Goal: Entertainment & Leisure: Browse casually

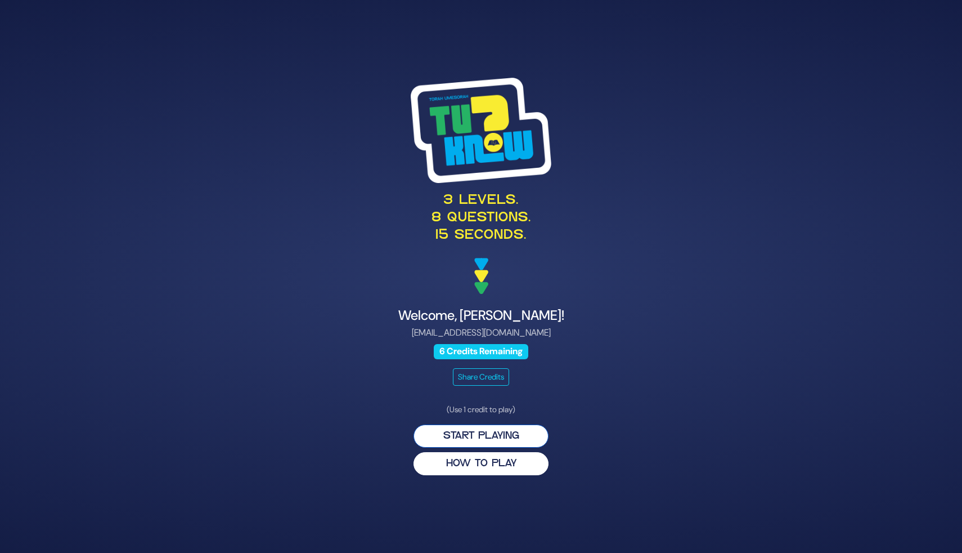
click at [496, 439] on button "Start Playing" at bounding box center [481, 435] width 135 height 23
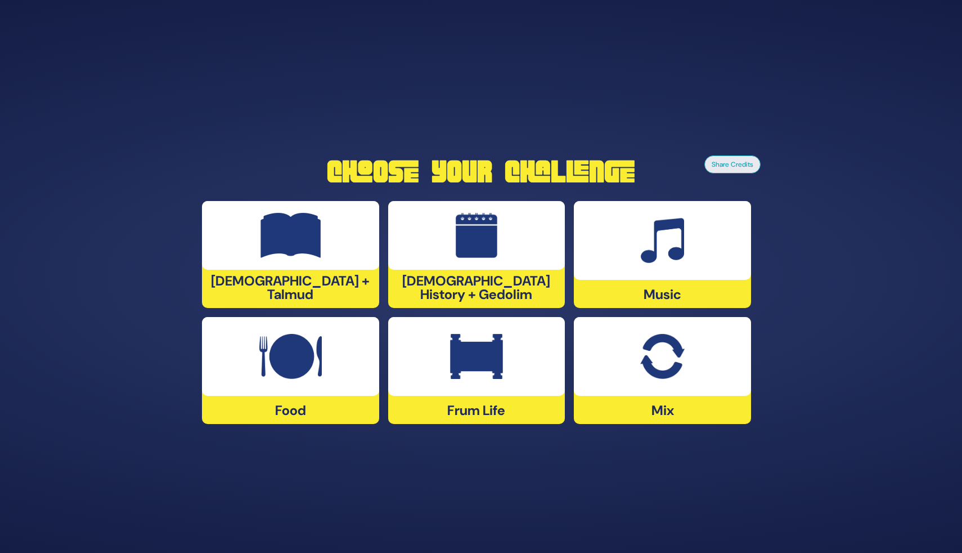
click at [459, 345] on img at bounding box center [476, 356] width 53 height 45
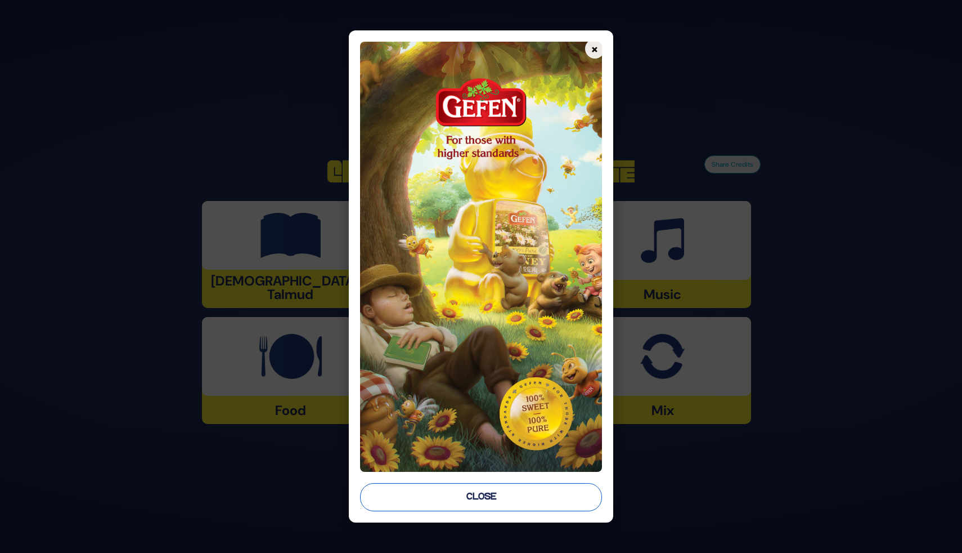
click at [468, 494] on button "Close" at bounding box center [481, 497] width 242 height 28
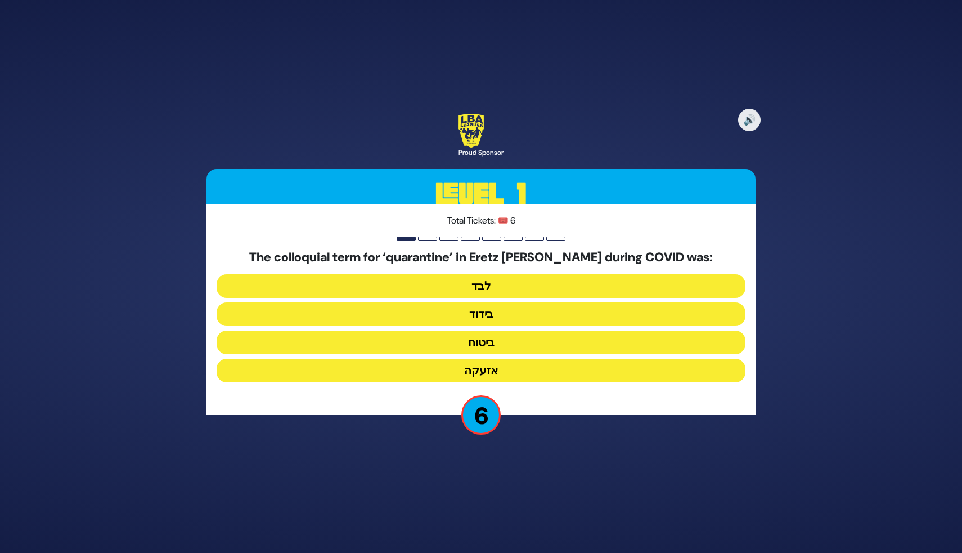
click at [501, 323] on button "בידוד" at bounding box center [481, 314] width 529 height 24
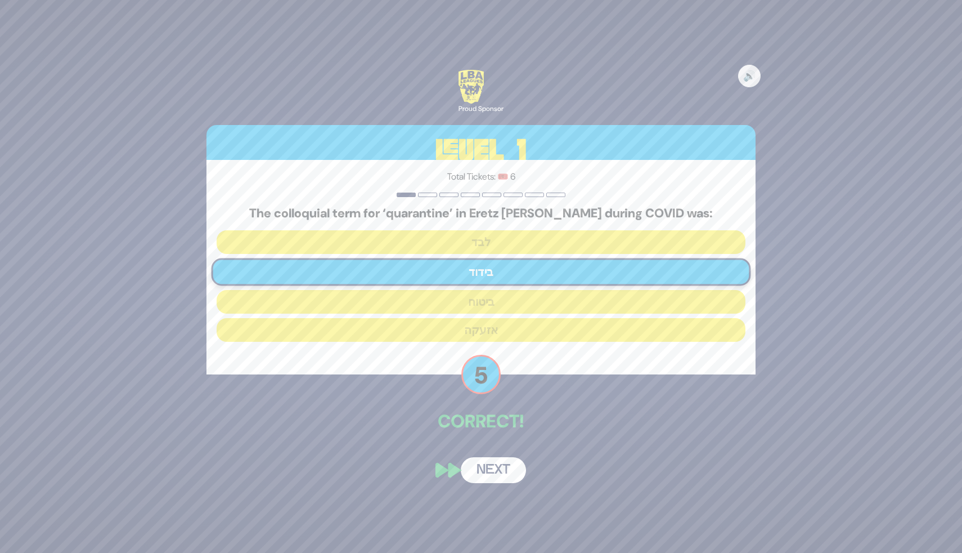
click at [483, 471] on button "Next" at bounding box center [493, 470] width 65 height 26
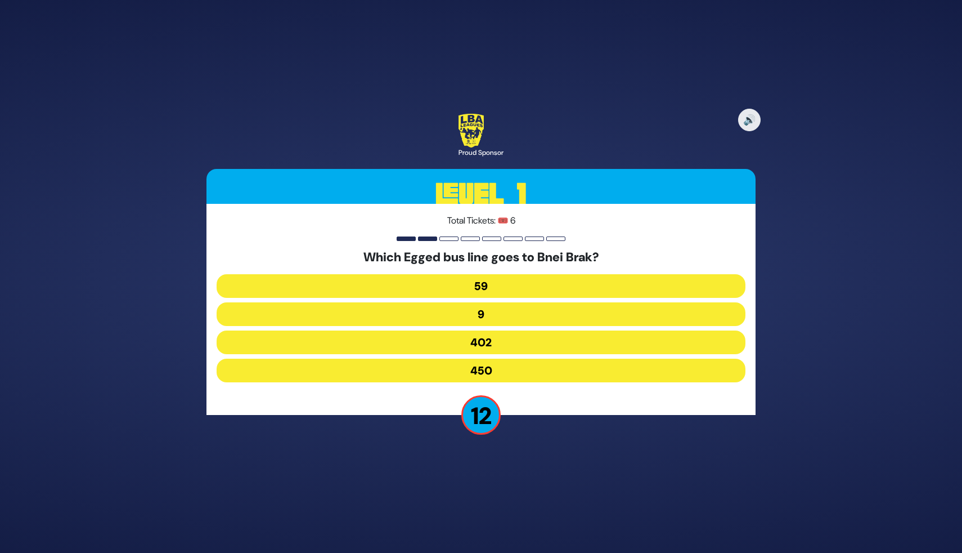
click at [500, 365] on button "450" at bounding box center [481, 370] width 529 height 24
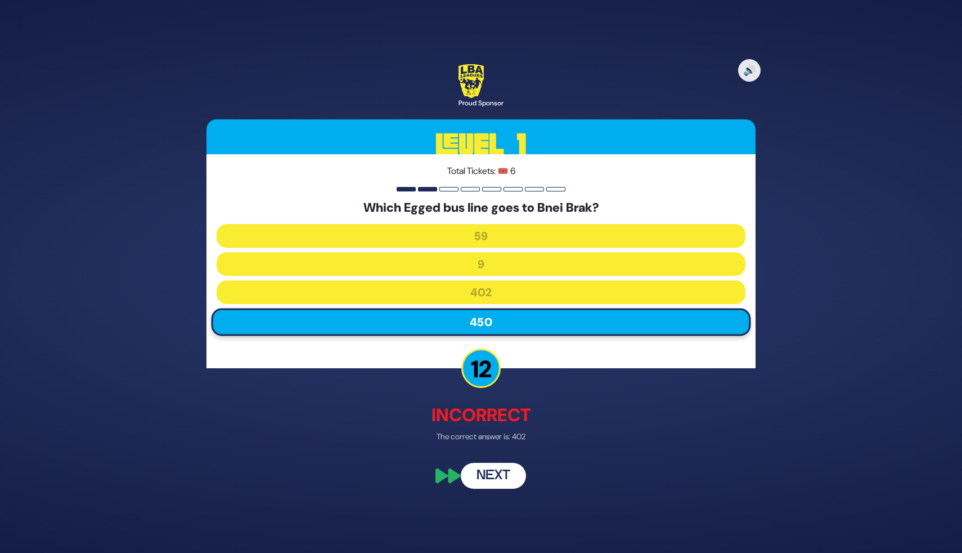
click at [486, 481] on button "Next" at bounding box center [493, 476] width 65 height 26
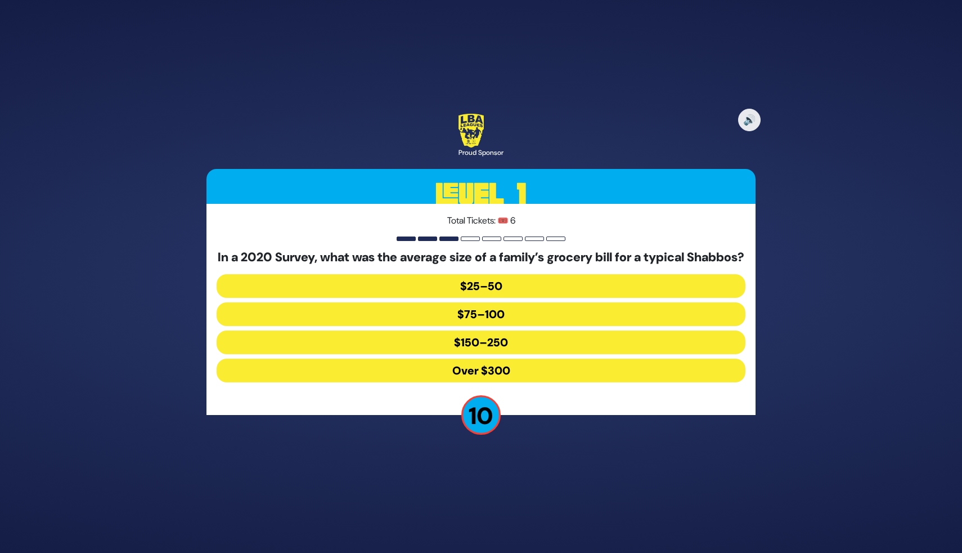
click at [491, 346] on button "$150–250" at bounding box center [481, 342] width 529 height 24
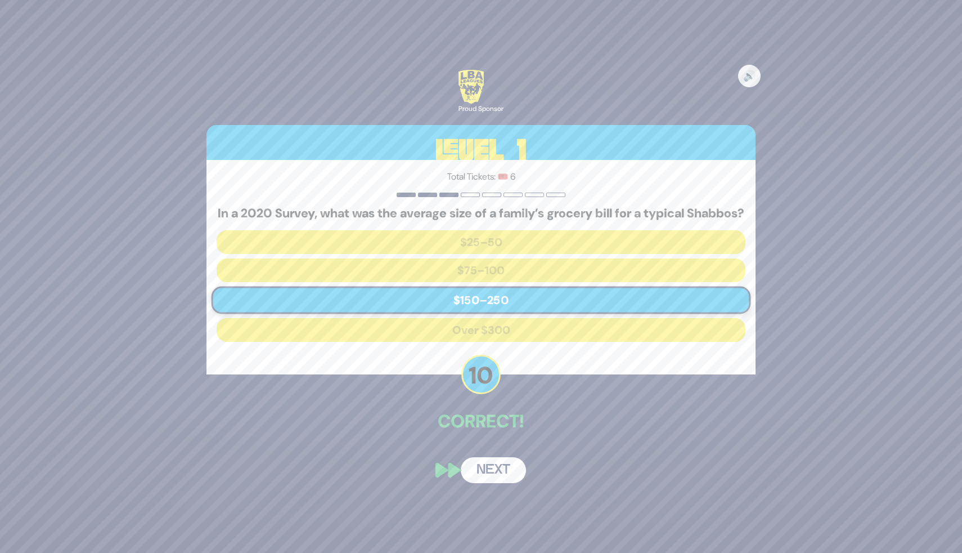
click at [485, 468] on button "Next" at bounding box center [493, 470] width 65 height 26
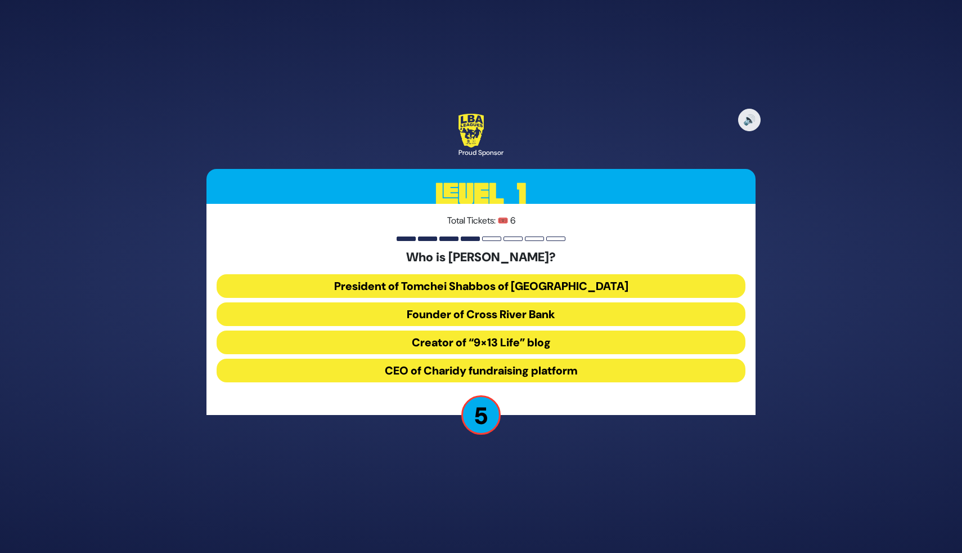
click at [540, 277] on button "President of Tomchei Shabbos of Rockland County" at bounding box center [481, 286] width 529 height 24
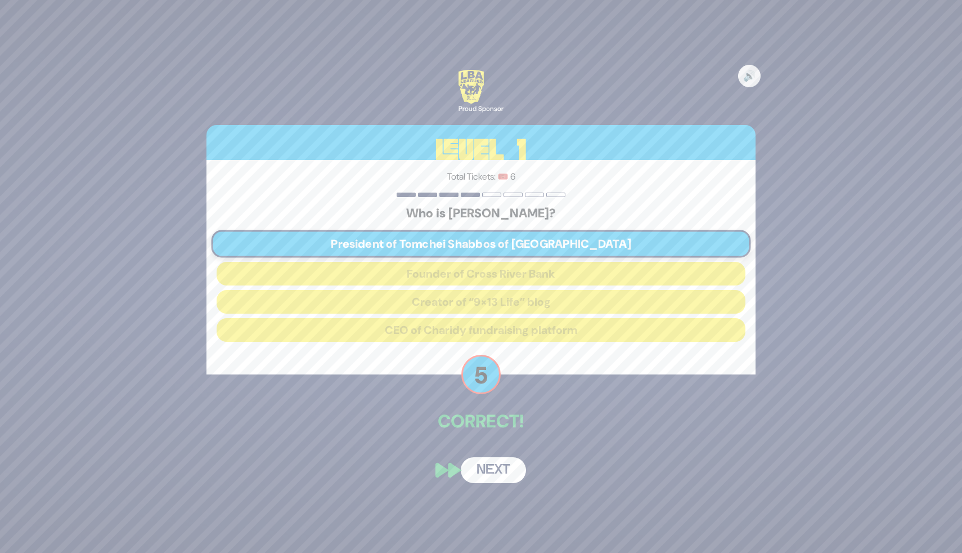
click at [475, 467] on button "Next" at bounding box center [493, 470] width 65 height 26
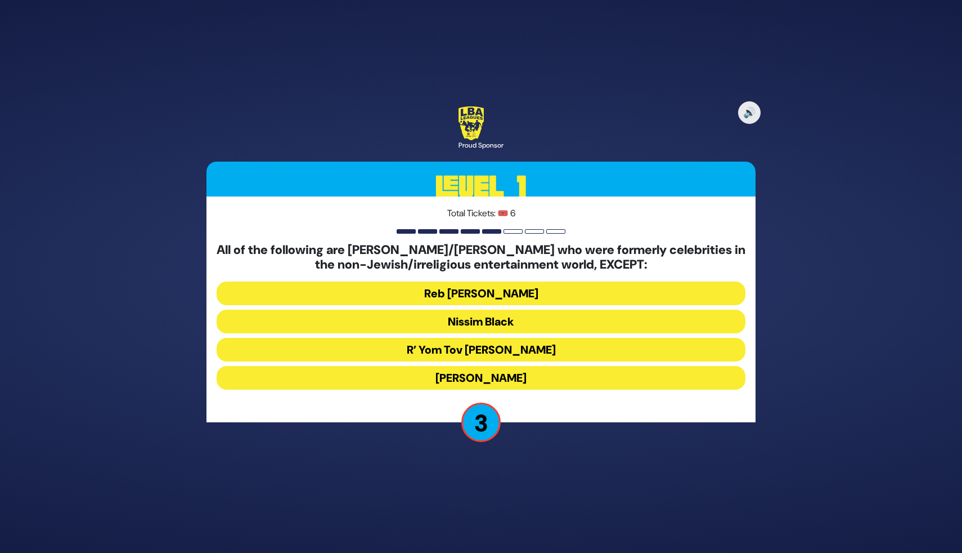
click at [500, 372] on button "Stephen Hill" at bounding box center [481, 378] width 529 height 24
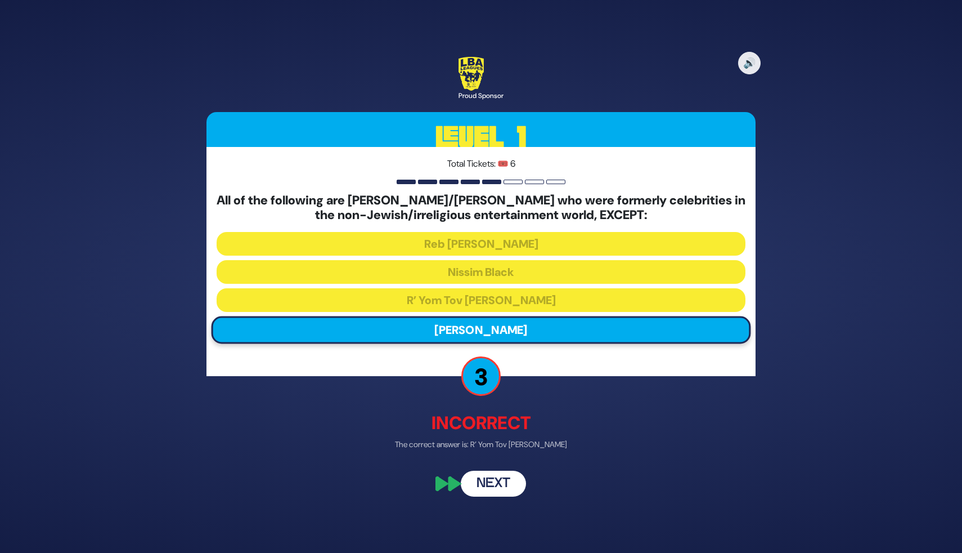
click at [496, 476] on button "Next" at bounding box center [493, 483] width 65 height 26
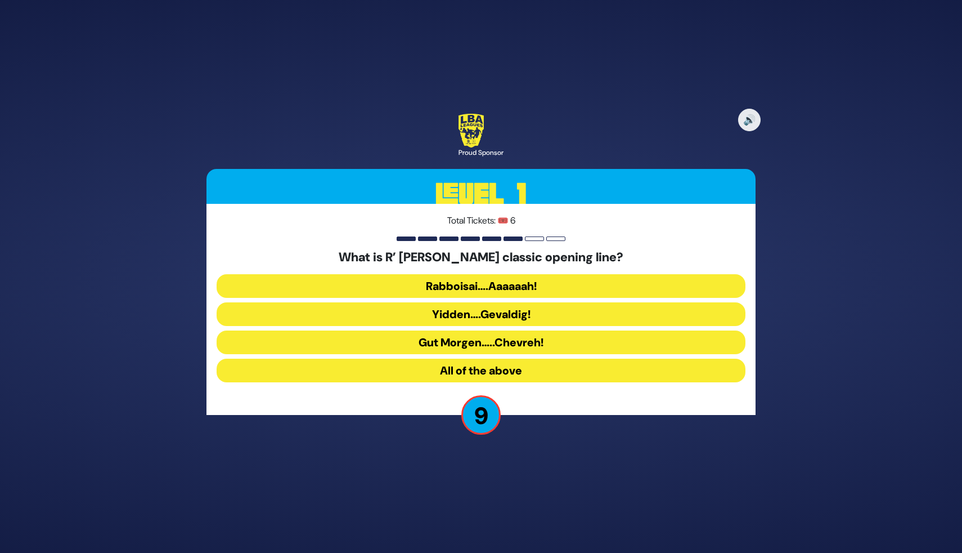
click at [533, 348] on button "Gut Morgen…..Chevreh!" at bounding box center [481, 342] width 529 height 24
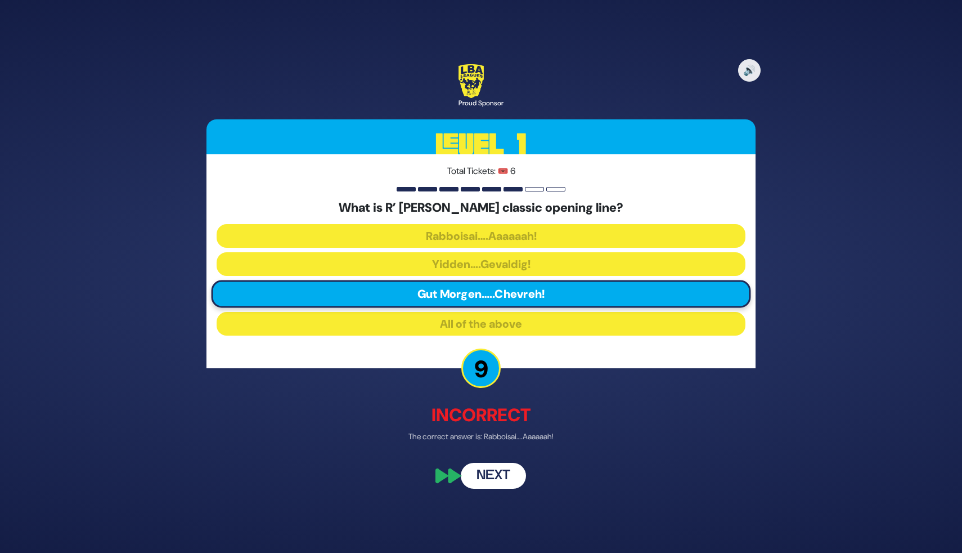
click at [496, 472] on button "Next" at bounding box center [493, 476] width 65 height 26
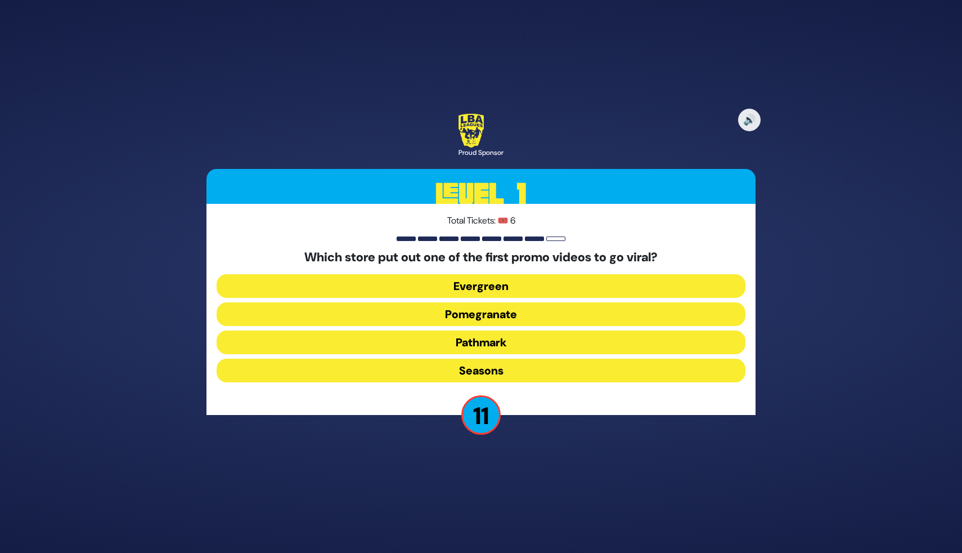
click at [518, 319] on button "Pomegranate" at bounding box center [481, 314] width 529 height 24
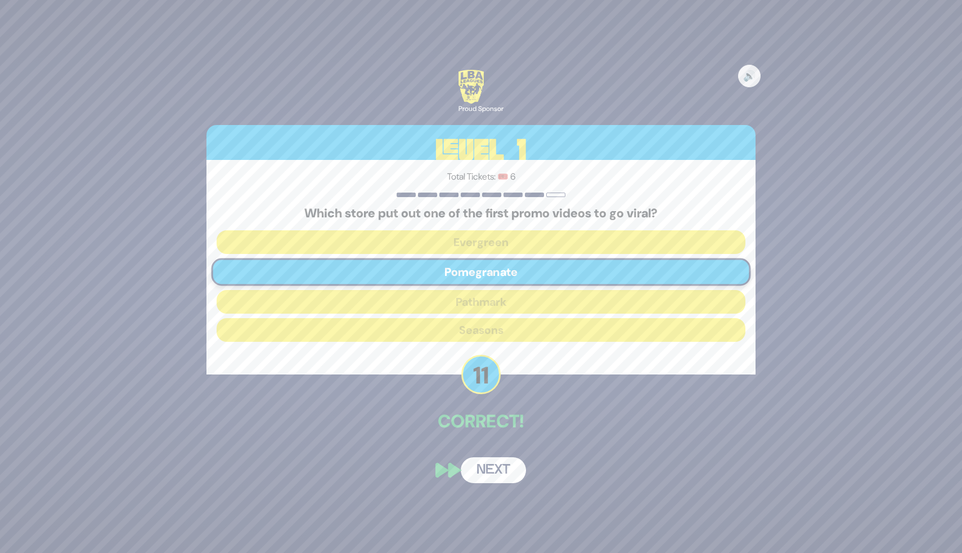
click at [483, 458] on button "Next" at bounding box center [493, 470] width 65 height 26
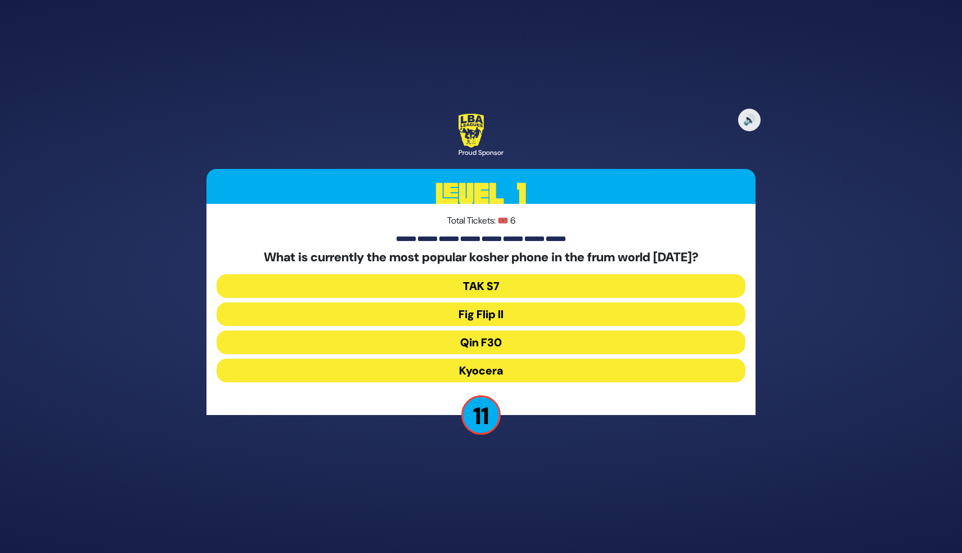
click at [510, 313] on button "Fig Flip II" at bounding box center [481, 314] width 529 height 24
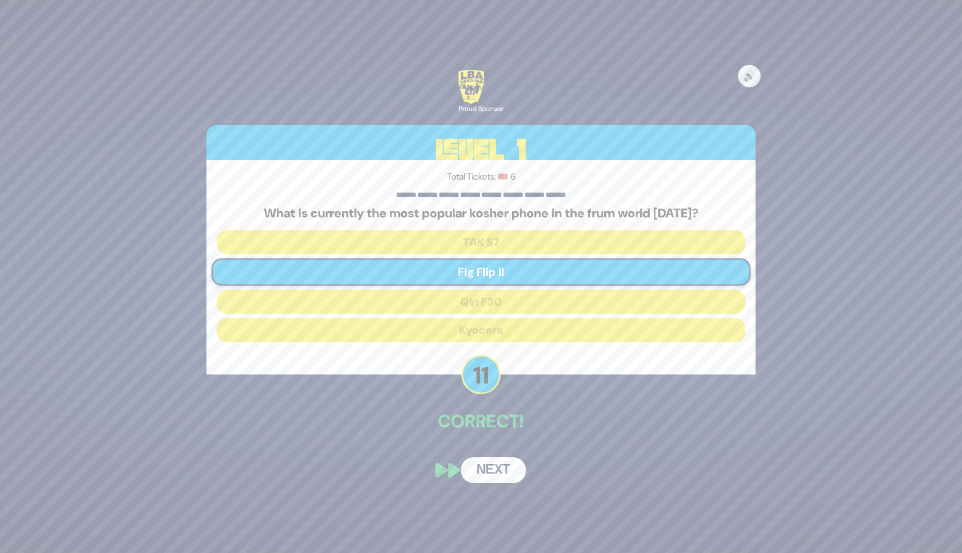
click at [483, 465] on button "Next" at bounding box center [493, 470] width 65 height 26
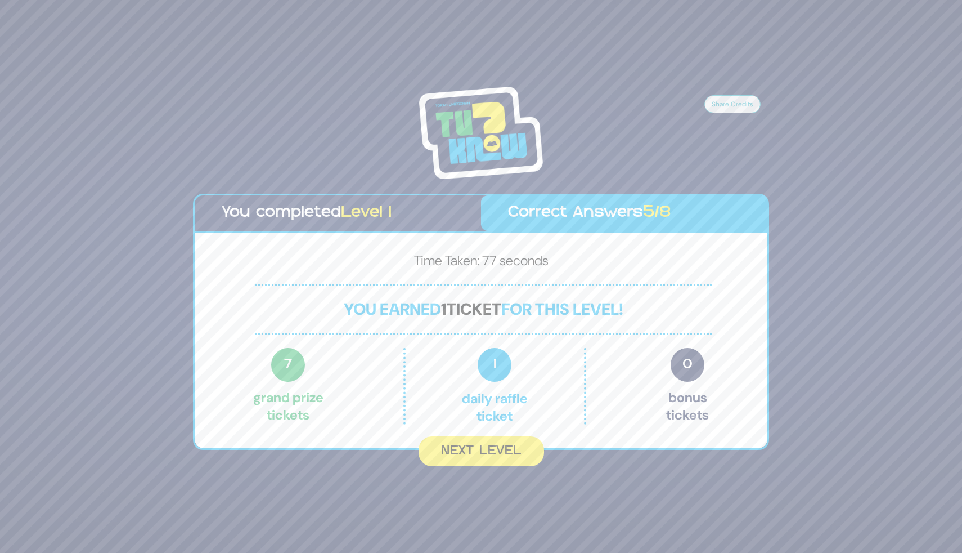
click at [468, 432] on div "Time Taken: 77 seconds You earned 1 ticket for this level! 7 Grand Prize ticket…" at bounding box center [481, 340] width 573 height 216
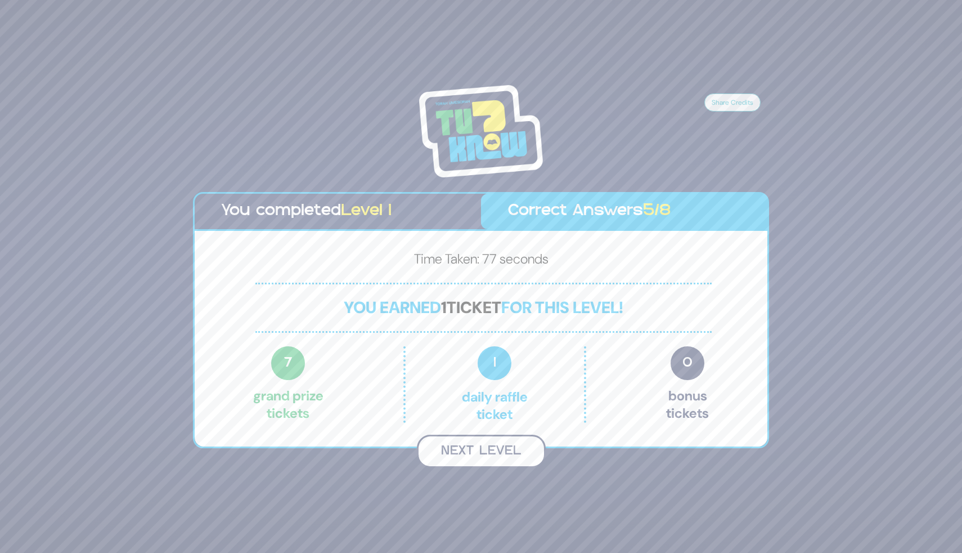
click at [469, 454] on button "Next Level" at bounding box center [481, 450] width 129 height 33
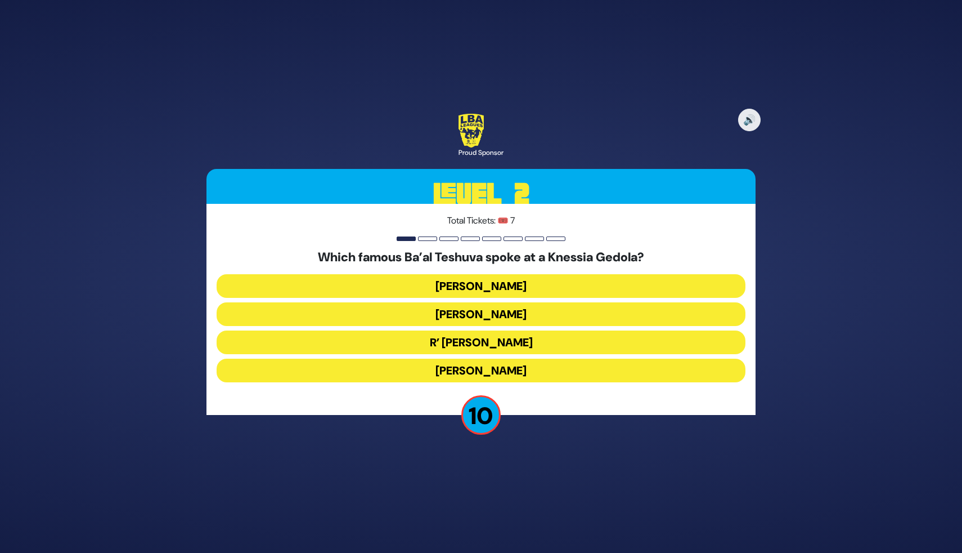
click at [524, 334] on button "R’ Uri Zohar" at bounding box center [481, 342] width 529 height 24
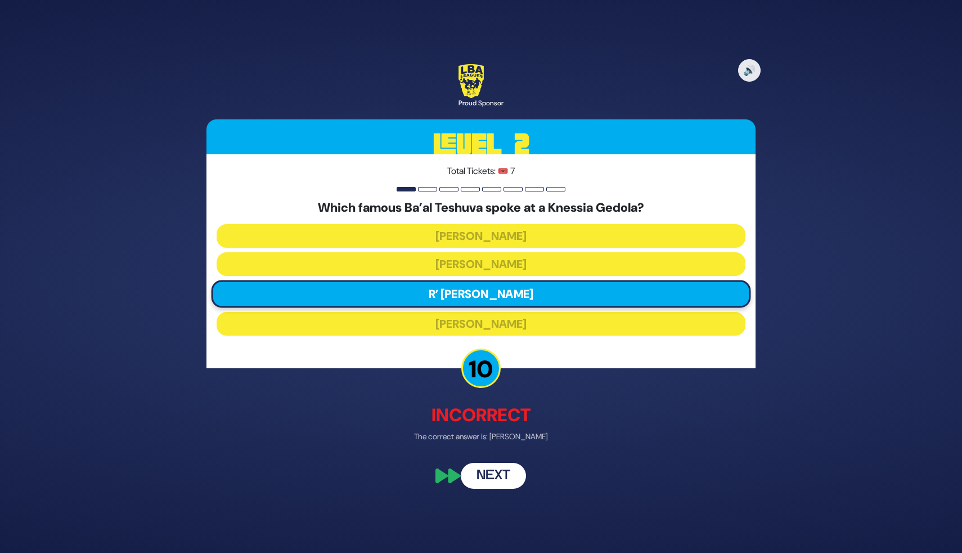
click at [501, 470] on button "Next" at bounding box center [493, 476] width 65 height 26
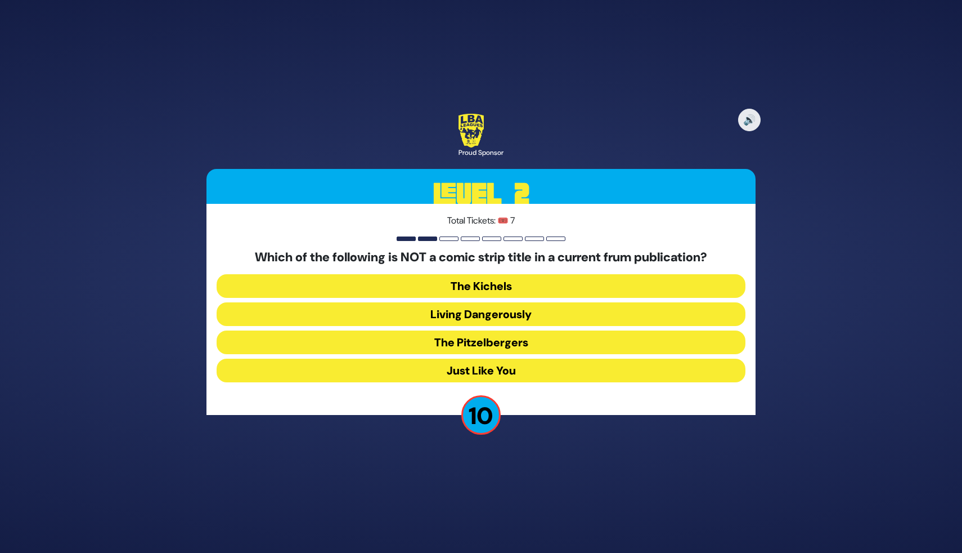
click at [484, 372] on button "Just Like You" at bounding box center [481, 370] width 529 height 24
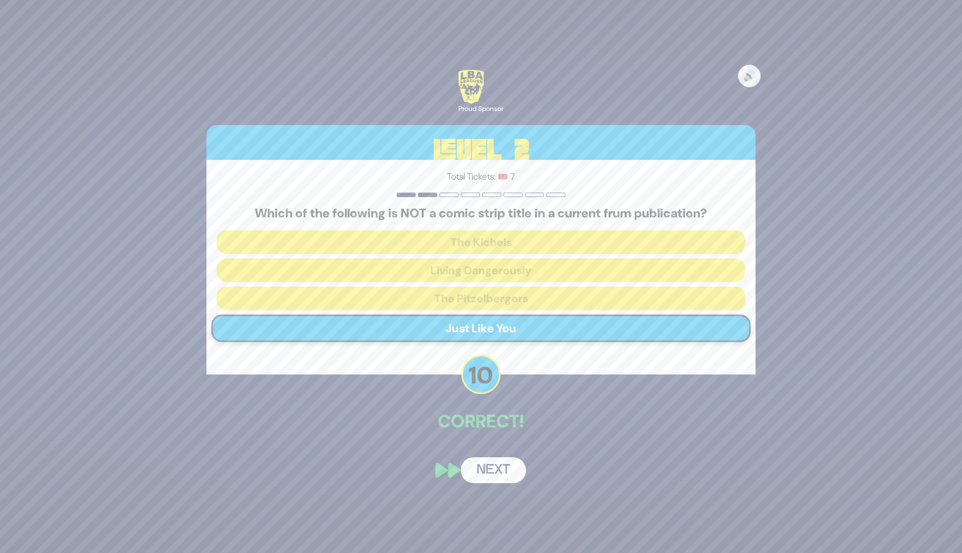
click at [482, 458] on button "Next" at bounding box center [493, 470] width 65 height 26
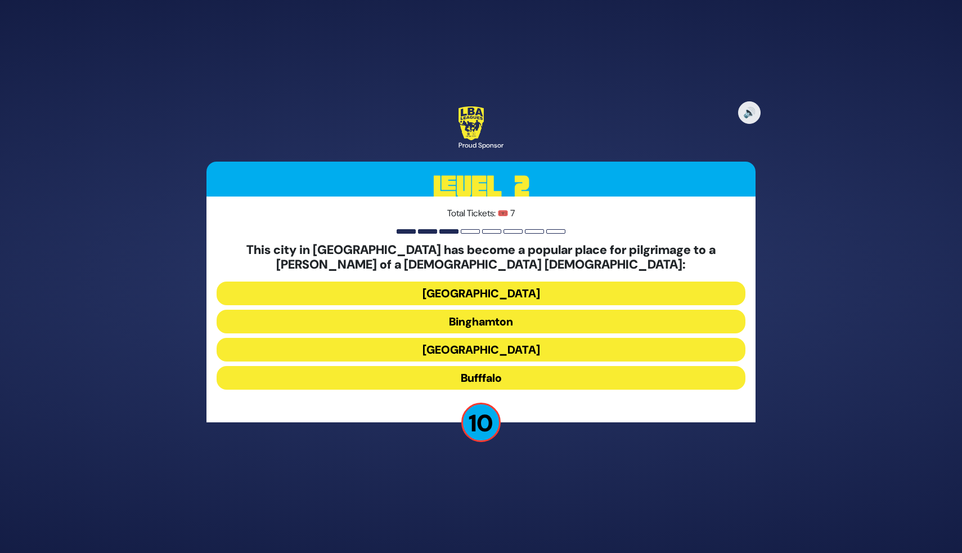
click at [469, 344] on button "Rochester" at bounding box center [481, 350] width 529 height 24
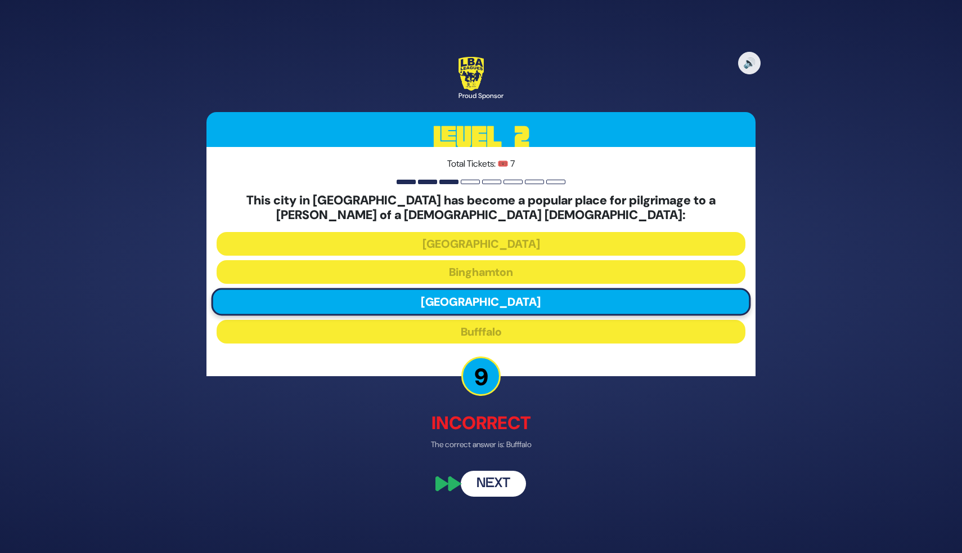
click at [478, 476] on button "Next" at bounding box center [493, 483] width 65 height 26
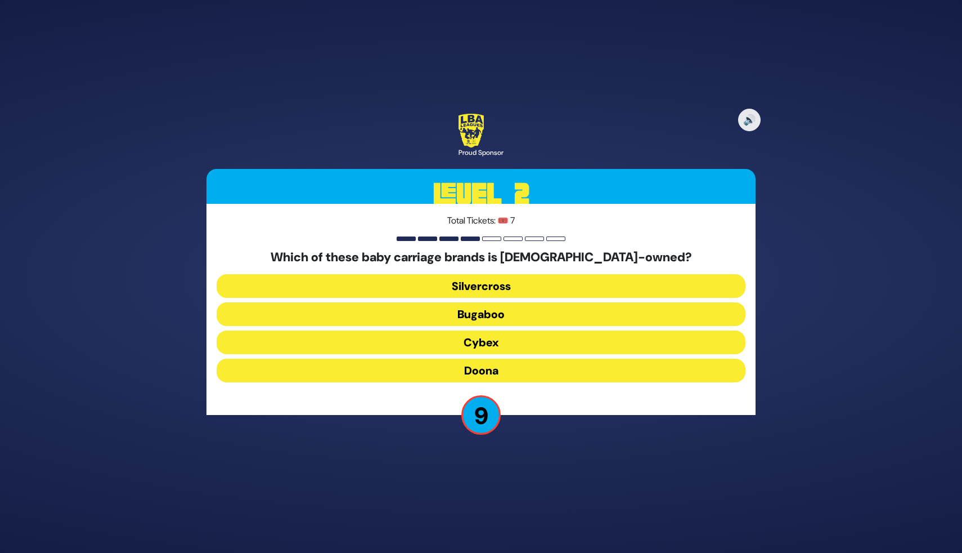
click at [495, 278] on button "Silvercross" at bounding box center [481, 286] width 529 height 24
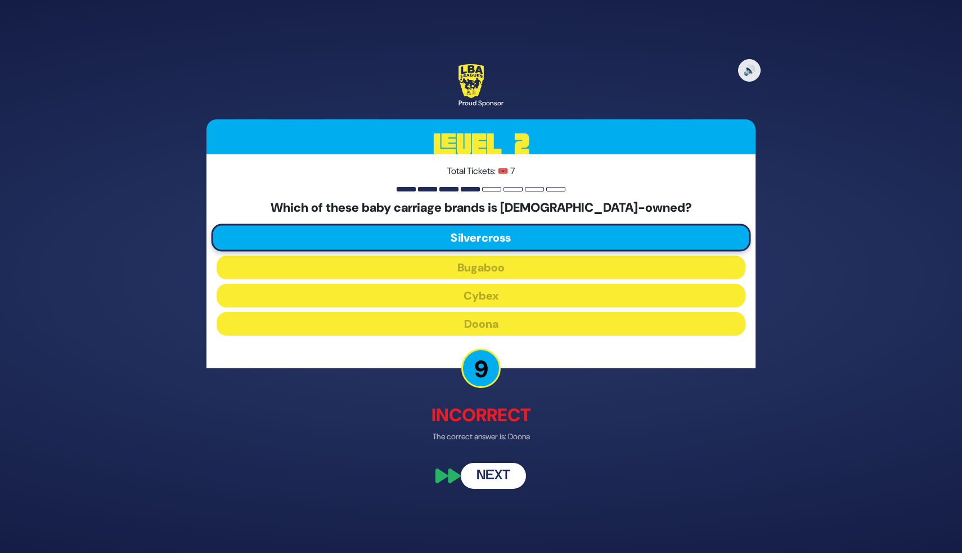
click at [486, 476] on button "Next" at bounding box center [493, 476] width 65 height 26
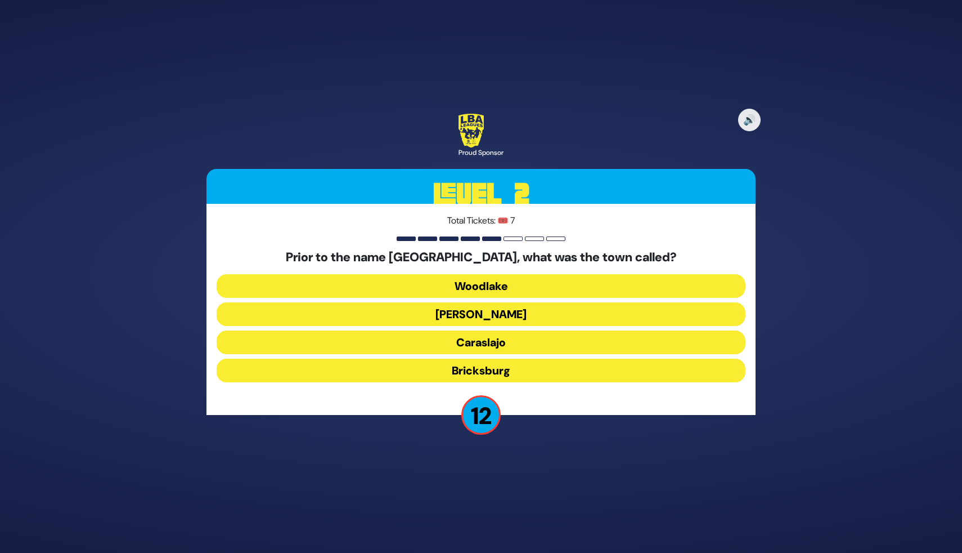
click at [496, 315] on button "Howell" at bounding box center [481, 314] width 529 height 24
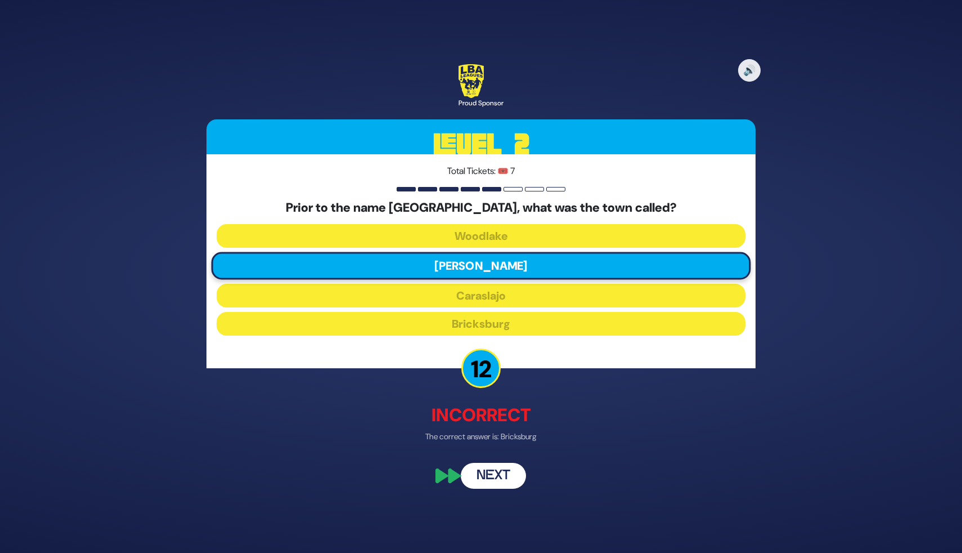
click at [492, 479] on button "Next" at bounding box center [493, 476] width 65 height 26
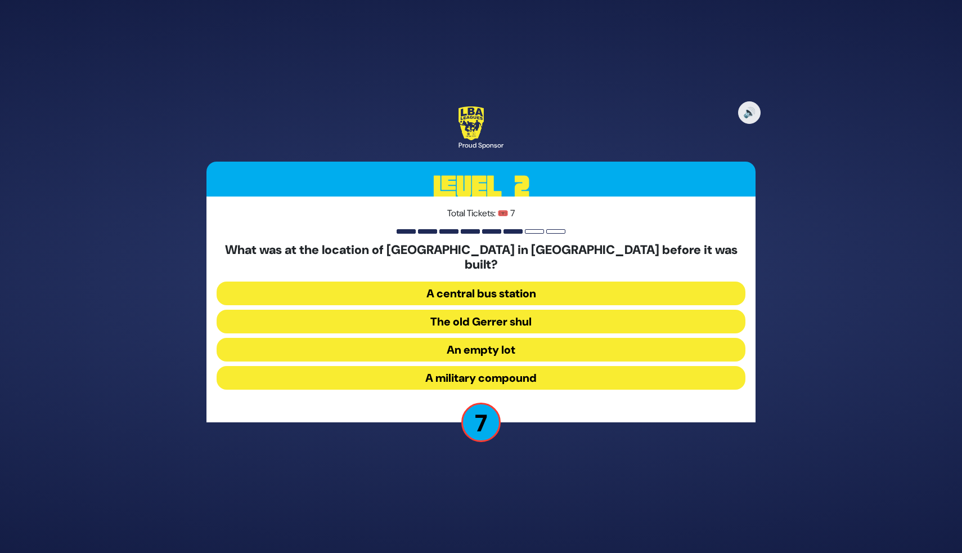
click at [494, 340] on button "An empty lot" at bounding box center [481, 350] width 529 height 24
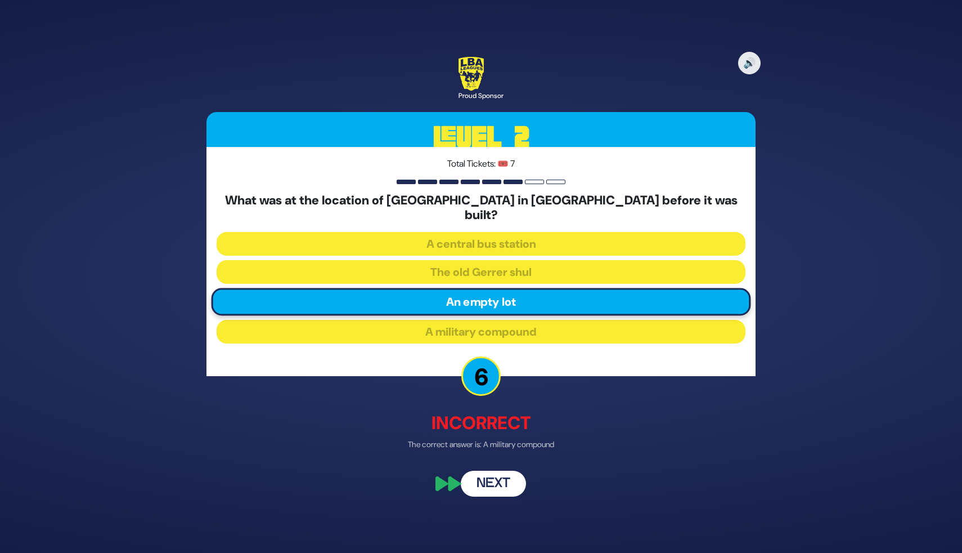
click at [491, 482] on button "Next" at bounding box center [493, 483] width 65 height 26
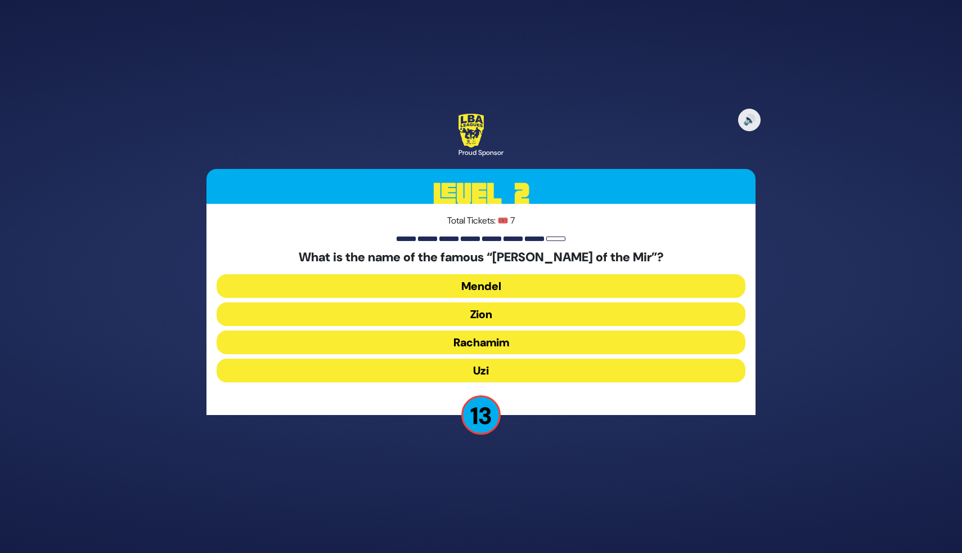
click at [515, 325] on button "Zion" at bounding box center [481, 314] width 529 height 24
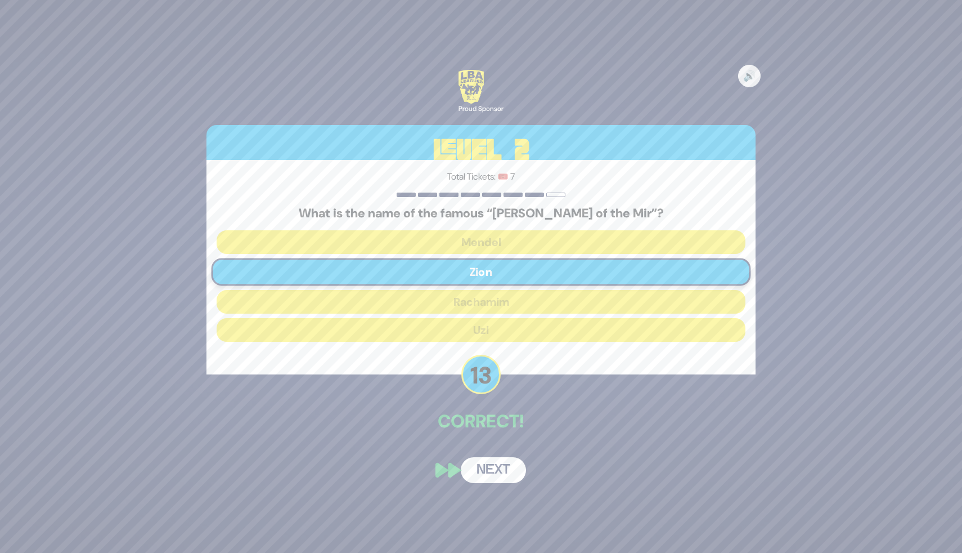
click at [500, 475] on button "Next" at bounding box center [493, 470] width 65 height 26
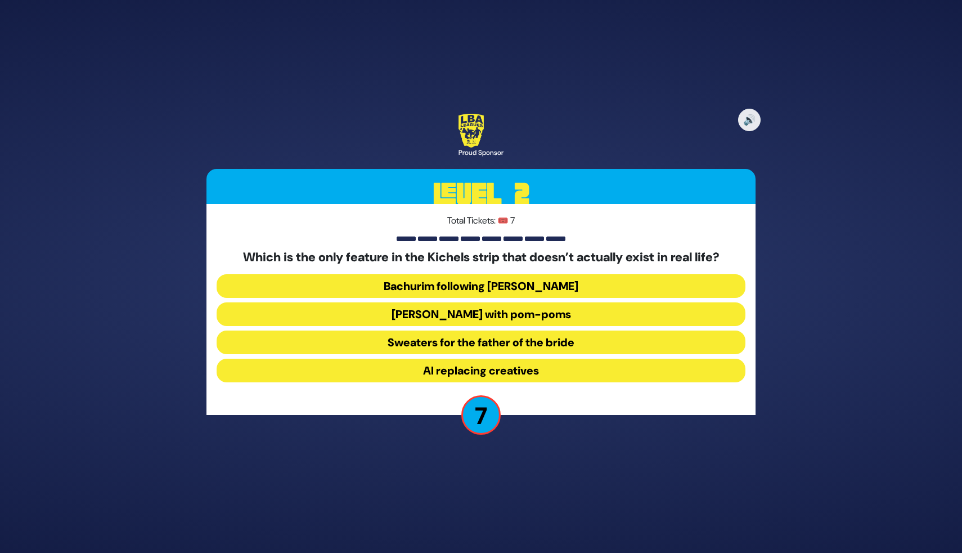
click at [527, 310] on button "Yarmulkes with pom-poms" at bounding box center [481, 314] width 529 height 24
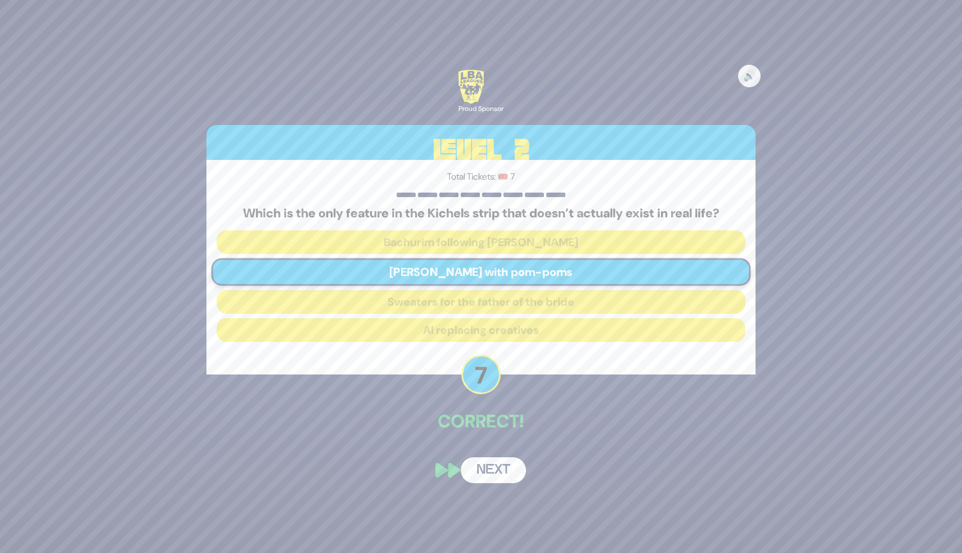
click at [494, 472] on button "Next" at bounding box center [493, 470] width 65 height 26
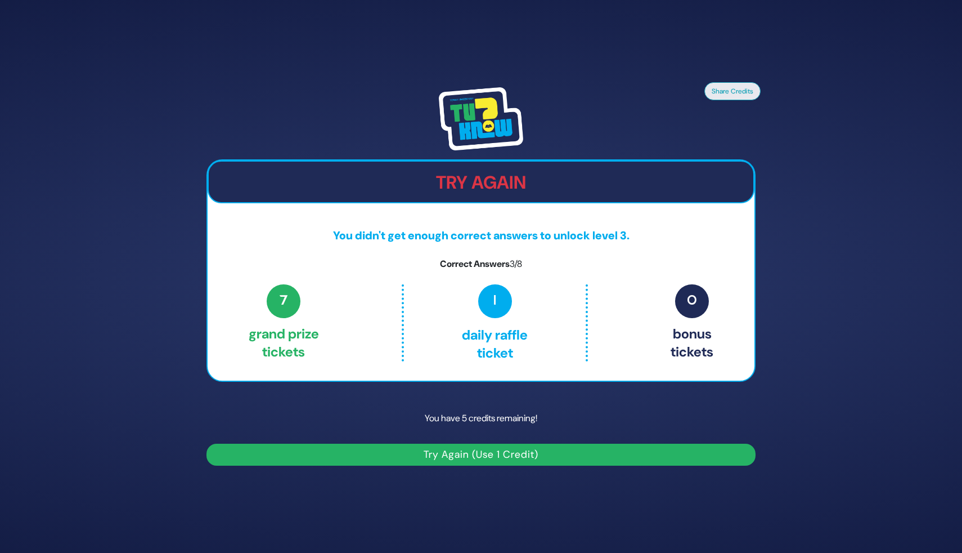
click at [288, 304] on span "7" at bounding box center [284, 301] width 34 height 34
click at [500, 134] on img at bounding box center [481, 118] width 84 height 63
click at [676, 327] on p "0 Bonus tickets" at bounding box center [692, 322] width 43 height 77
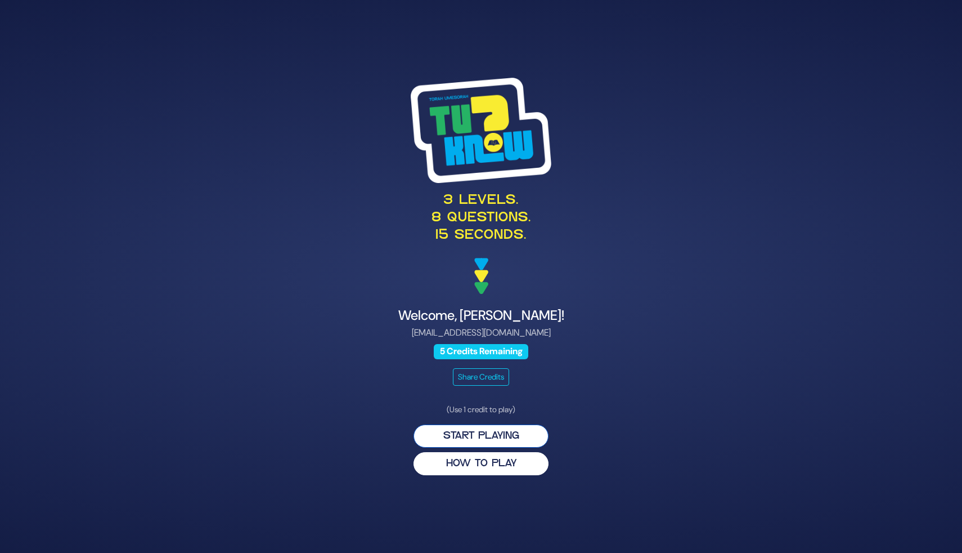
click at [485, 437] on button "Start Playing" at bounding box center [481, 435] width 135 height 23
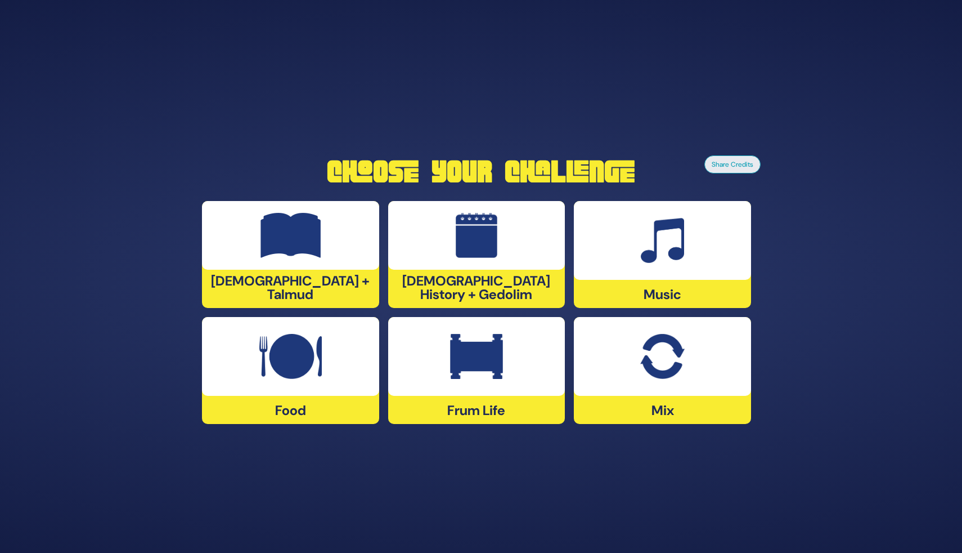
click at [289, 388] on div at bounding box center [290, 356] width 177 height 79
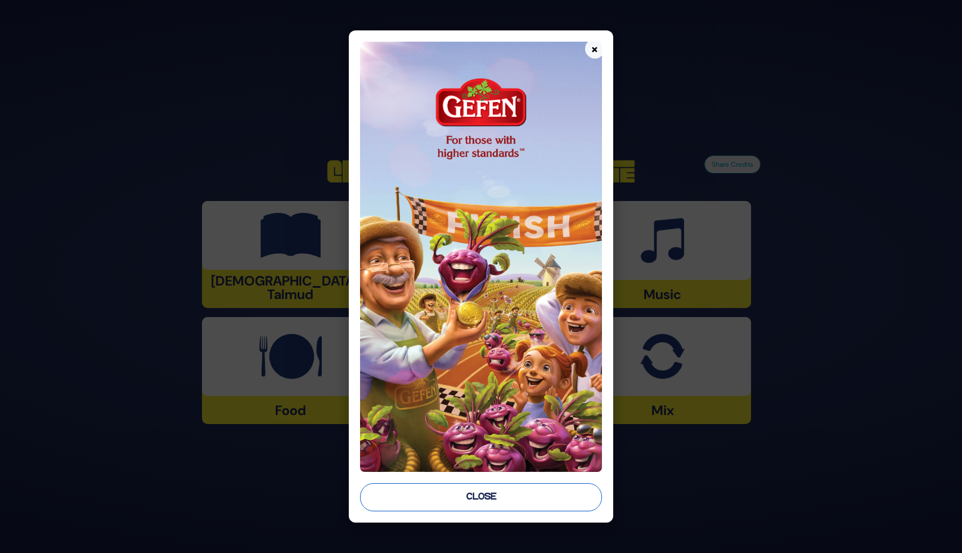
click at [416, 500] on button "Close" at bounding box center [481, 497] width 242 height 28
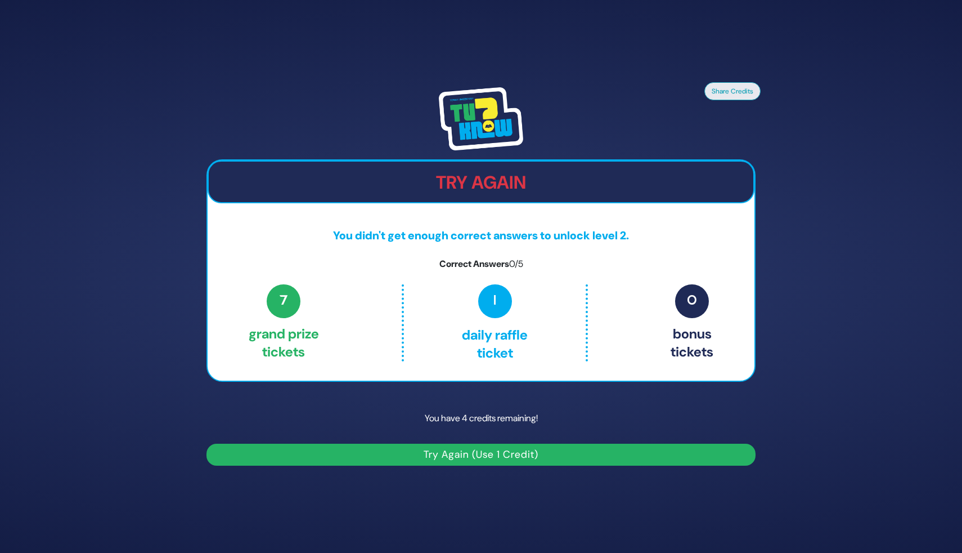
click at [411, 456] on button "Try Again (Use 1 Credit)" at bounding box center [481, 454] width 549 height 22
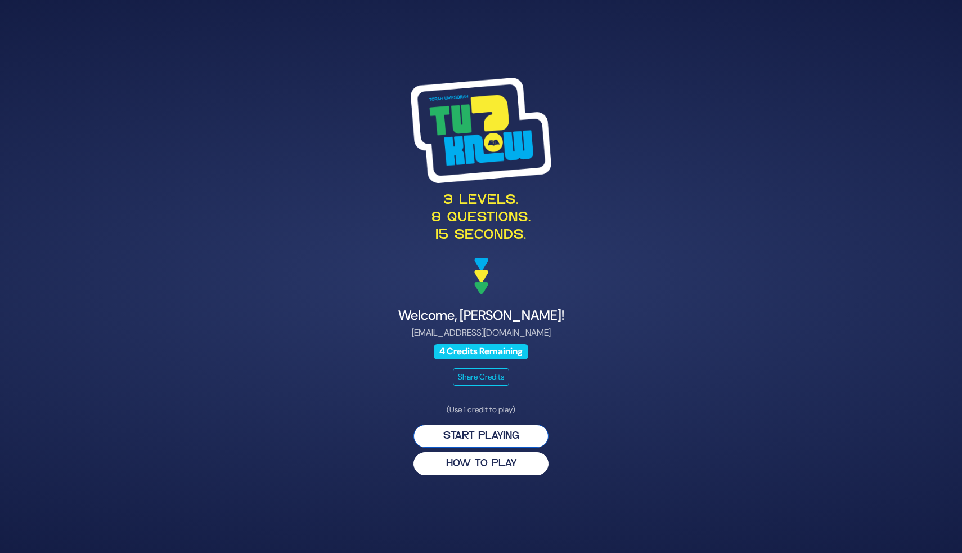
click at [430, 440] on button "Start Playing" at bounding box center [481, 435] width 135 height 23
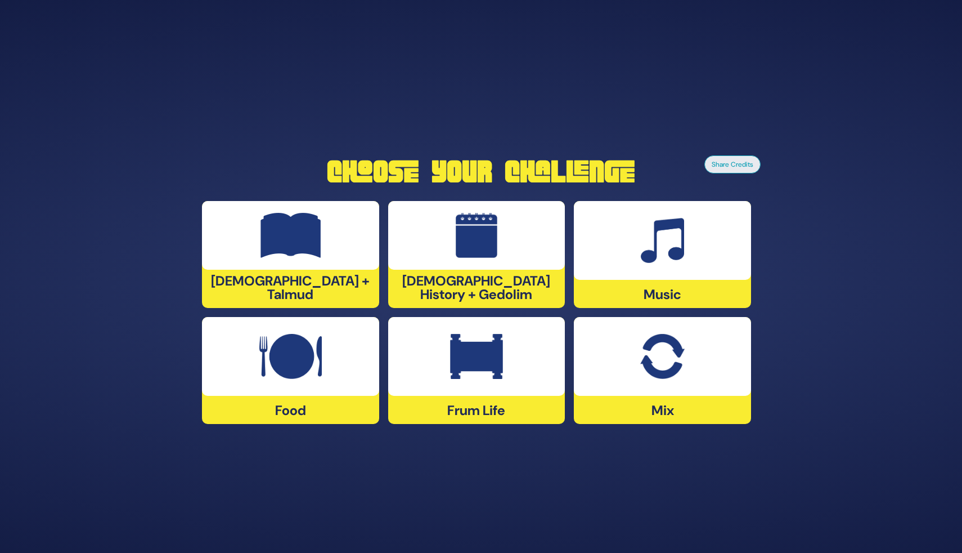
click at [340, 380] on div at bounding box center [290, 356] width 177 height 79
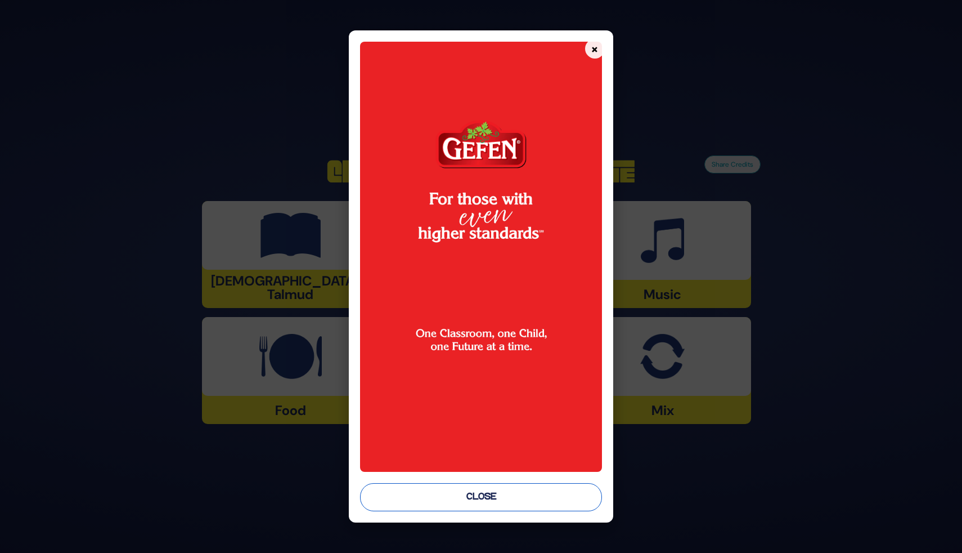
click at [401, 497] on button "Close" at bounding box center [481, 497] width 242 height 28
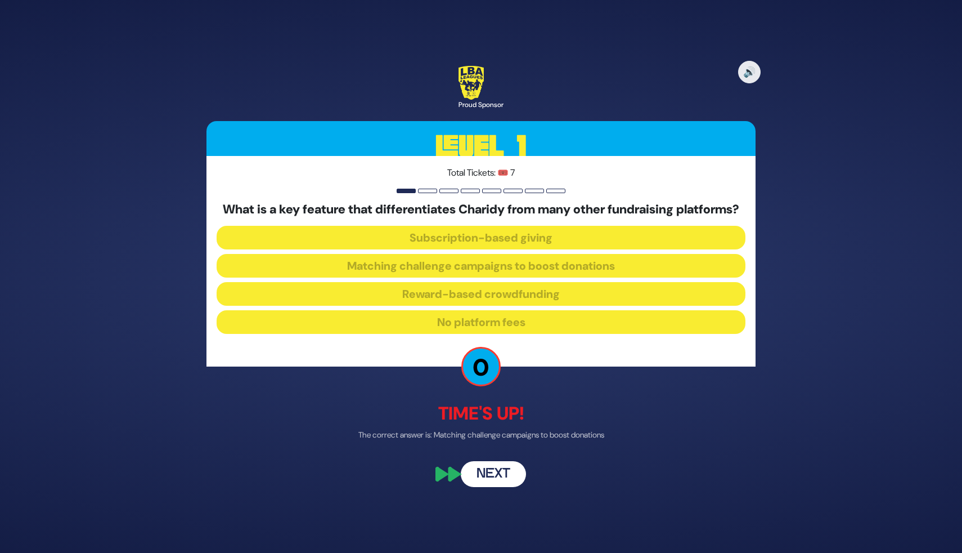
click at [481, 477] on button "Next" at bounding box center [493, 474] width 65 height 26
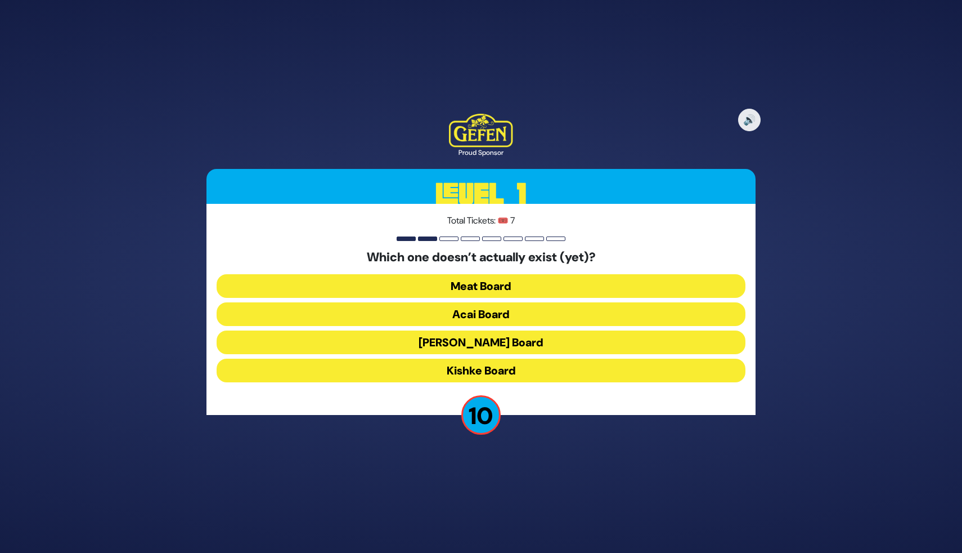
click at [424, 368] on button "Kishke Board" at bounding box center [481, 370] width 529 height 24
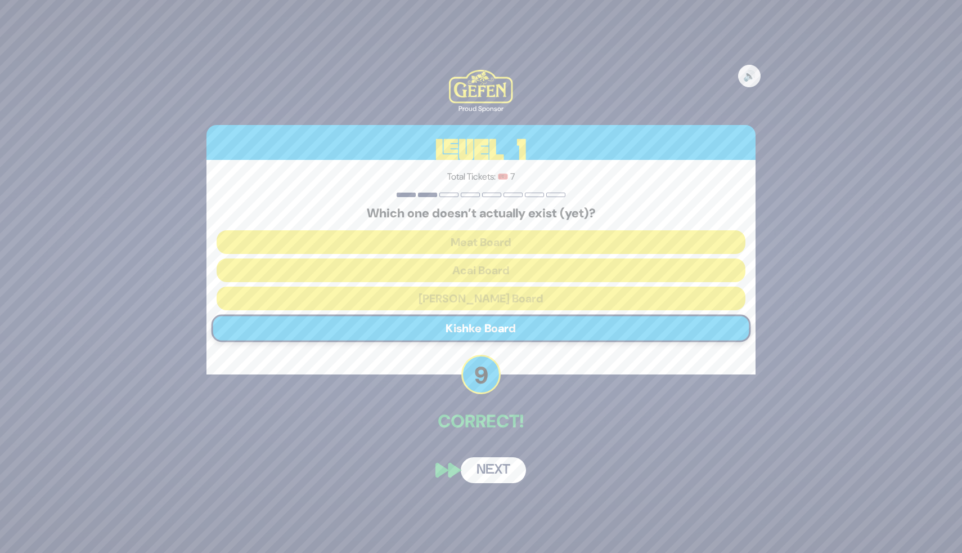
click at [486, 472] on button "Next" at bounding box center [493, 470] width 65 height 26
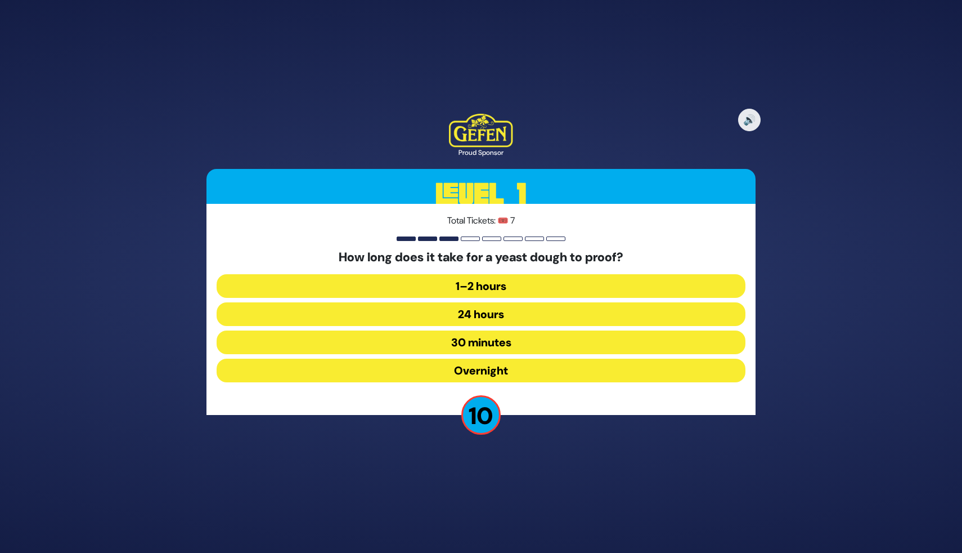
click at [527, 333] on button "30 minutes" at bounding box center [481, 342] width 529 height 24
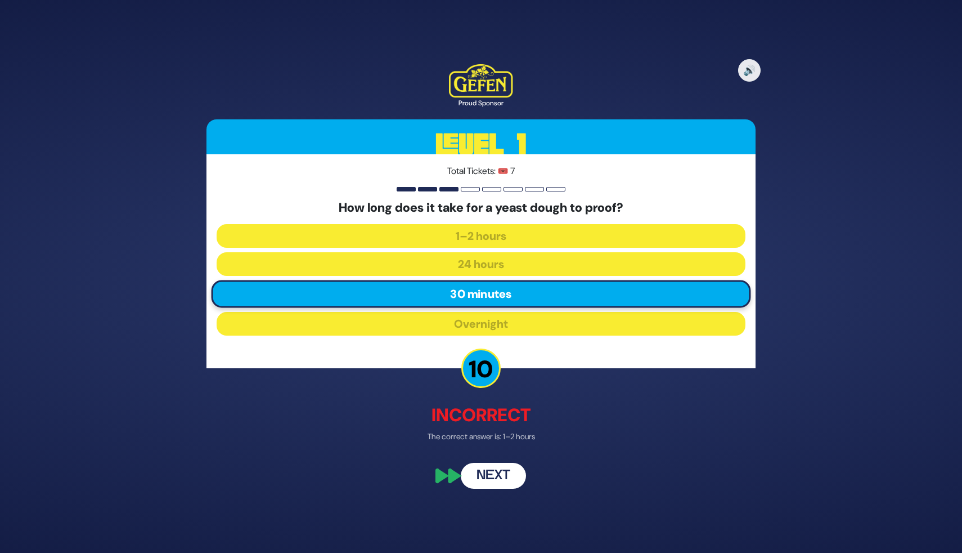
click at [493, 477] on button "Next" at bounding box center [493, 476] width 65 height 26
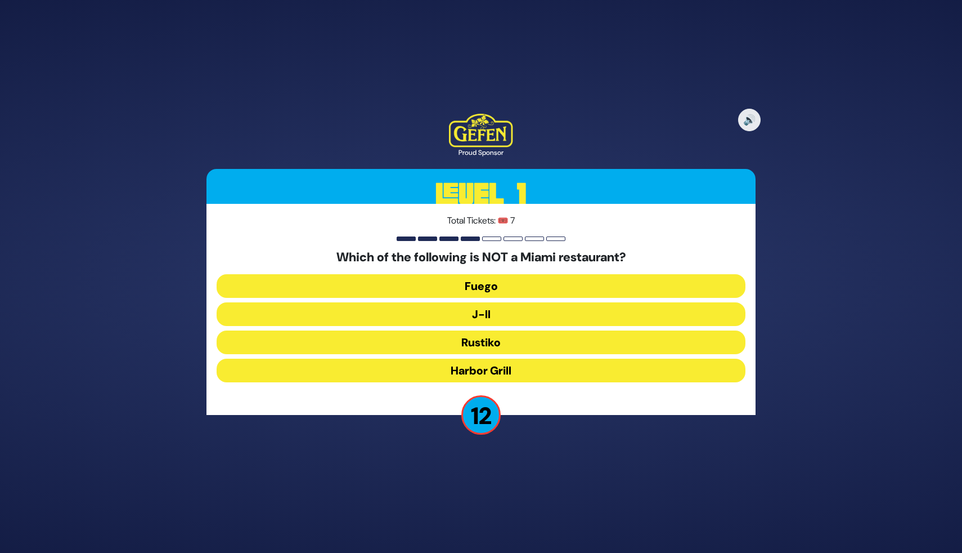
click at [476, 316] on button "J-II" at bounding box center [481, 314] width 529 height 24
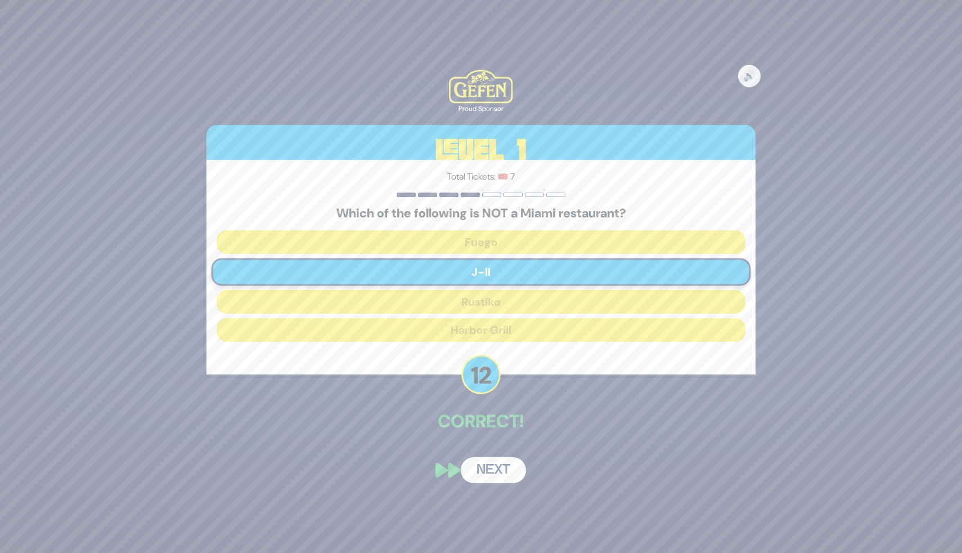
click at [474, 467] on button "Next" at bounding box center [493, 470] width 65 height 26
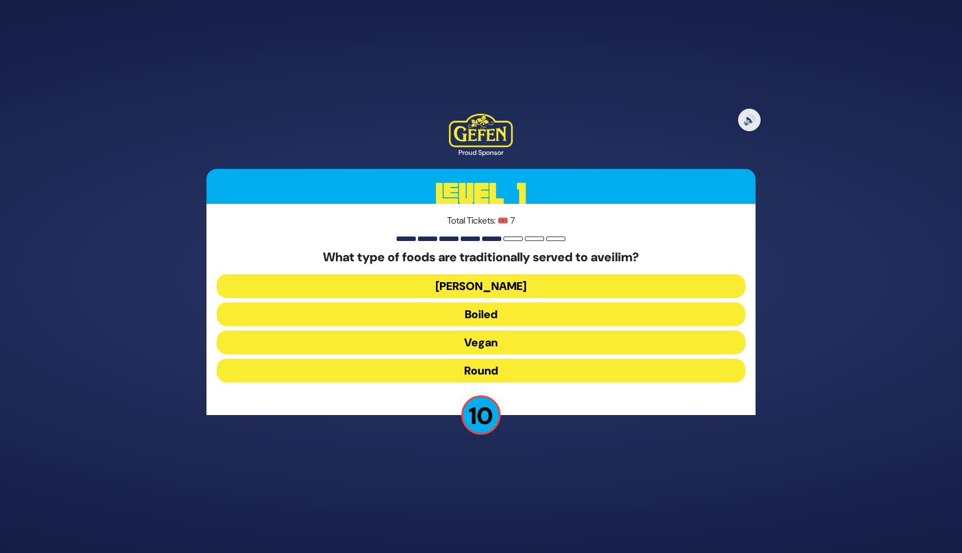
click at [499, 362] on button "Round" at bounding box center [481, 370] width 529 height 24
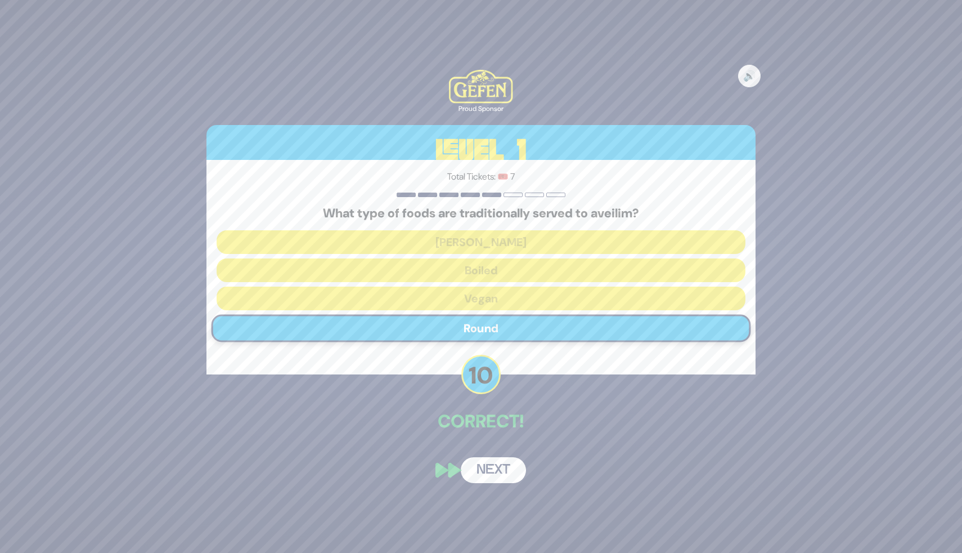
click at [488, 477] on button "Next" at bounding box center [493, 470] width 65 height 26
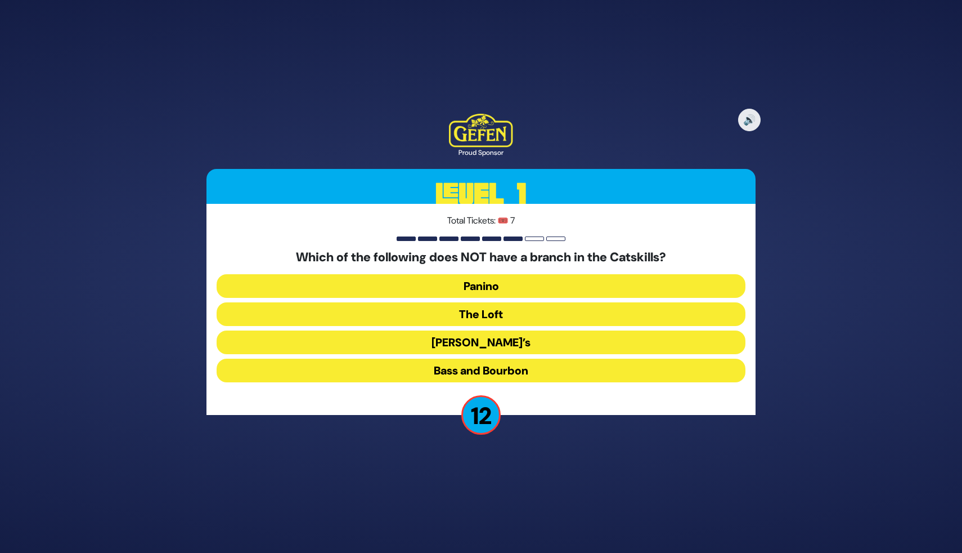
click at [486, 319] on button "The Loft" at bounding box center [481, 314] width 529 height 24
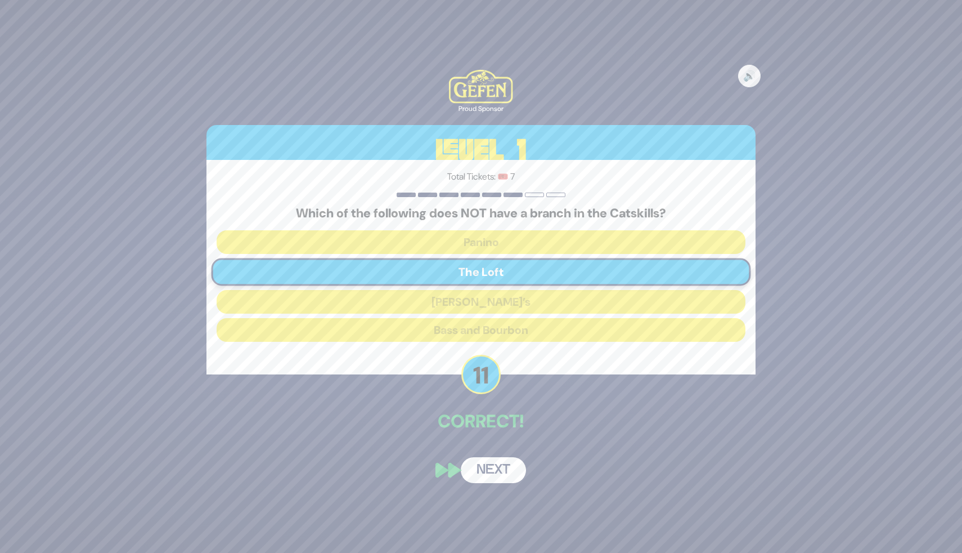
click at [482, 463] on button "Next" at bounding box center [493, 470] width 65 height 26
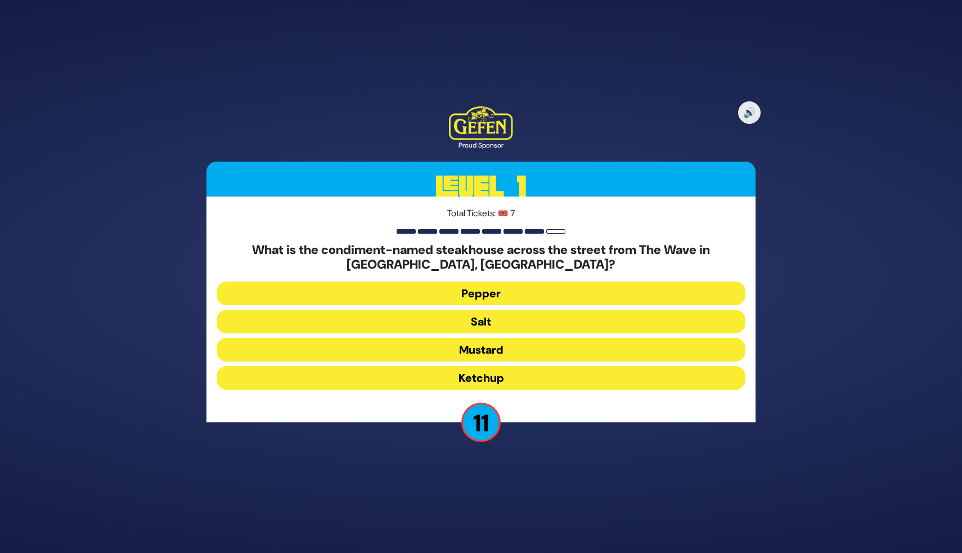
click at [508, 315] on button "Salt" at bounding box center [481, 322] width 529 height 24
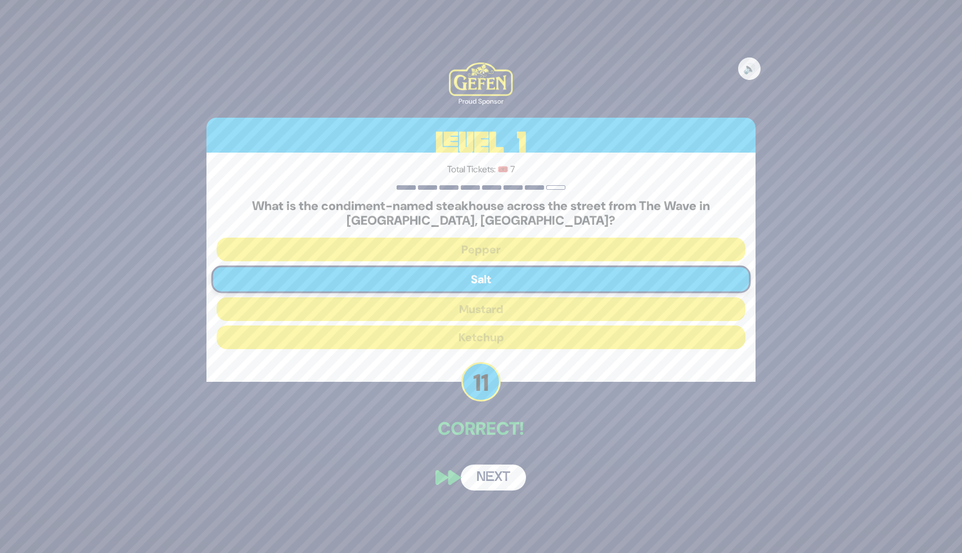
click at [496, 470] on button "Next" at bounding box center [493, 477] width 65 height 26
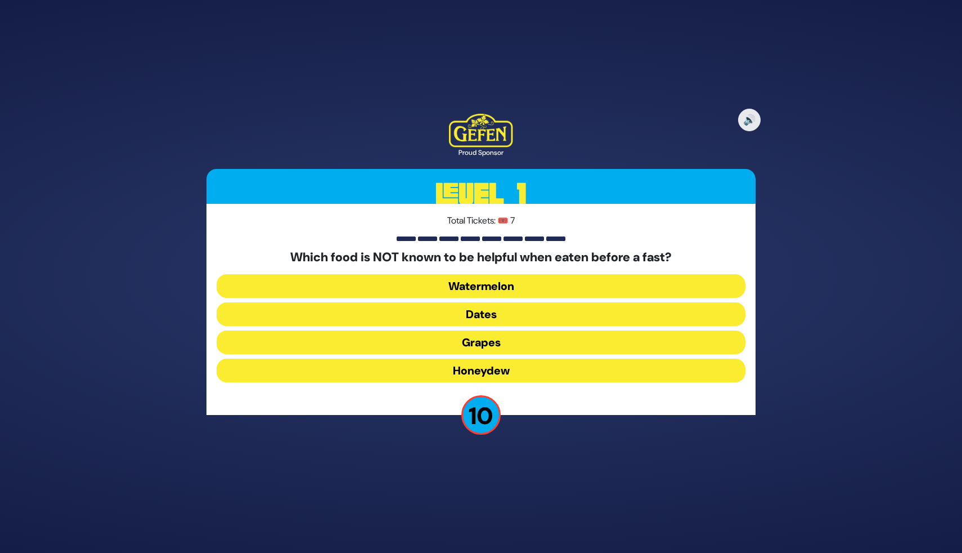
click at [512, 314] on button "Dates" at bounding box center [481, 314] width 529 height 24
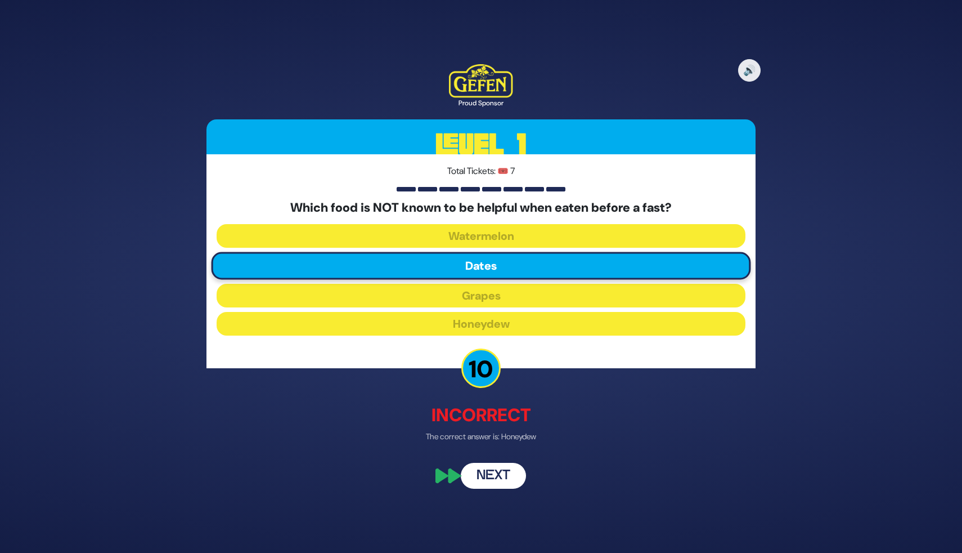
click at [496, 468] on button "Next" at bounding box center [493, 476] width 65 height 26
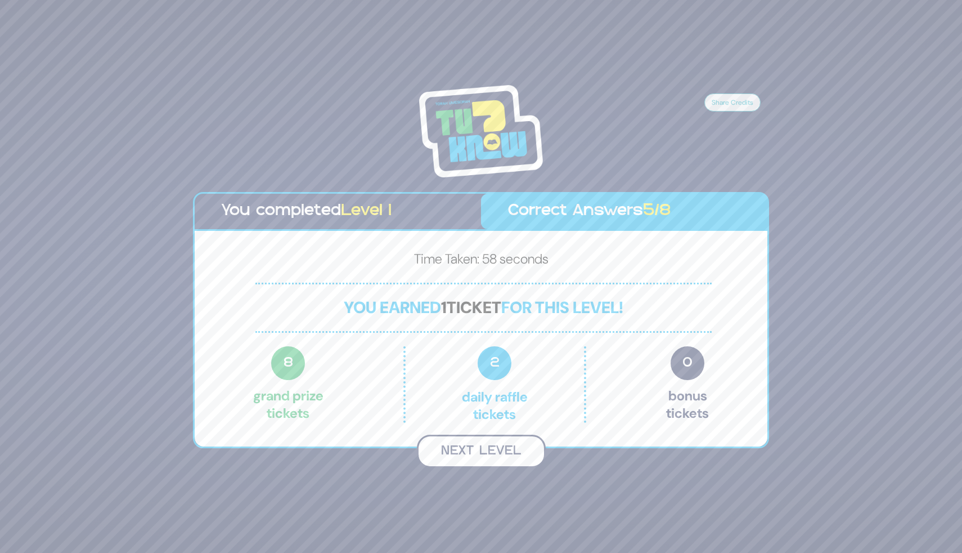
click at [497, 454] on button "Next Level" at bounding box center [481, 450] width 129 height 33
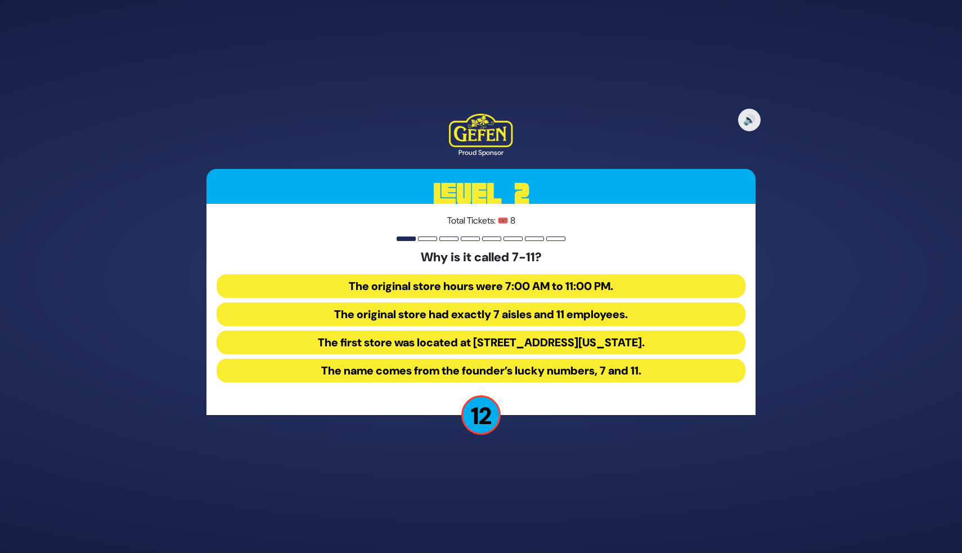
click at [469, 290] on button "The original store hours were 7:00 AM to 11:00 PM." at bounding box center [481, 286] width 529 height 24
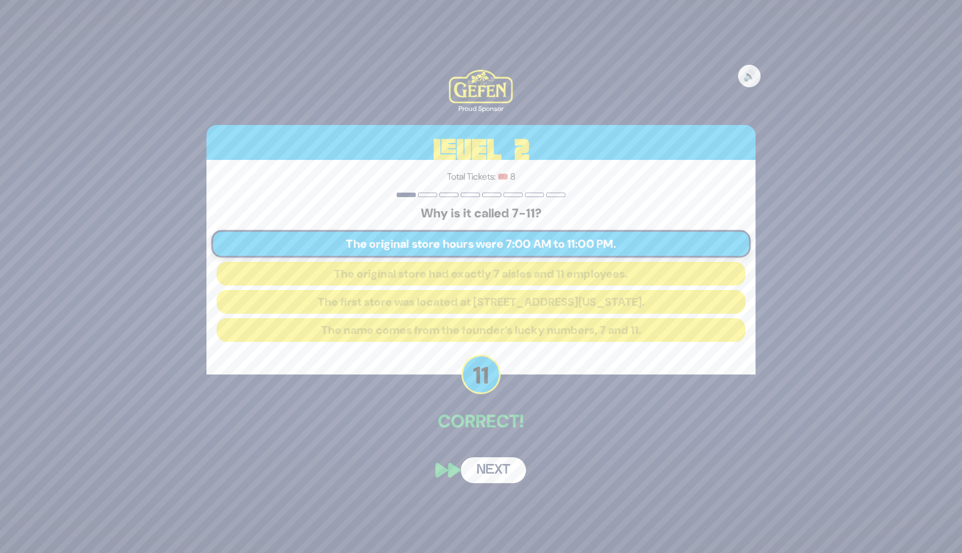
click at [480, 474] on button "Next" at bounding box center [493, 470] width 65 height 26
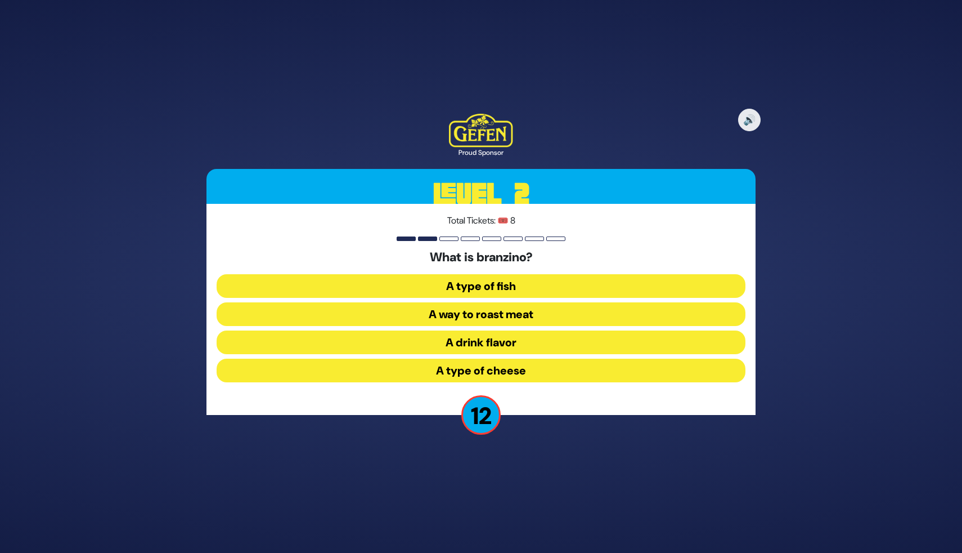
click at [478, 287] on button "A type of fish" at bounding box center [481, 286] width 529 height 24
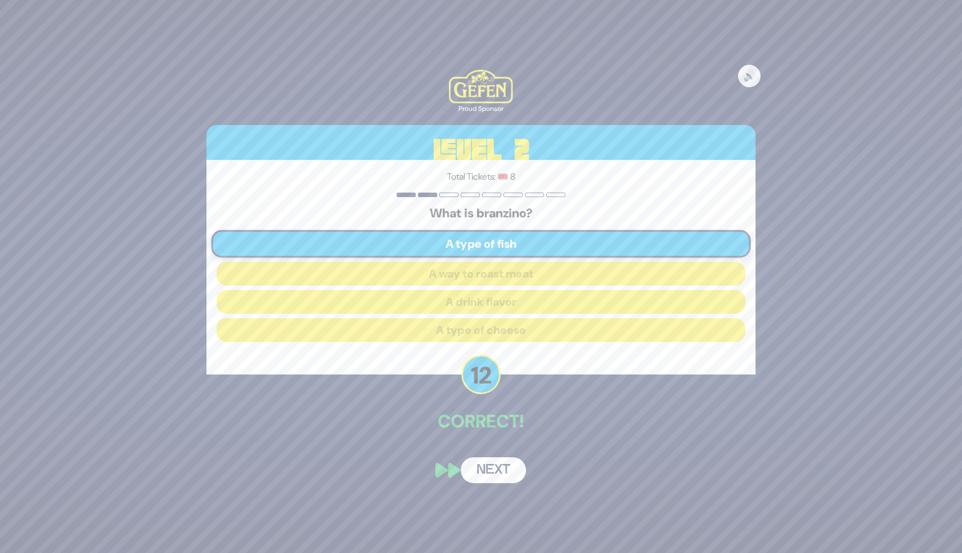
click at [484, 473] on button "Next" at bounding box center [493, 470] width 65 height 26
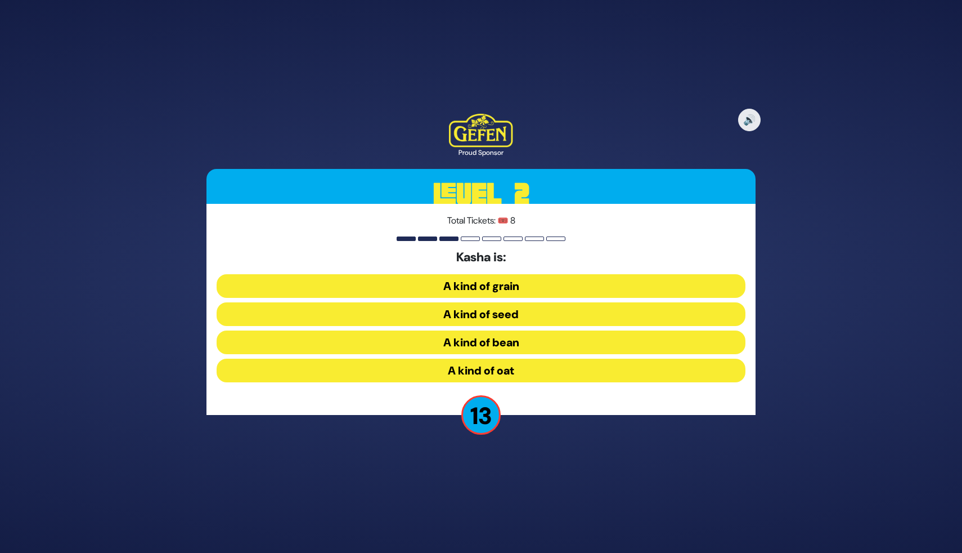
click at [477, 313] on button "A kind of seed" at bounding box center [481, 314] width 529 height 24
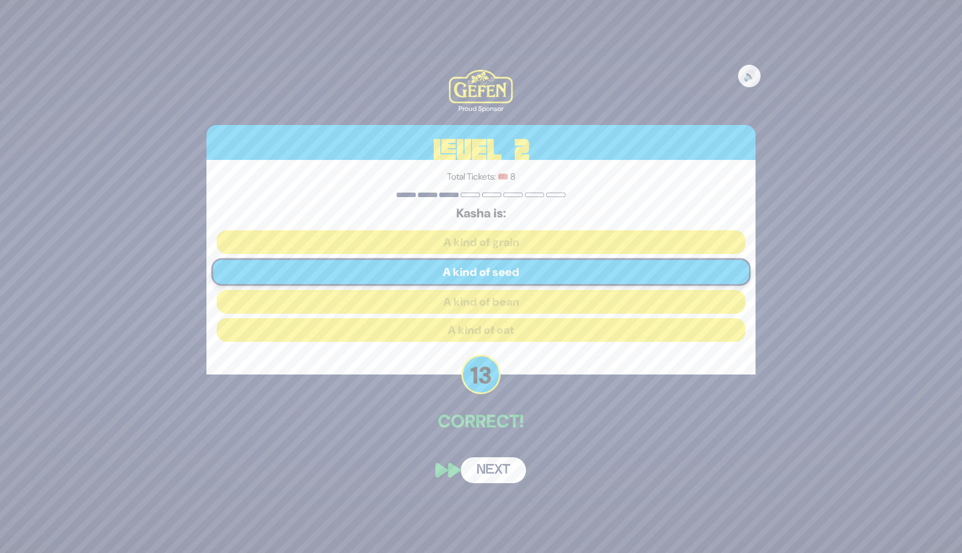
click at [476, 465] on button "Next" at bounding box center [493, 470] width 65 height 26
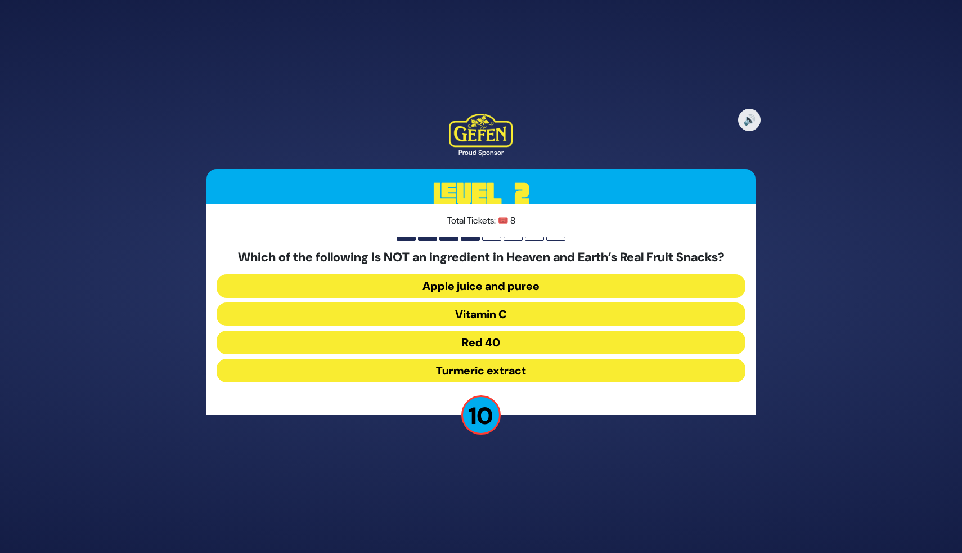
click at [519, 365] on button "Turmeric extract" at bounding box center [481, 370] width 529 height 24
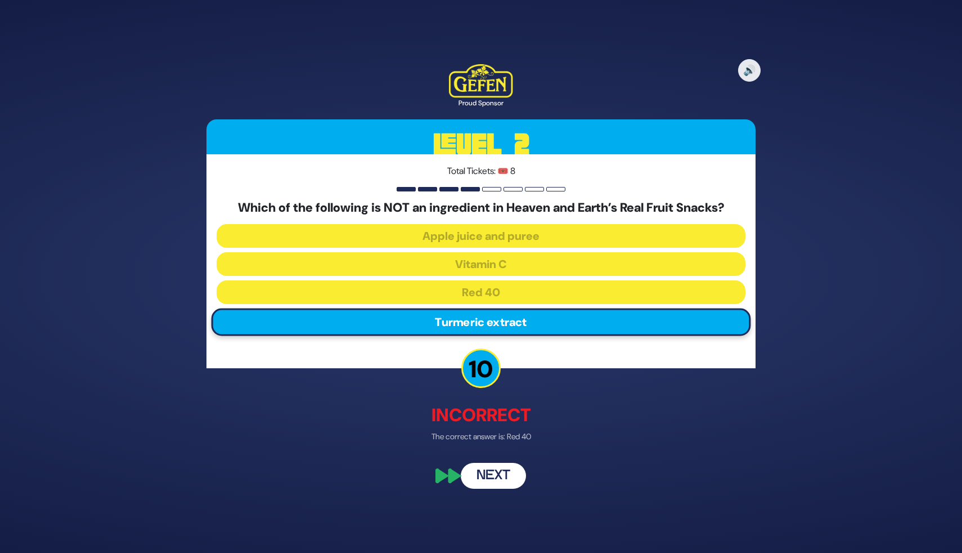
click at [502, 472] on button "Next" at bounding box center [493, 476] width 65 height 26
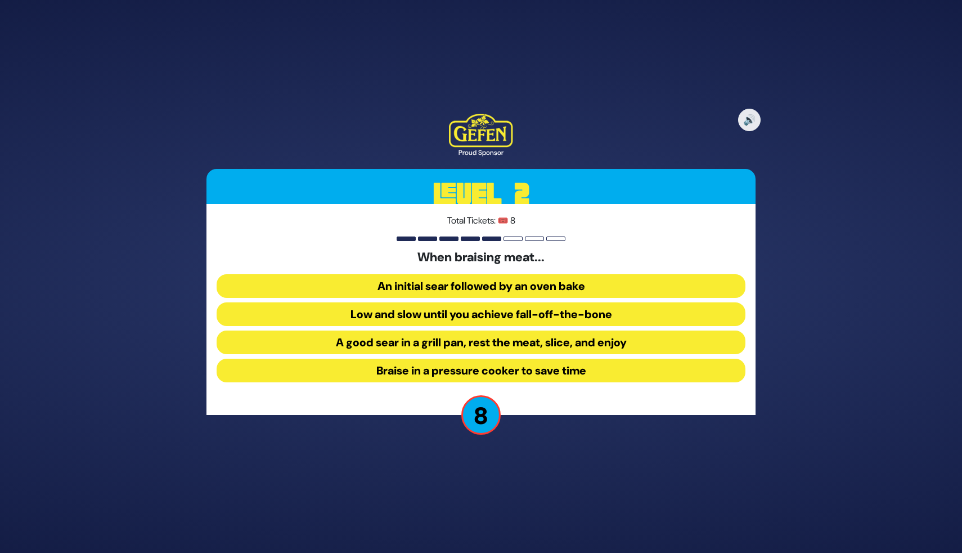
click at [563, 313] on button "Low and slow until you achieve fall-off-the-bone" at bounding box center [481, 314] width 529 height 24
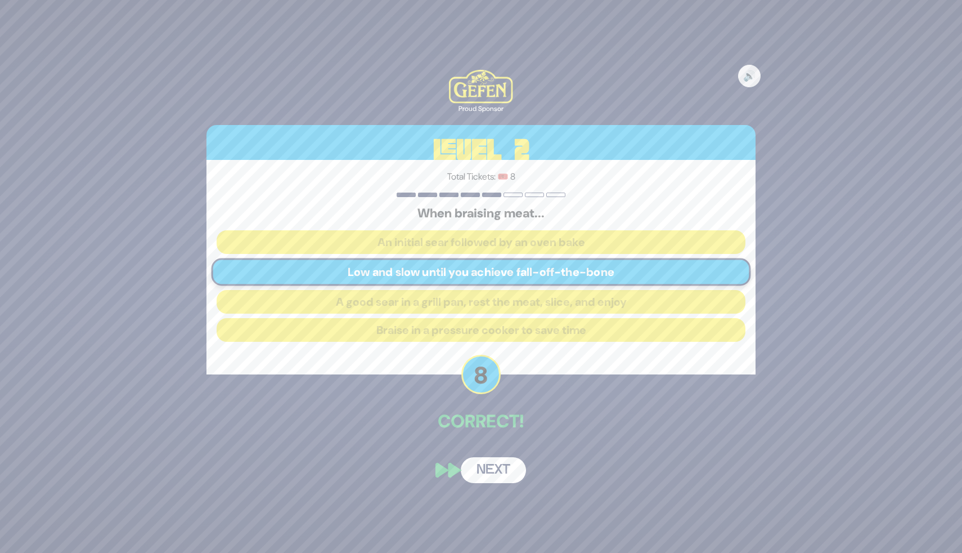
click at [513, 476] on button "Next" at bounding box center [493, 470] width 65 height 26
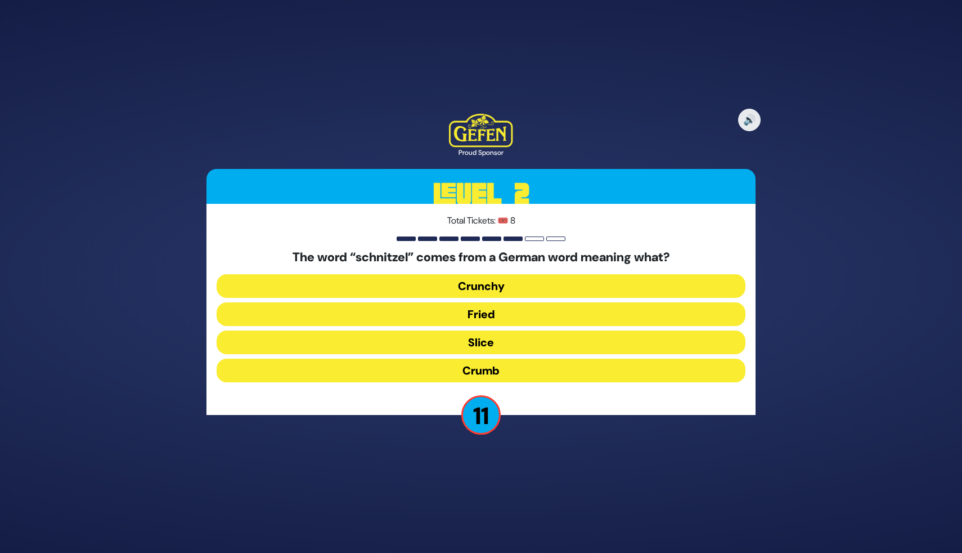
click at [568, 294] on button "Crunchy" at bounding box center [481, 286] width 529 height 24
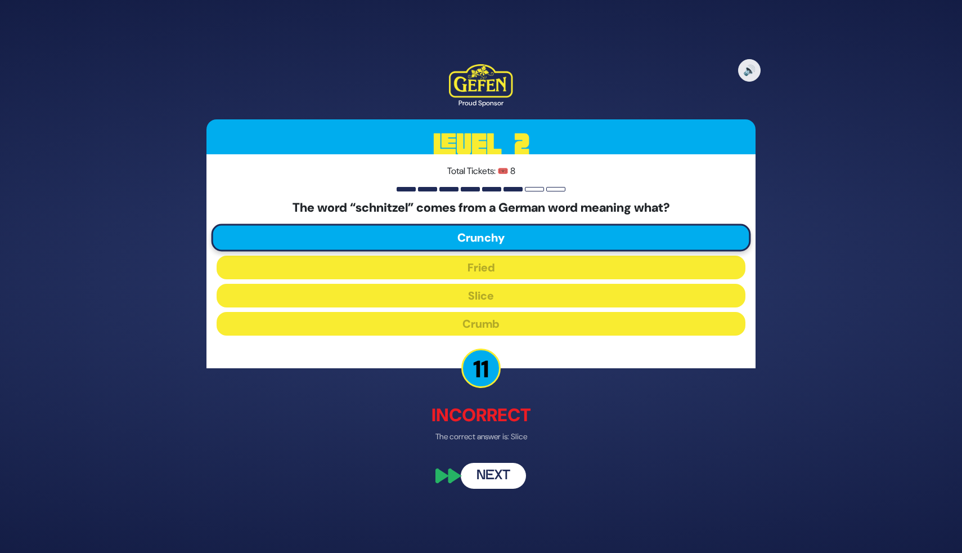
click at [508, 469] on button "Next" at bounding box center [493, 476] width 65 height 26
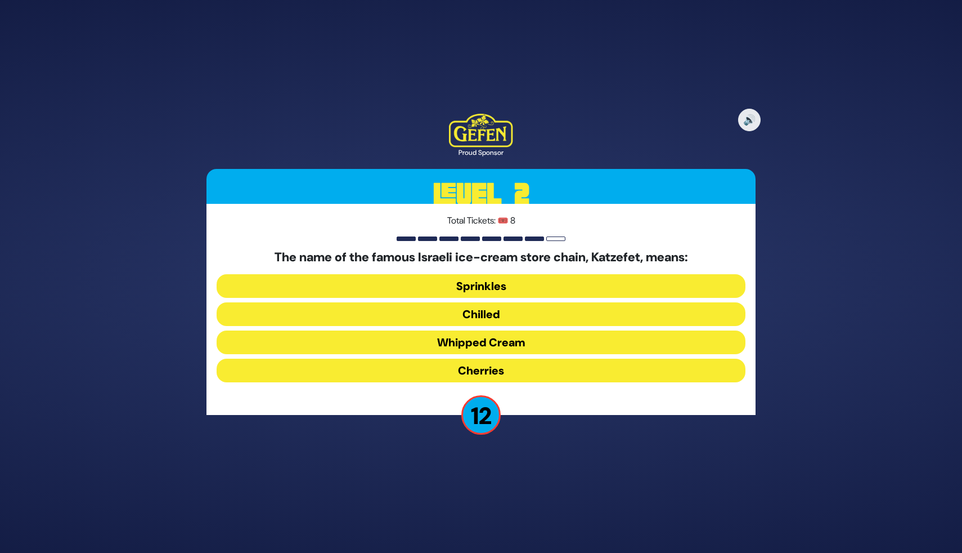
click at [525, 339] on button "Whipped Cream" at bounding box center [481, 342] width 529 height 24
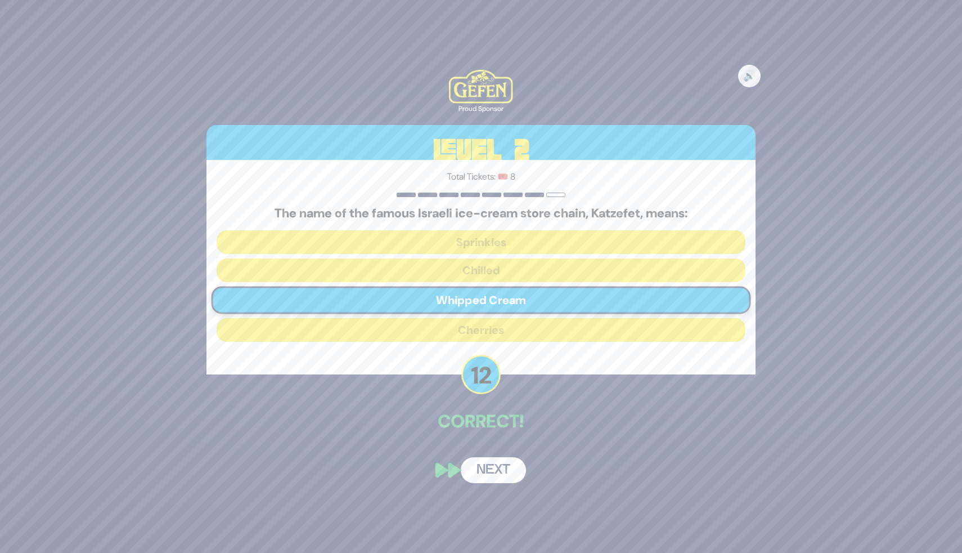
click at [484, 468] on button "Next" at bounding box center [493, 470] width 65 height 26
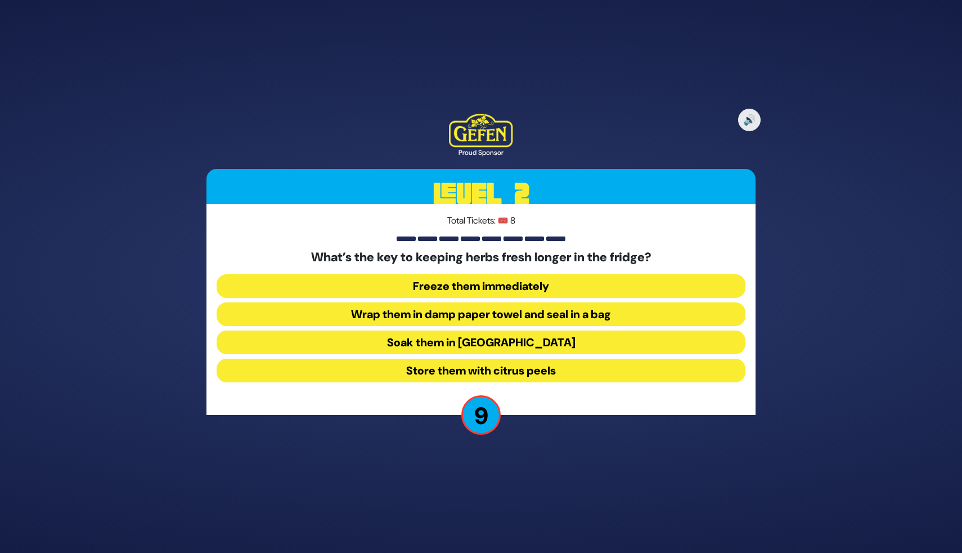
click at [544, 321] on button "Wrap them in damp paper towel and seal in a bag" at bounding box center [481, 314] width 529 height 24
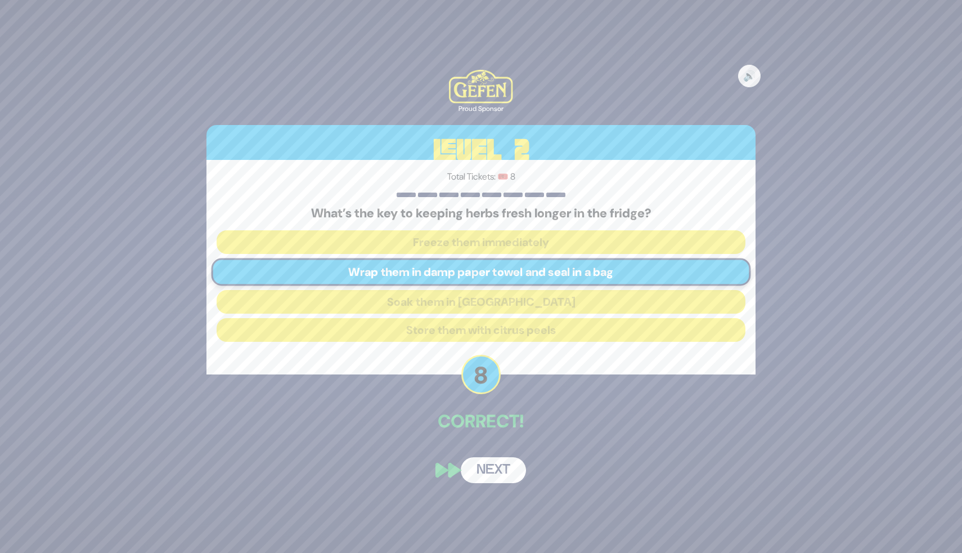
click at [509, 468] on button "Next" at bounding box center [493, 470] width 65 height 26
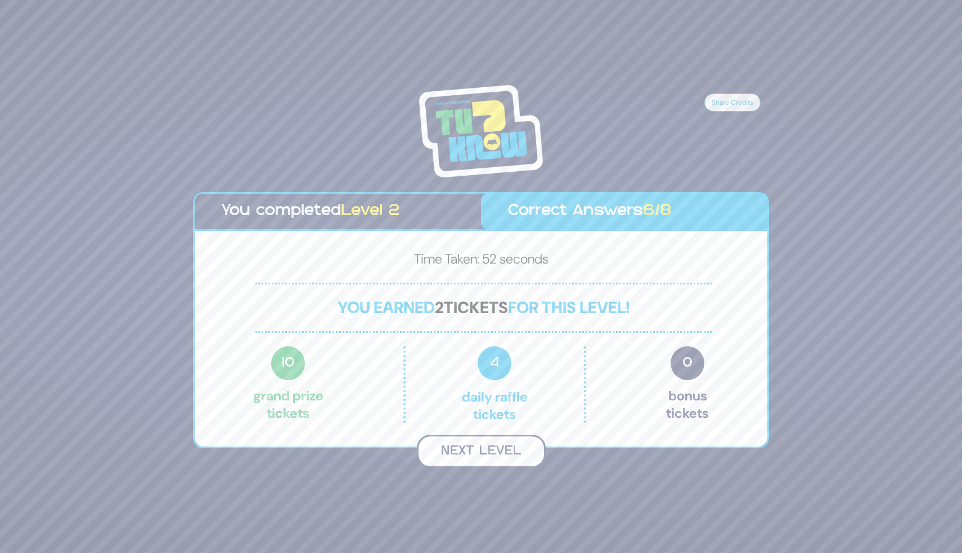
click at [505, 443] on button "Next Level" at bounding box center [481, 450] width 129 height 33
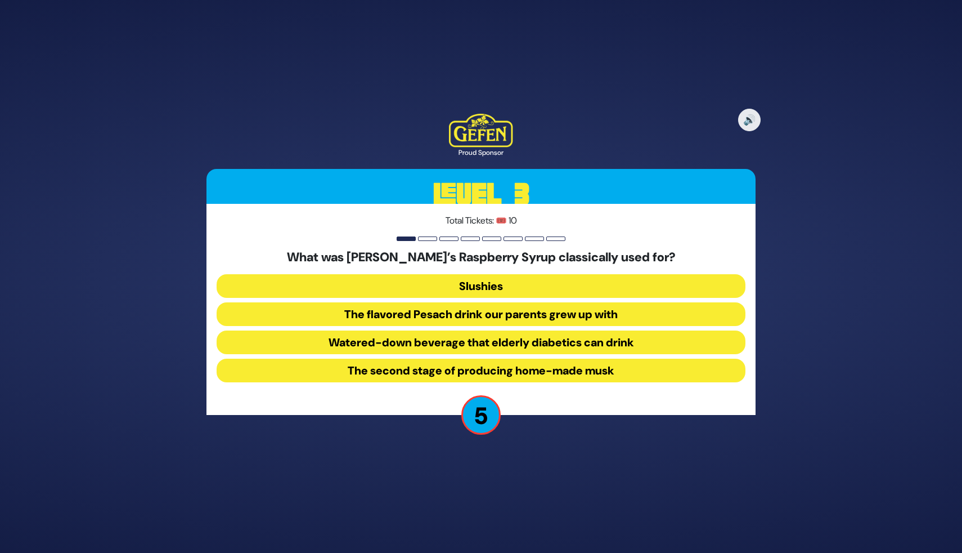
click at [533, 320] on button "The flavored Pesach drink our parents grew up with" at bounding box center [481, 314] width 529 height 24
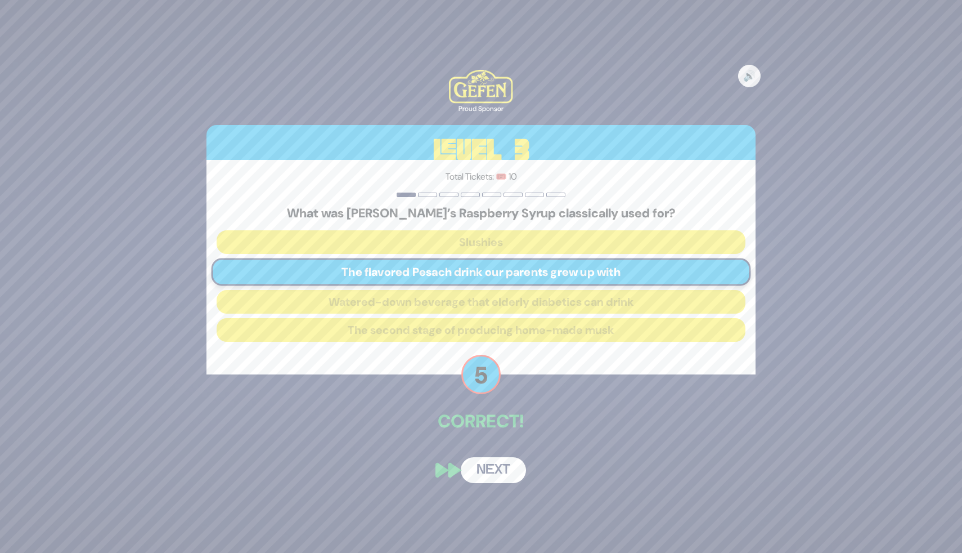
click at [511, 461] on button "Next" at bounding box center [493, 470] width 65 height 26
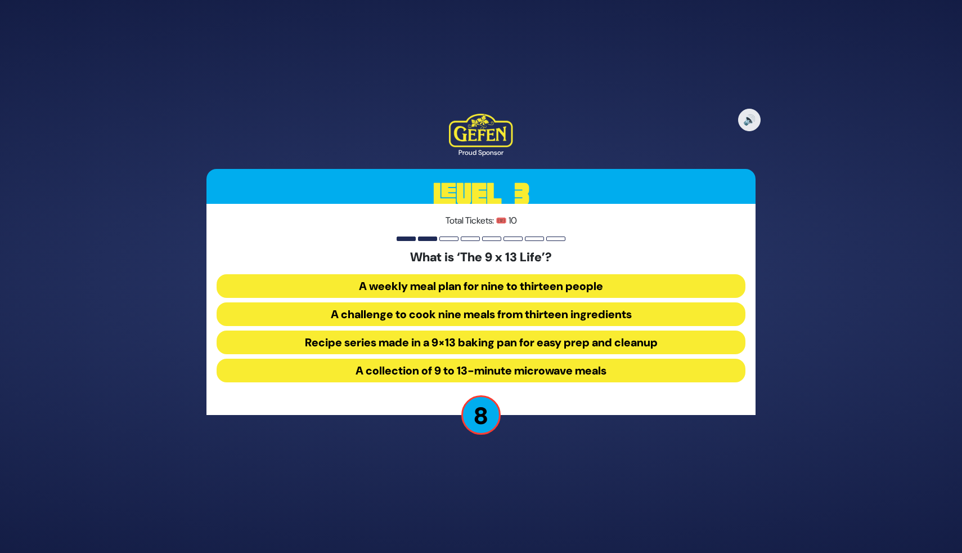
click at [528, 346] on button "Recipe series made in a 9×13 baking pan for easy prep and cleanup" at bounding box center [481, 342] width 529 height 24
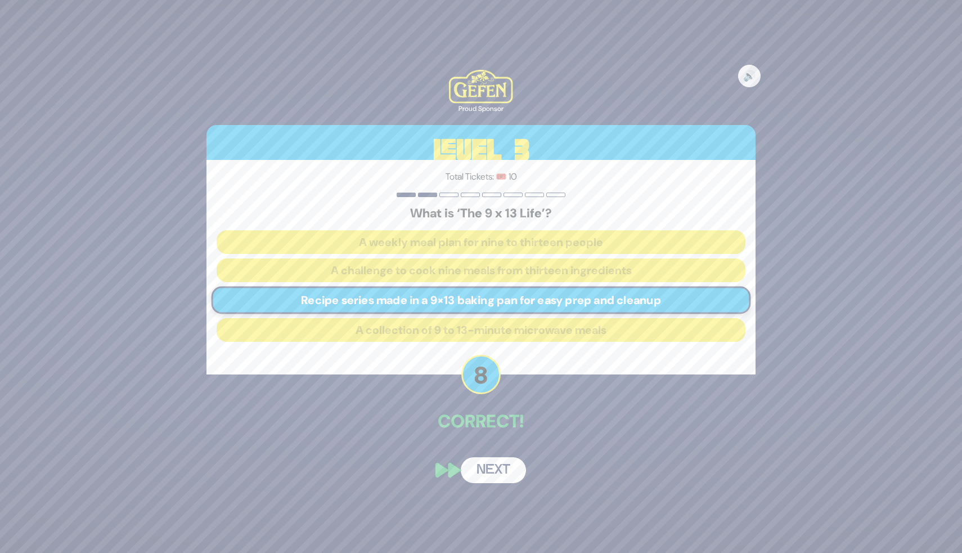
click at [510, 469] on button "Next" at bounding box center [493, 470] width 65 height 26
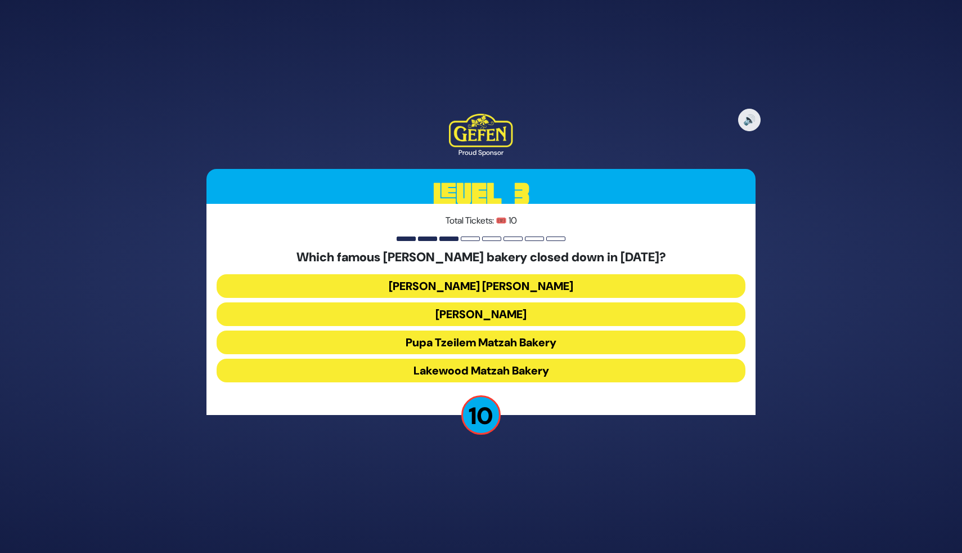
click at [563, 285] on button "Shatzer Matzah Bakery" at bounding box center [481, 286] width 529 height 24
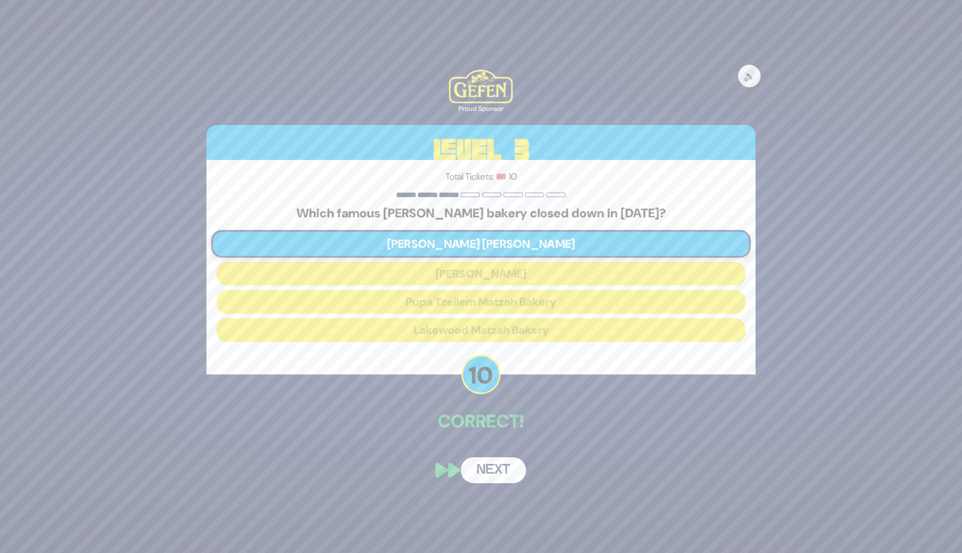
click at [503, 469] on button "Next" at bounding box center [493, 470] width 65 height 26
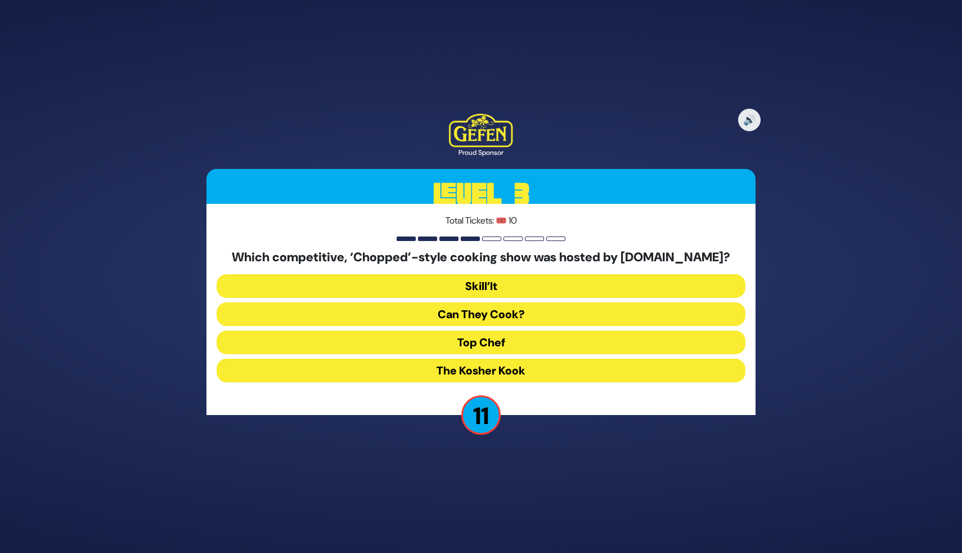
click at [542, 290] on button "Skill’It" at bounding box center [481, 286] width 529 height 24
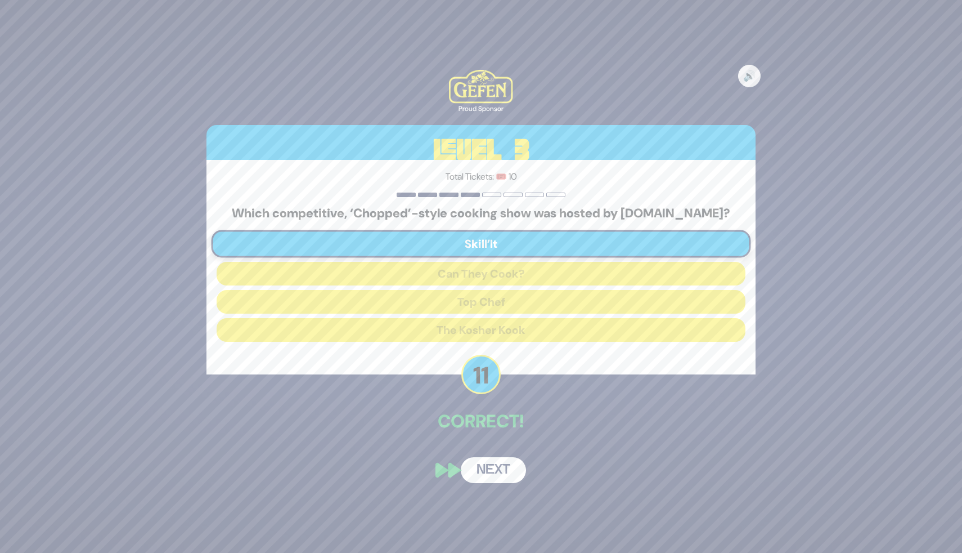
click at [490, 481] on button "Next" at bounding box center [493, 470] width 65 height 26
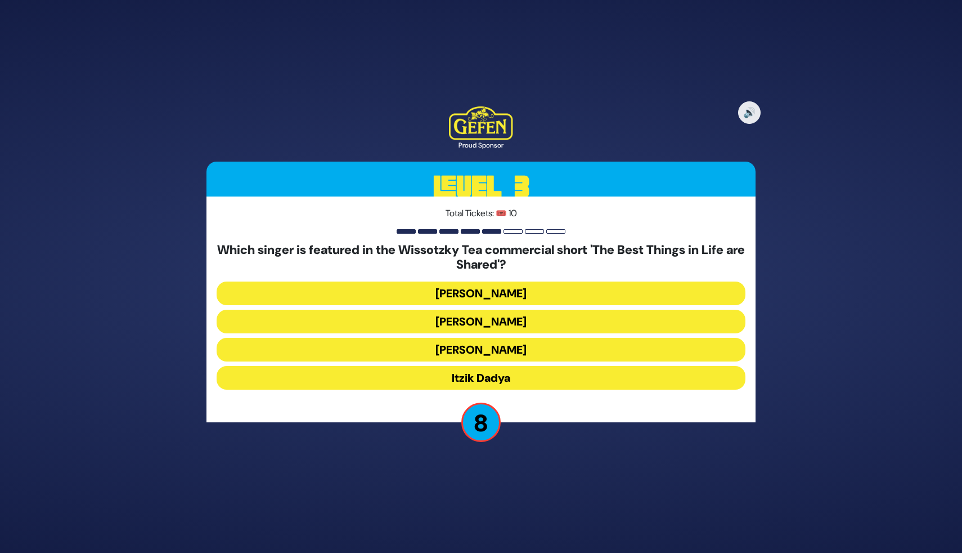
click at [504, 347] on button "Simcha Leiner" at bounding box center [481, 350] width 529 height 24
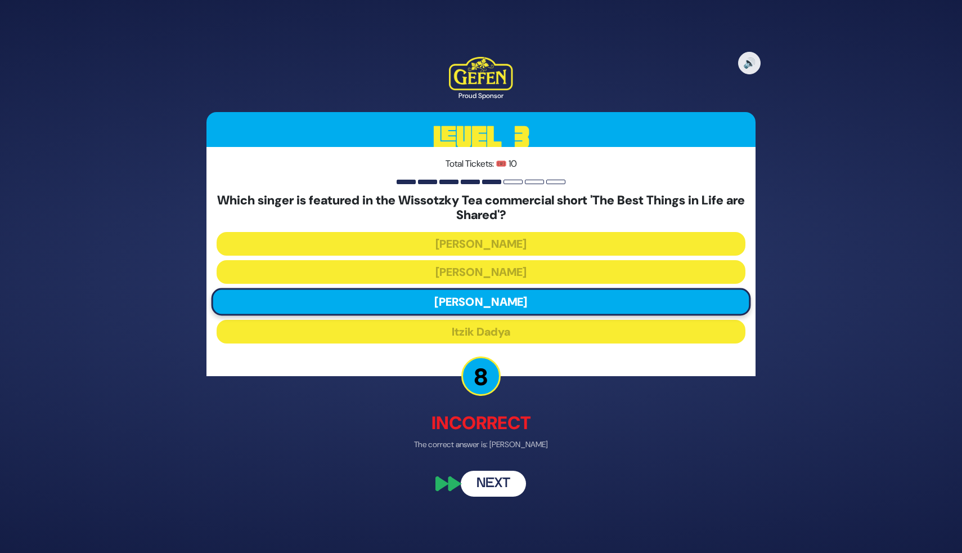
click at [482, 485] on button "Next" at bounding box center [493, 483] width 65 height 26
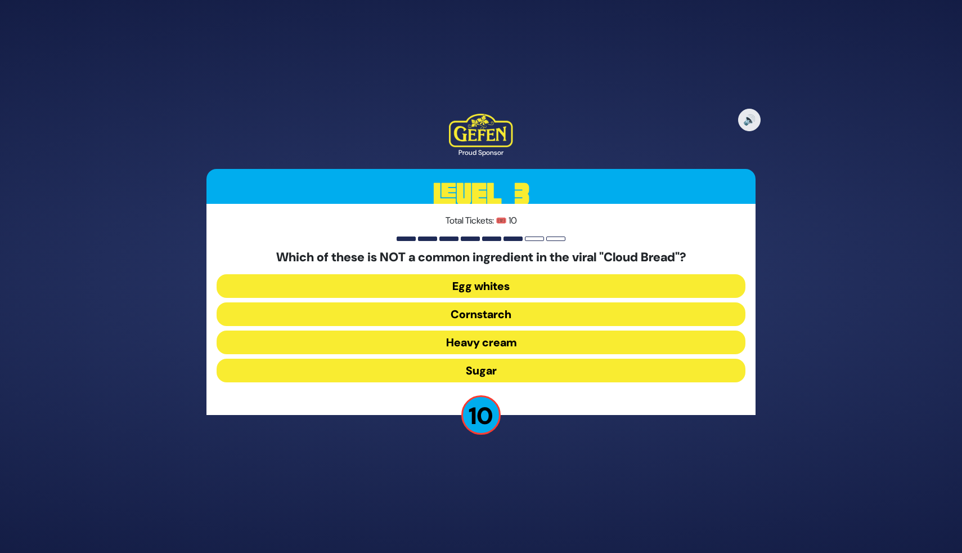
click at [531, 317] on button "Cornstarch" at bounding box center [481, 314] width 529 height 24
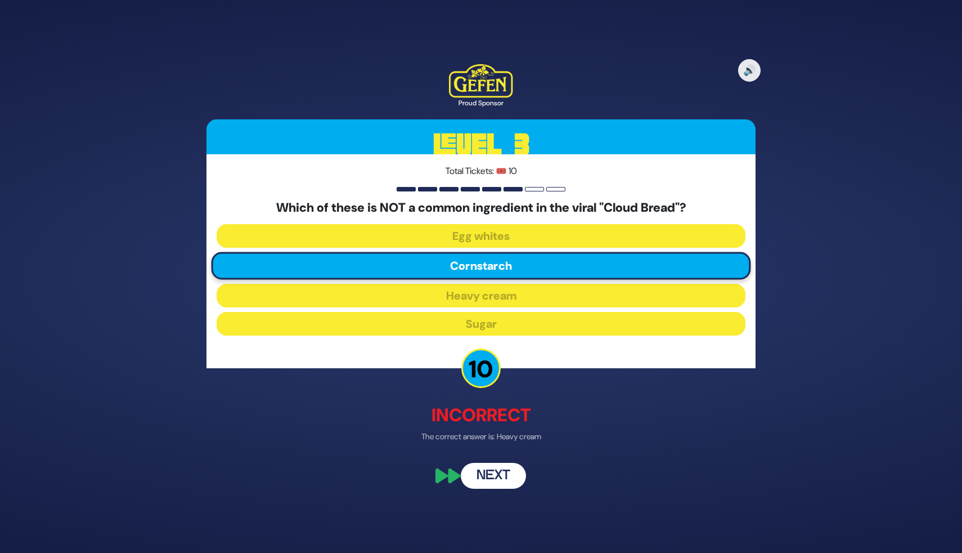
click at [486, 473] on button "Next" at bounding box center [493, 476] width 65 height 26
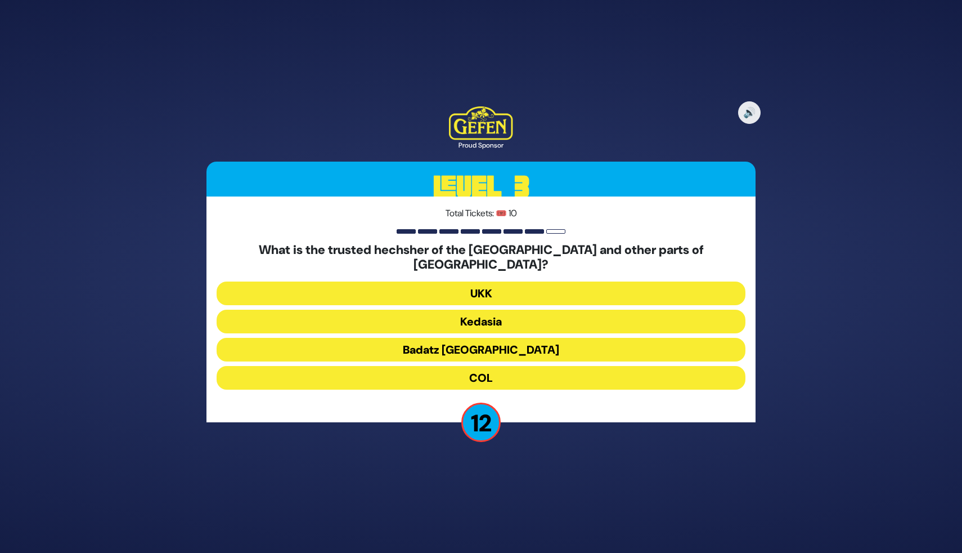
click at [546, 342] on button "Badatz London" at bounding box center [481, 350] width 529 height 24
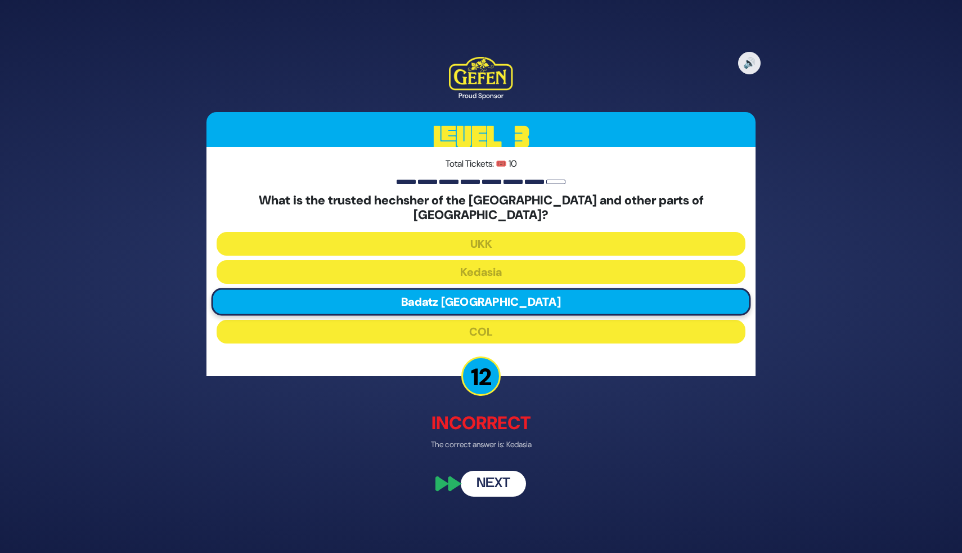
click at [497, 483] on button "Next" at bounding box center [493, 483] width 65 height 26
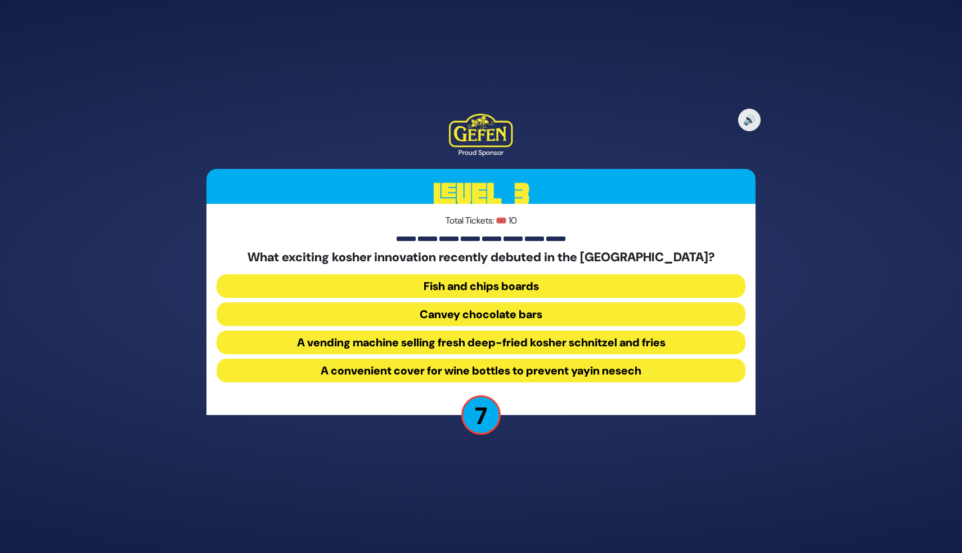
click at [459, 346] on button "A vending machine selling fresh deep-fried kosher schnitzel and fries" at bounding box center [481, 342] width 529 height 24
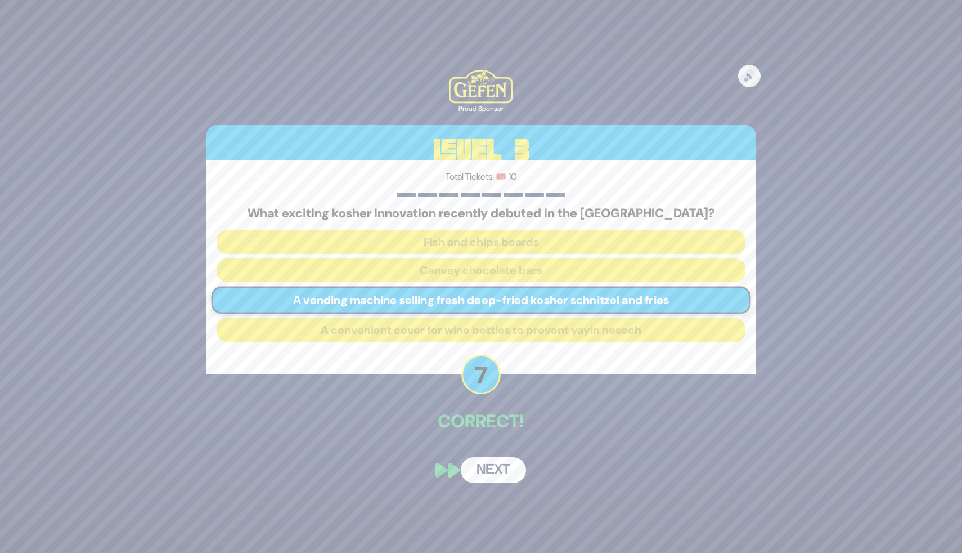
click at [484, 467] on button "Next" at bounding box center [493, 470] width 65 height 26
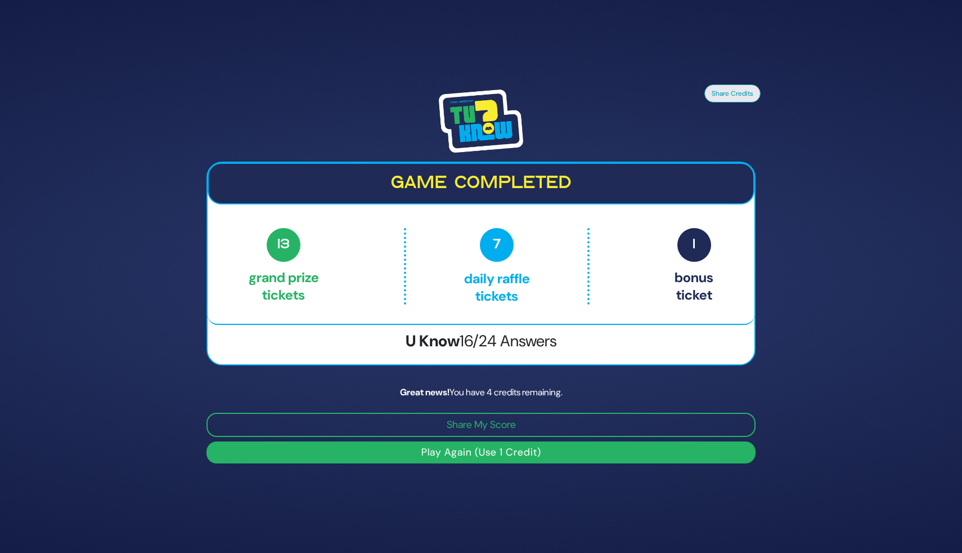
click at [469, 454] on button "Play Again (Use 1 Credit)" at bounding box center [481, 452] width 549 height 22
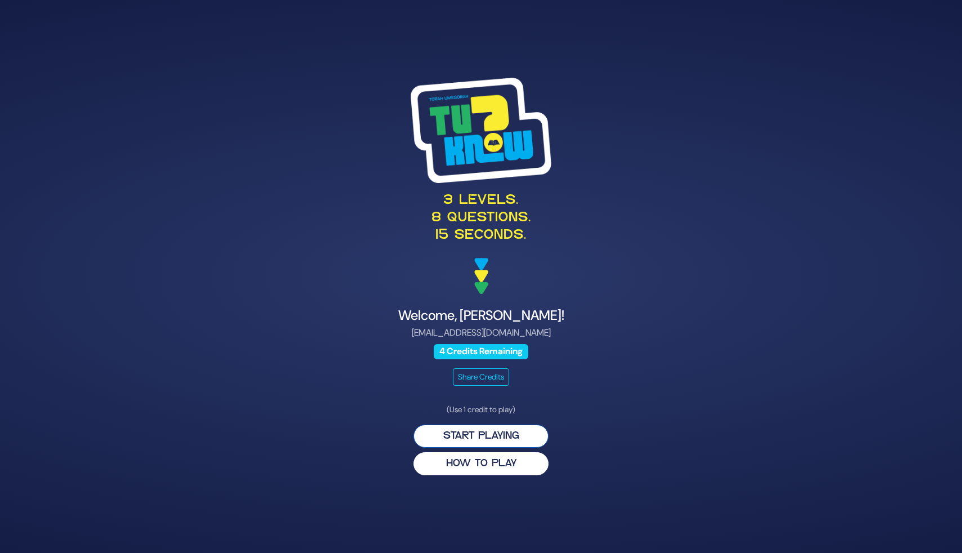
click at [460, 434] on button "Start Playing" at bounding box center [481, 435] width 135 height 23
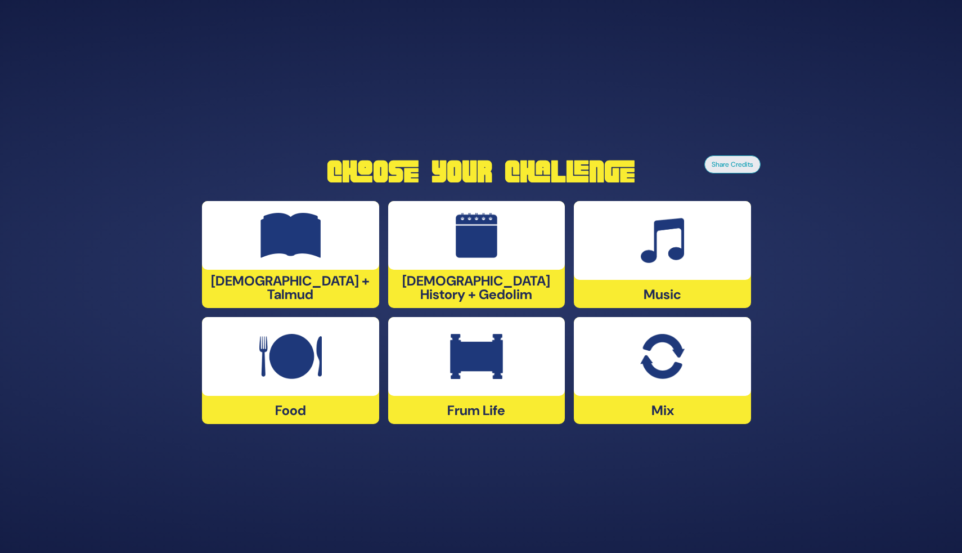
click at [658, 258] on img at bounding box center [662, 240] width 43 height 45
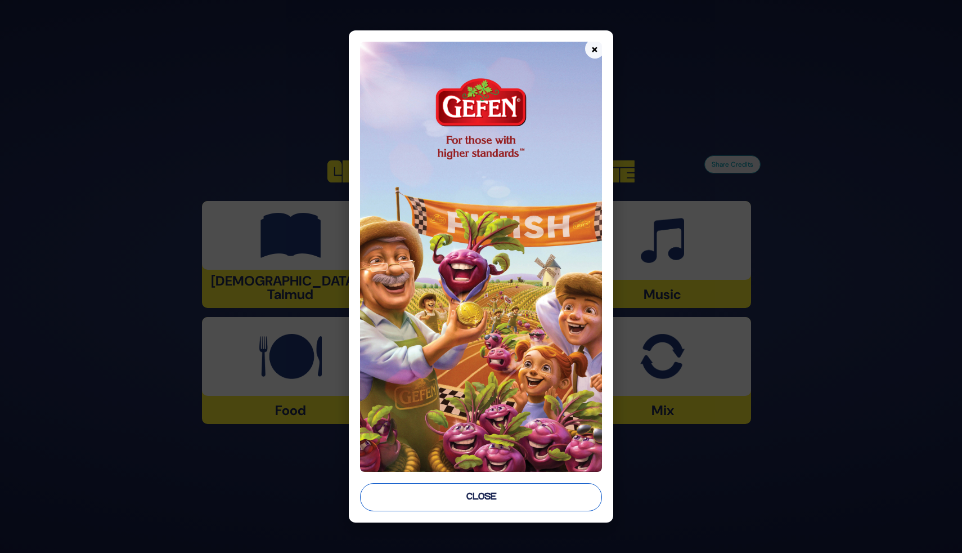
click at [492, 501] on button "Close" at bounding box center [481, 497] width 242 height 28
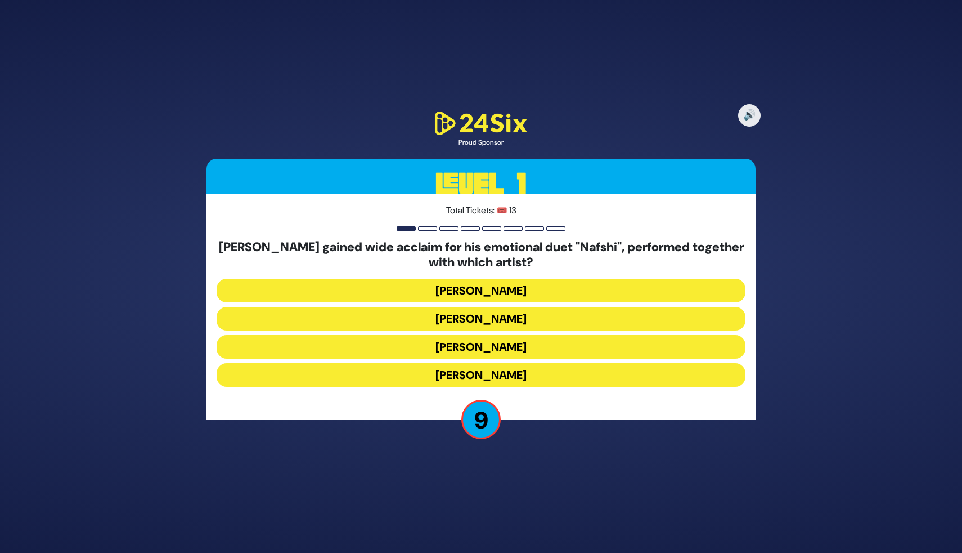
click at [504, 358] on div "Motty Steinmetz gained wide acclaim for his emotional duet "Nafshi", performed …" at bounding box center [481, 315] width 529 height 151
click at [504, 347] on button "Shuli Rand" at bounding box center [481, 347] width 529 height 24
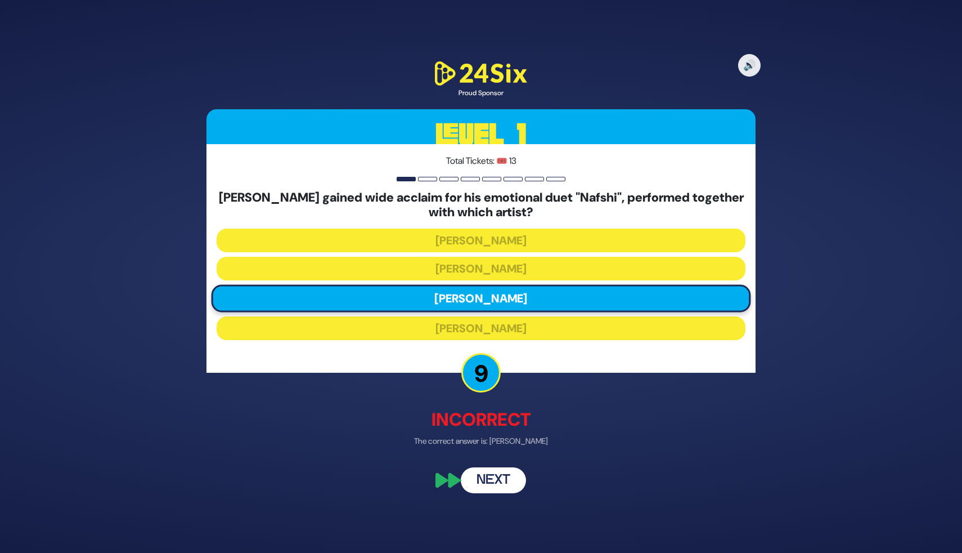
click at [489, 484] on button "Next" at bounding box center [493, 481] width 65 height 26
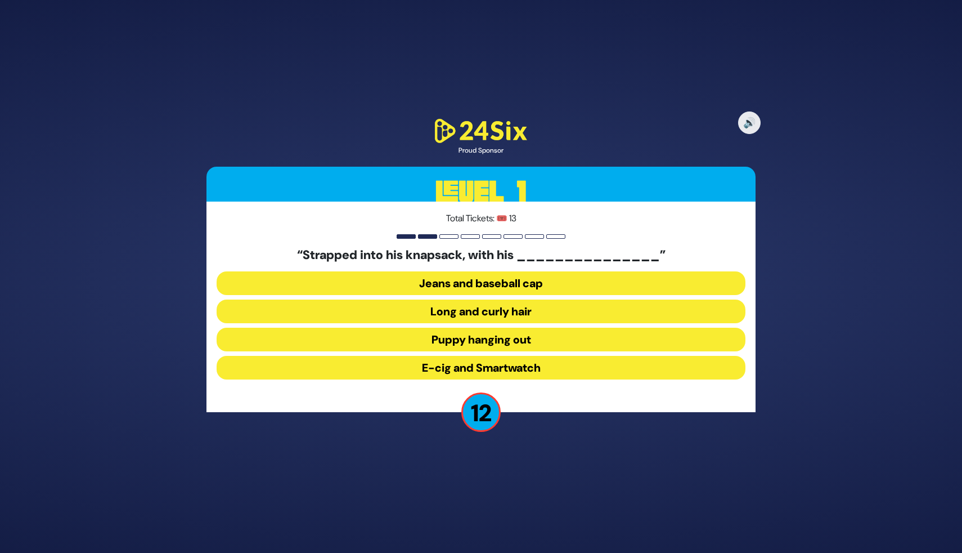
click at [513, 310] on button "Long and curly hair" at bounding box center [481, 311] width 529 height 24
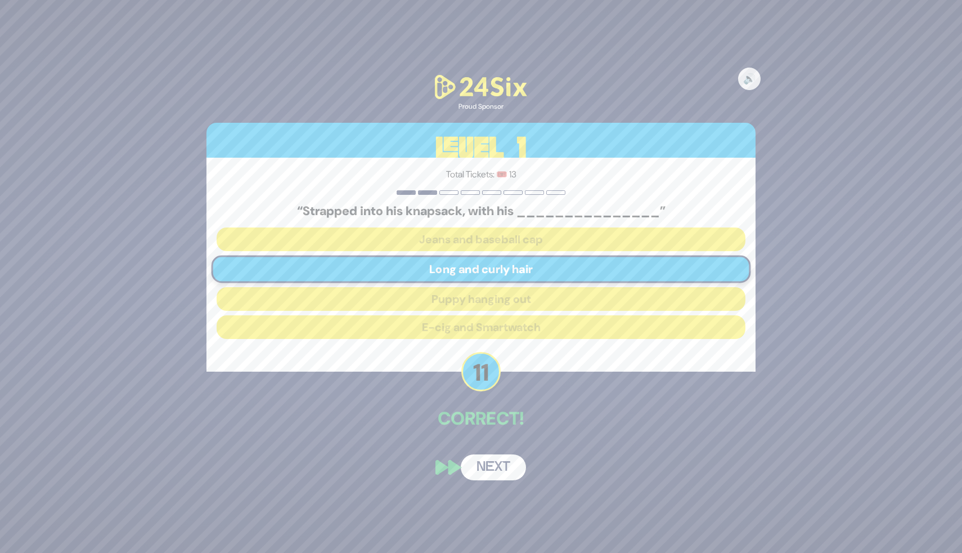
click at [495, 463] on button "Next" at bounding box center [493, 467] width 65 height 26
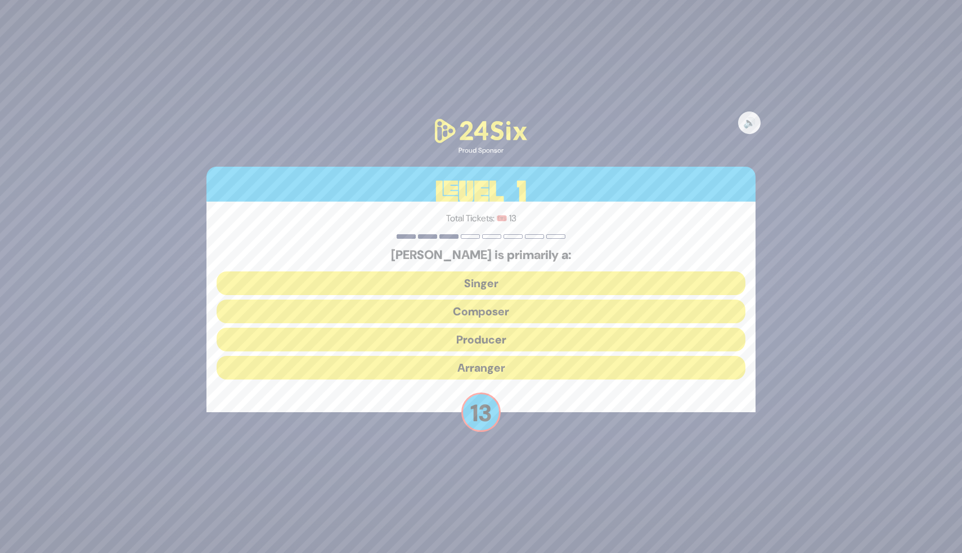
click at [517, 311] on button "Composer" at bounding box center [481, 311] width 529 height 24
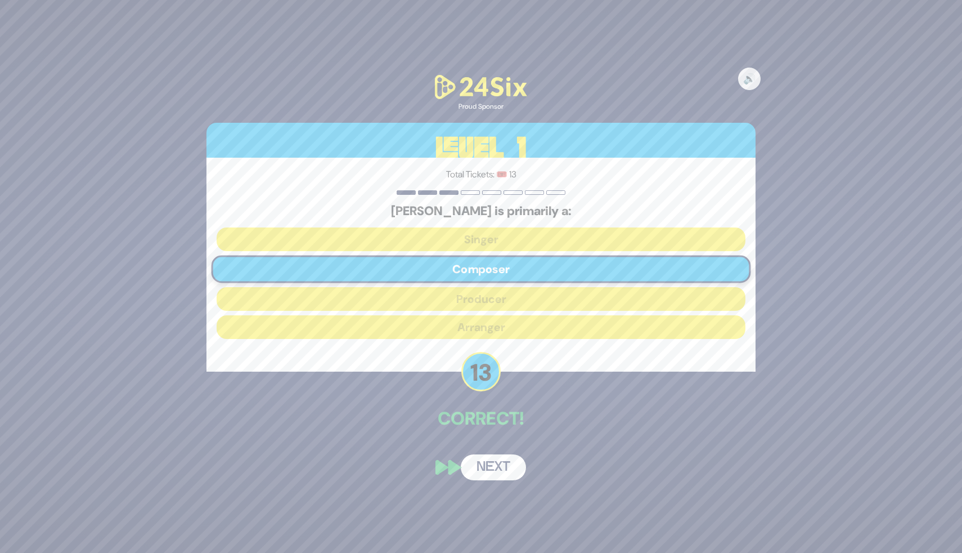
click at [490, 470] on button "Next" at bounding box center [493, 467] width 65 height 26
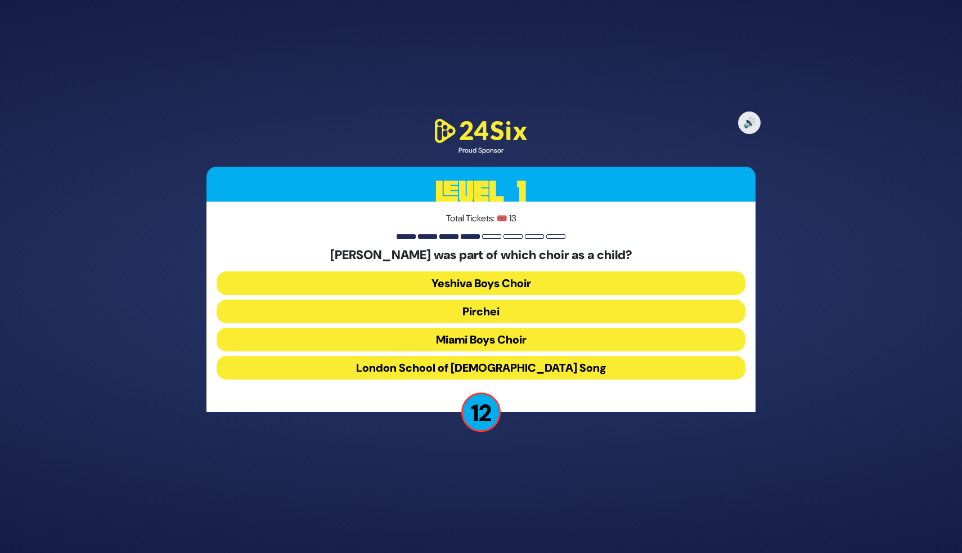
click at [513, 306] on button "Pirchei" at bounding box center [481, 311] width 529 height 24
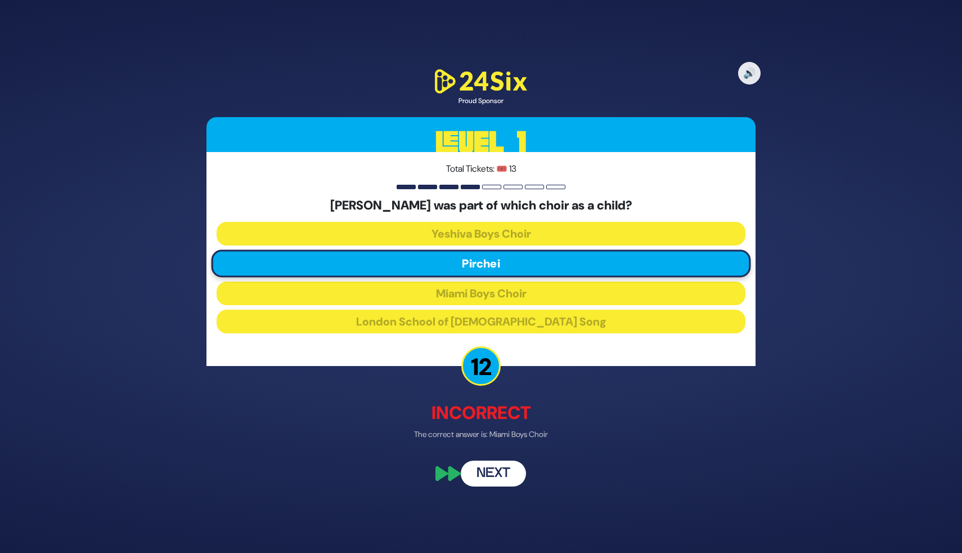
click at [491, 468] on button "Next" at bounding box center [493, 473] width 65 height 26
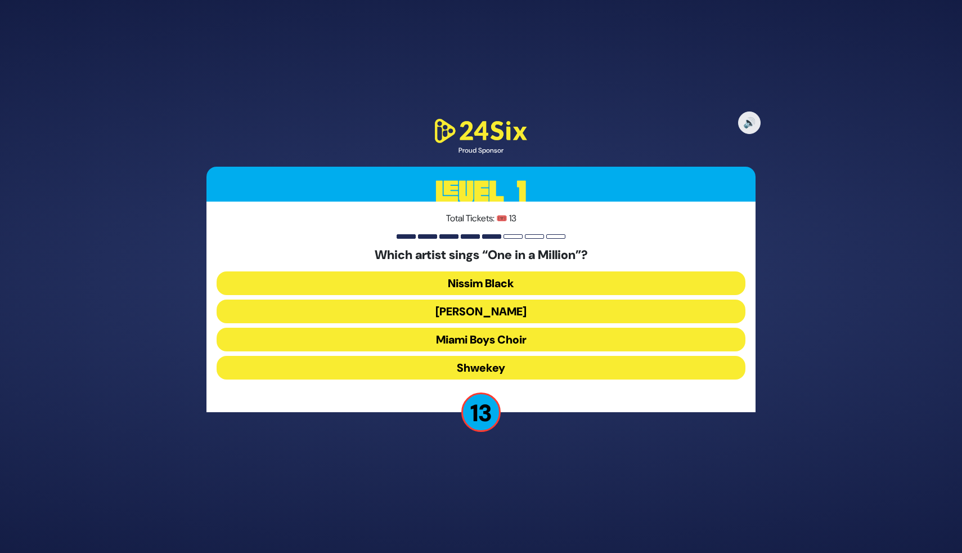
click at [487, 315] on button "Mordechai Shapiro" at bounding box center [481, 311] width 529 height 24
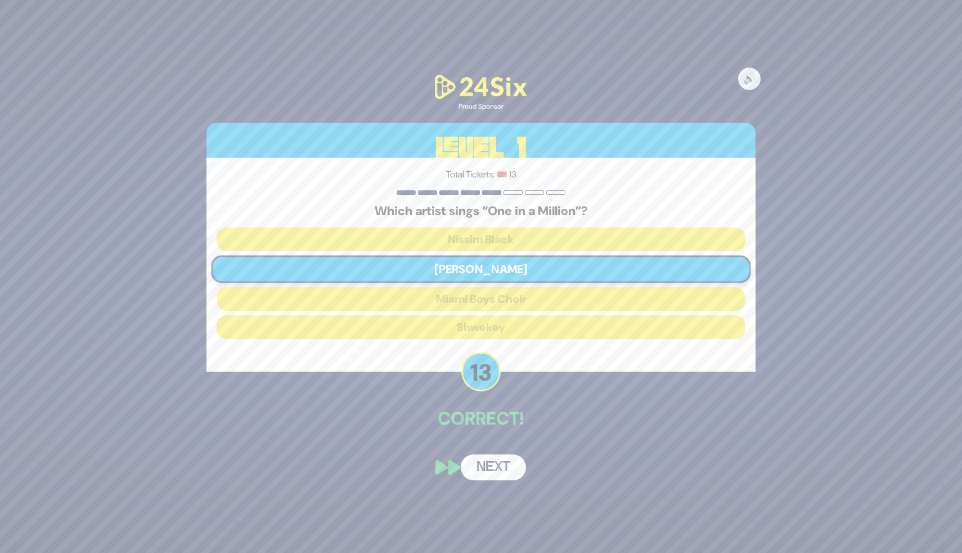
click at [490, 458] on button "Next" at bounding box center [493, 467] width 65 height 26
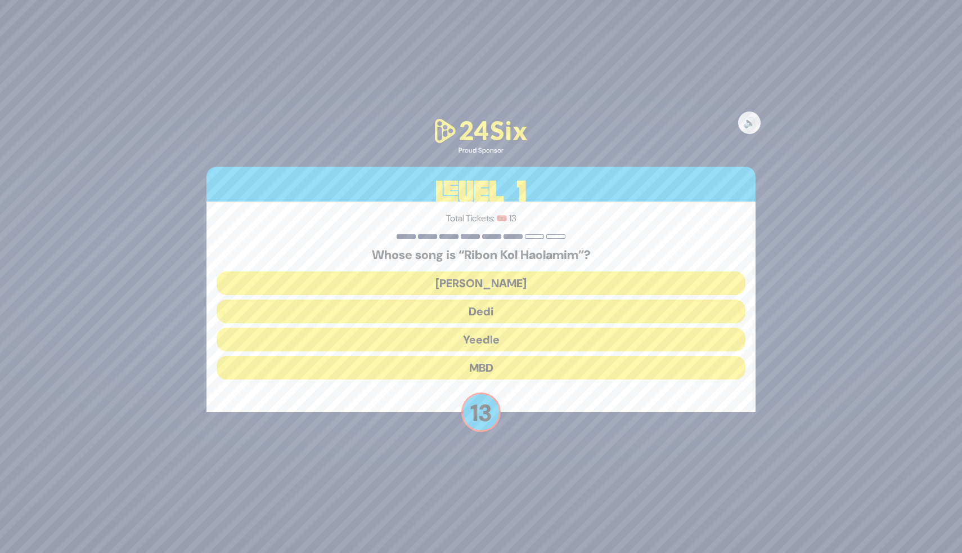
click at [480, 276] on button "Beri Weber" at bounding box center [481, 283] width 529 height 24
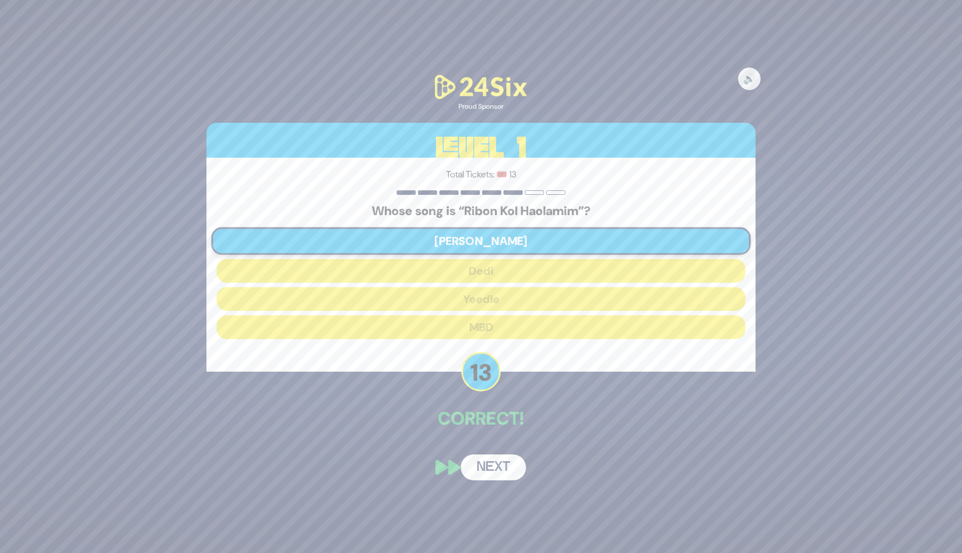
click at [486, 460] on button "Next" at bounding box center [493, 467] width 65 height 26
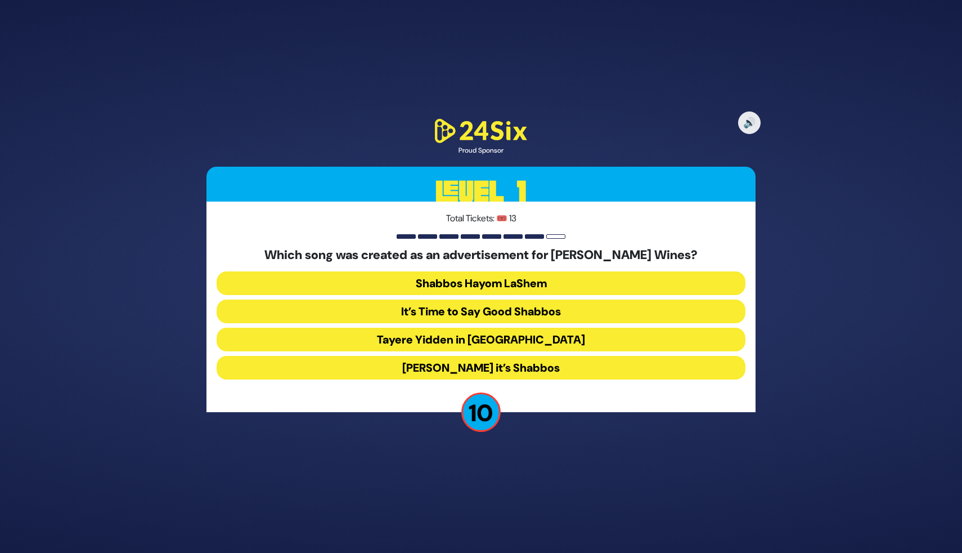
click at [505, 337] on button "Tayere Yidden in America" at bounding box center [481, 340] width 529 height 24
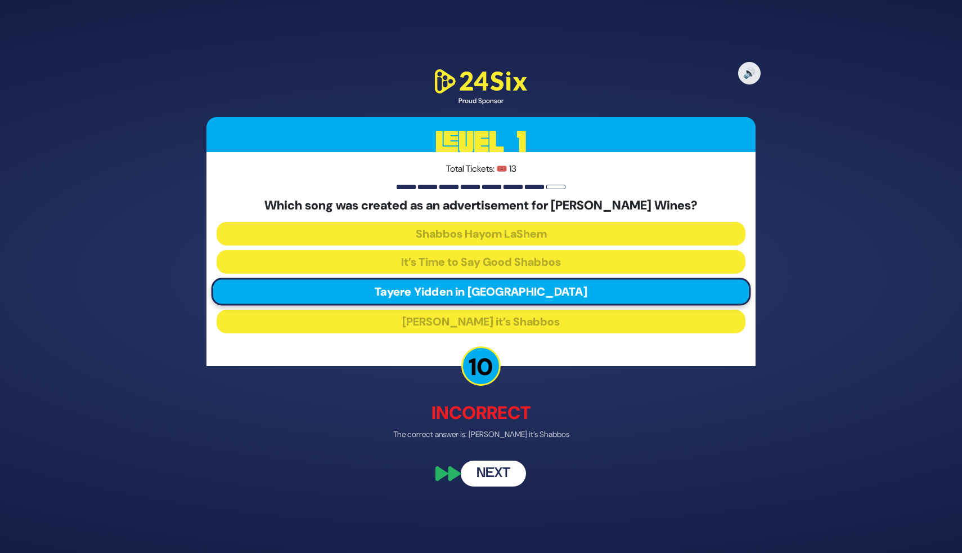
click at [486, 475] on button "Next" at bounding box center [493, 473] width 65 height 26
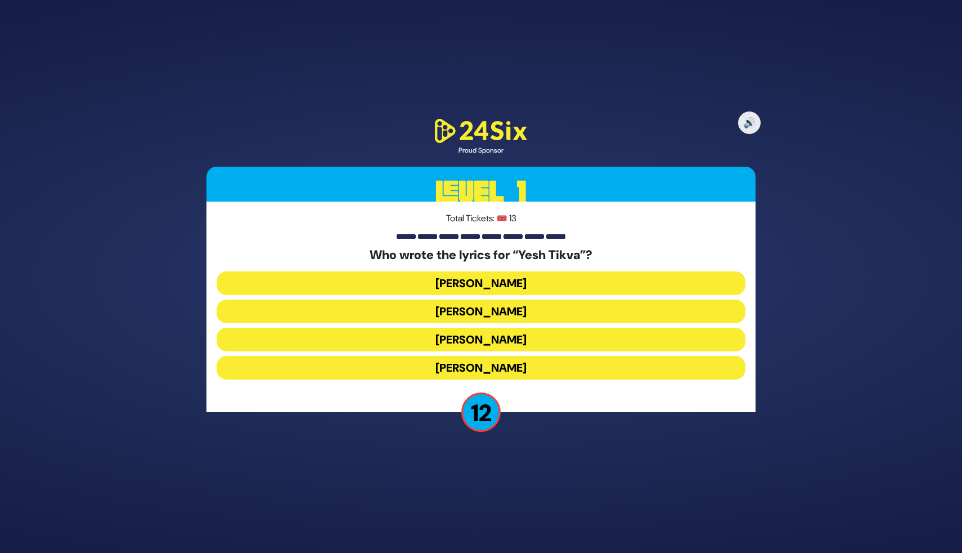
click at [499, 362] on button "Chayala Neuhaus" at bounding box center [481, 368] width 529 height 24
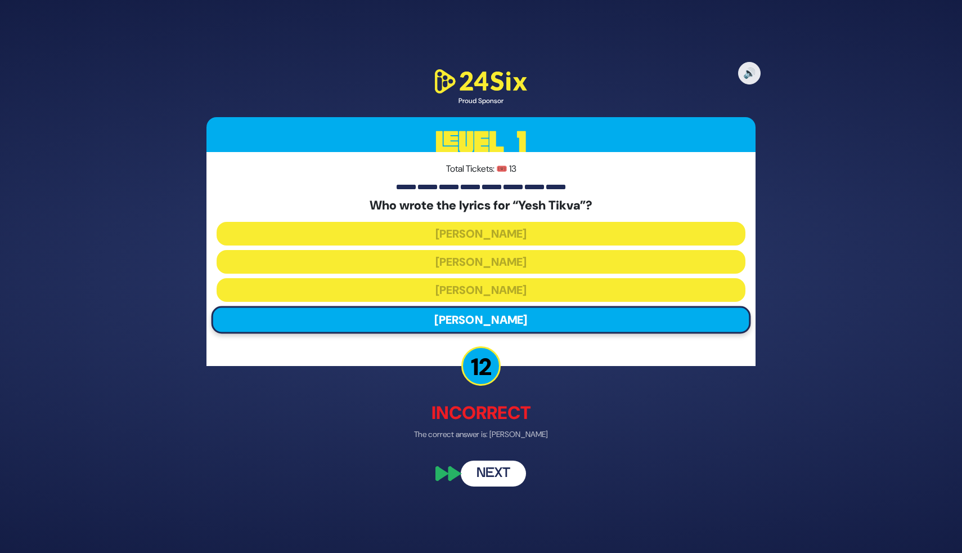
click at [501, 461] on button "Next" at bounding box center [493, 473] width 65 height 26
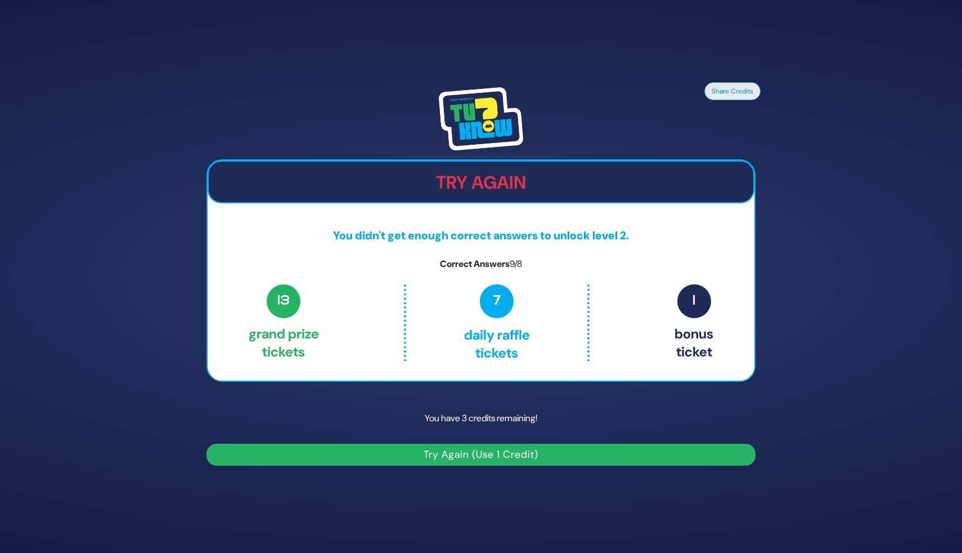
click at [477, 460] on button "Try Again (Use 1 Credit)" at bounding box center [481, 454] width 549 height 22
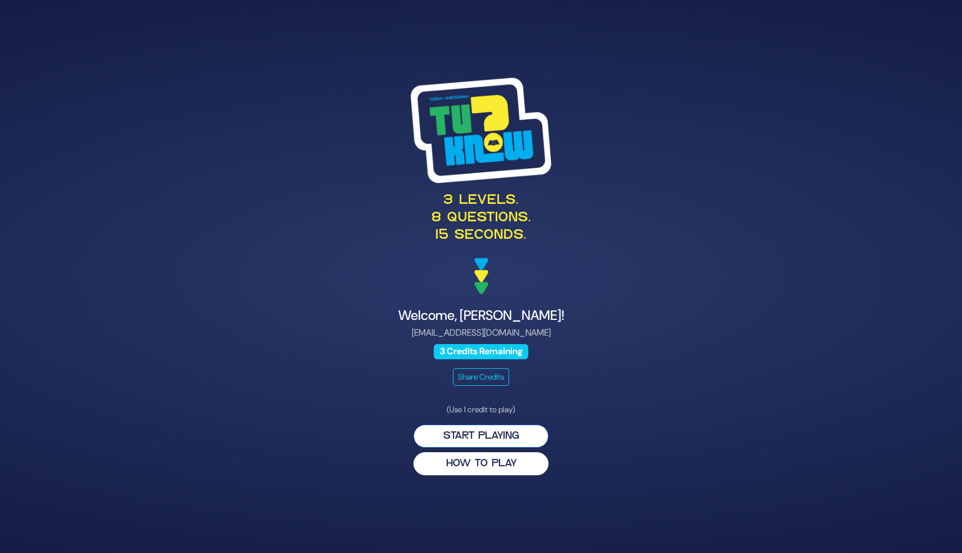
click at [477, 433] on button "Start Playing" at bounding box center [481, 435] width 135 height 23
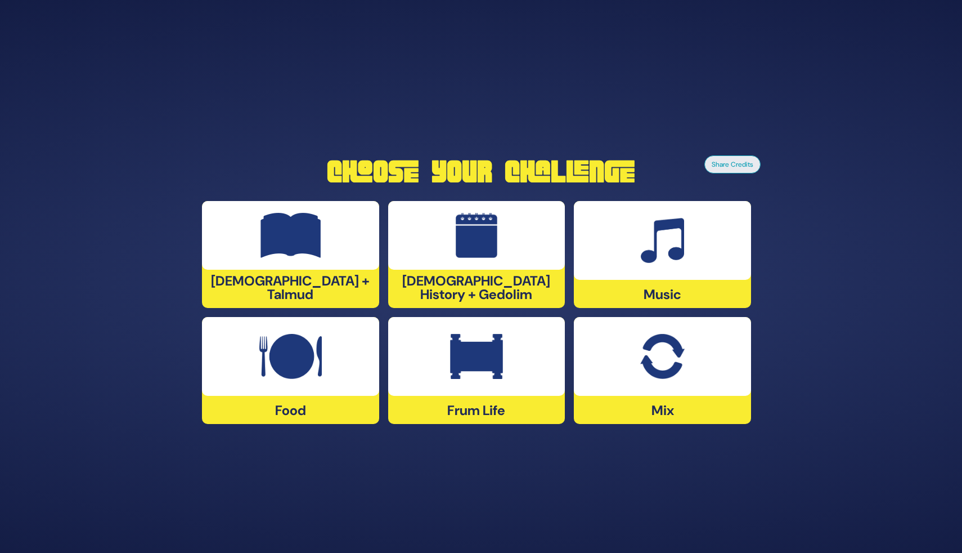
click at [272, 344] on img at bounding box center [290, 356] width 62 height 45
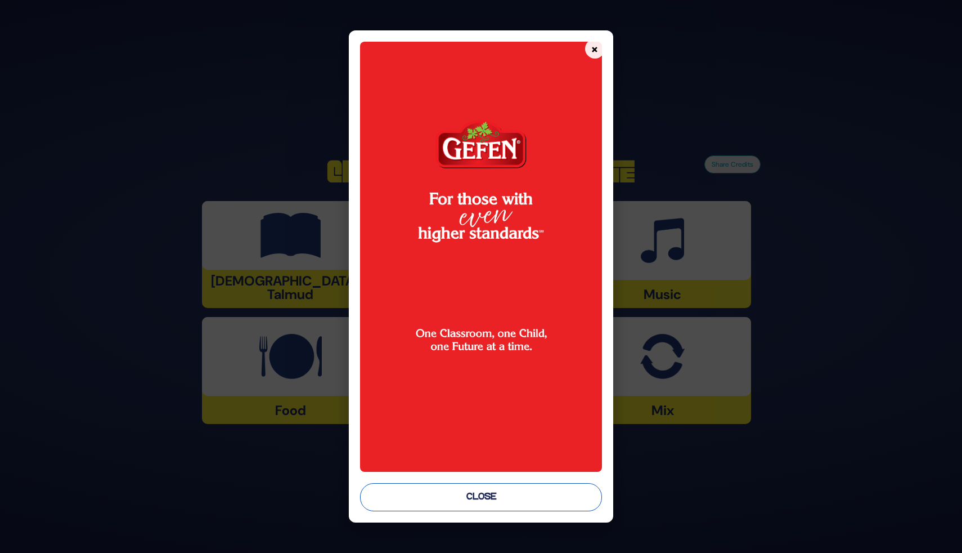
click at [500, 496] on button "Close" at bounding box center [481, 497] width 242 height 28
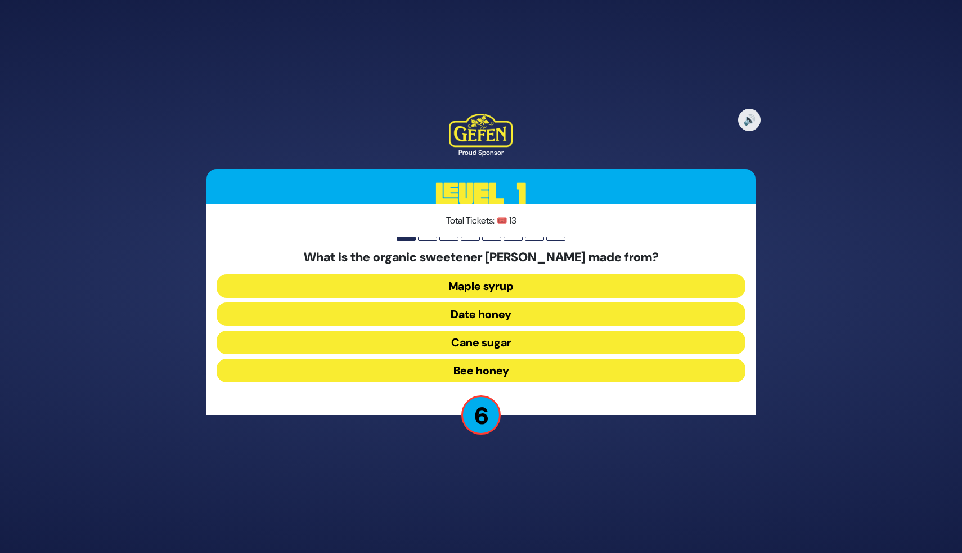
click at [508, 313] on button "Date honey" at bounding box center [481, 314] width 529 height 24
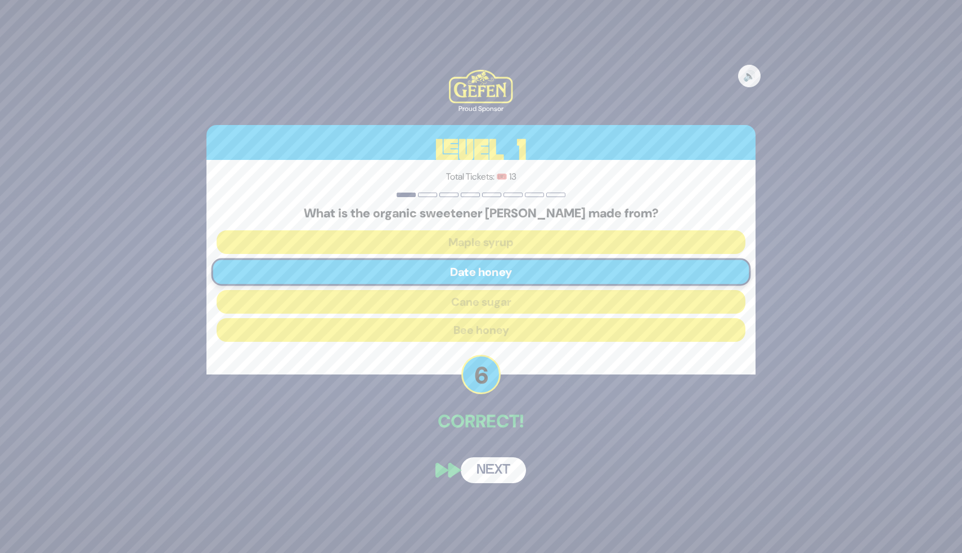
click at [497, 464] on button "Next" at bounding box center [493, 470] width 65 height 26
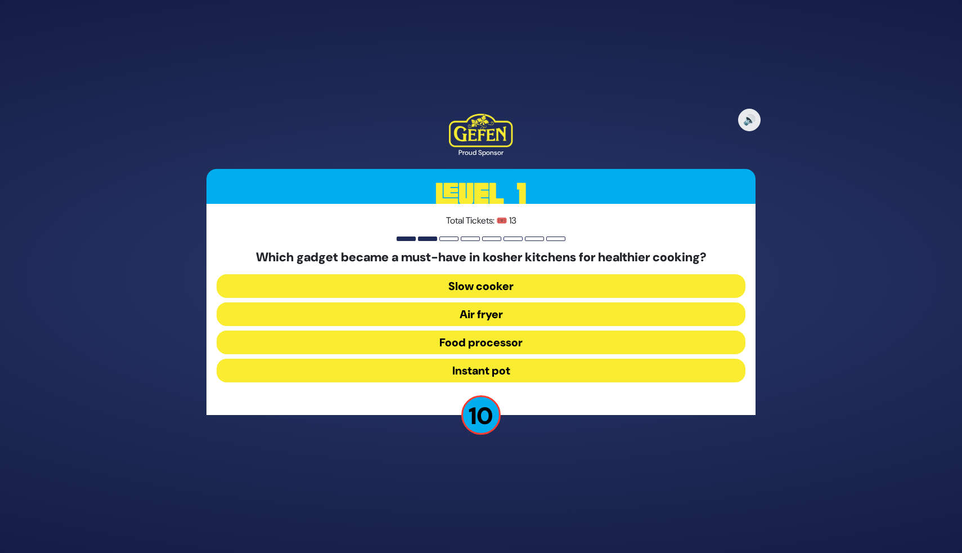
click at [549, 321] on button "Air fryer" at bounding box center [481, 314] width 529 height 24
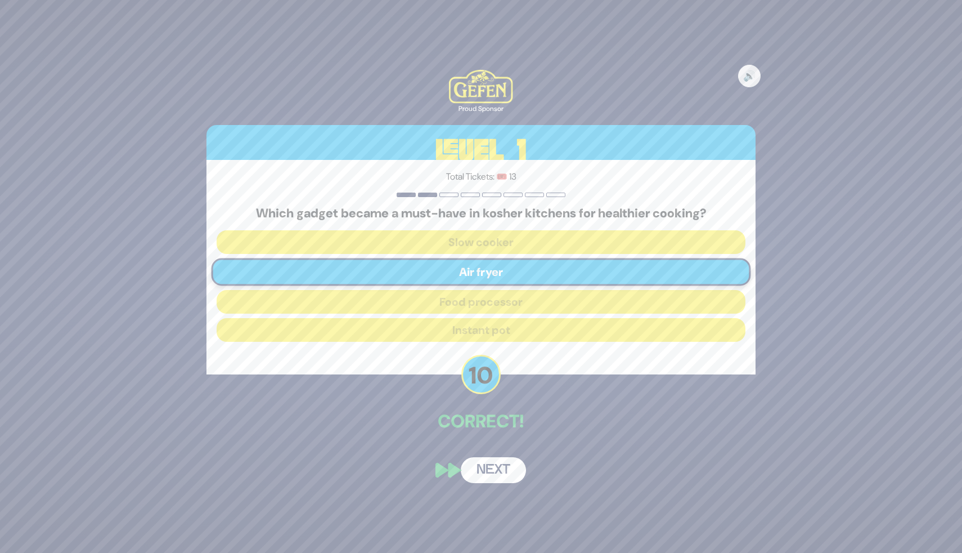
click at [500, 464] on button "Next" at bounding box center [493, 470] width 65 height 26
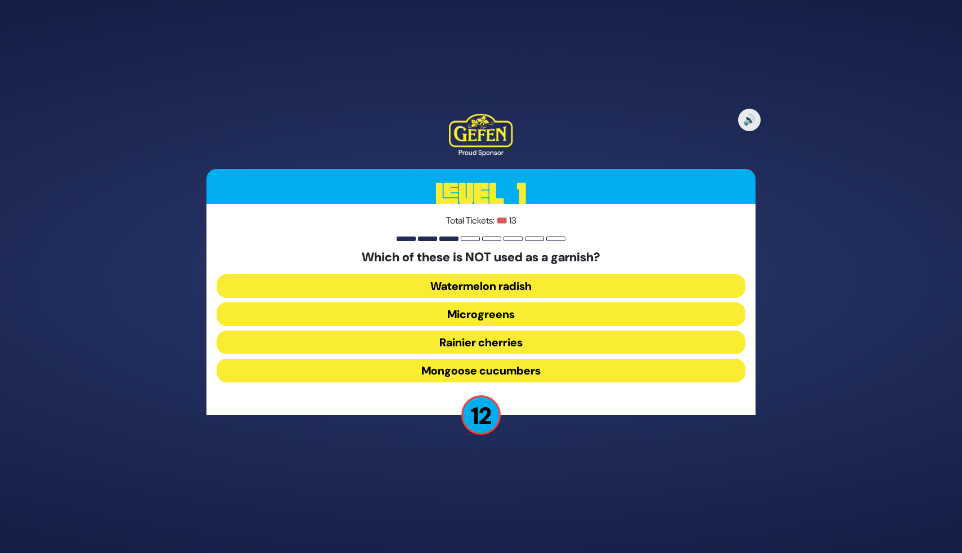
click at [514, 283] on button "Watermelon radish" at bounding box center [481, 286] width 529 height 24
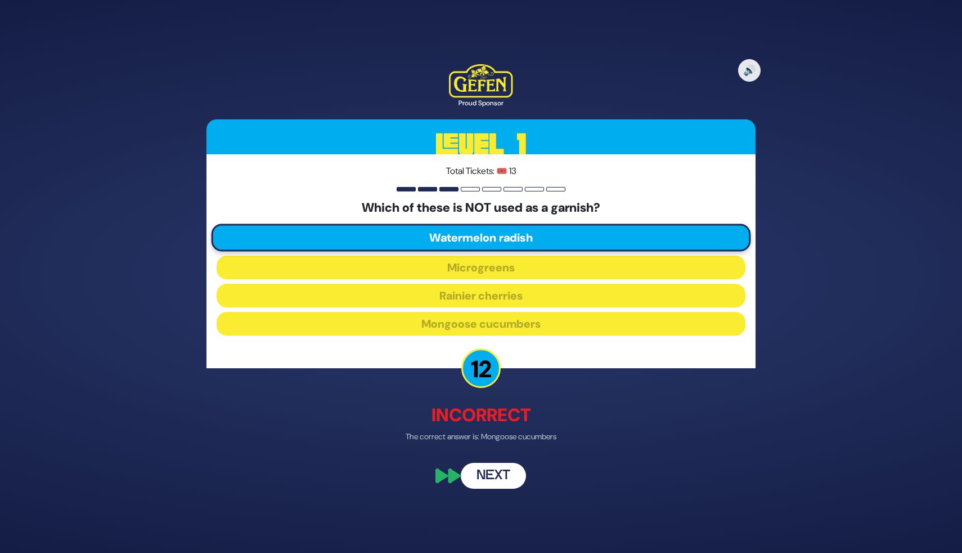
click at [493, 474] on button "Next" at bounding box center [493, 476] width 65 height 26
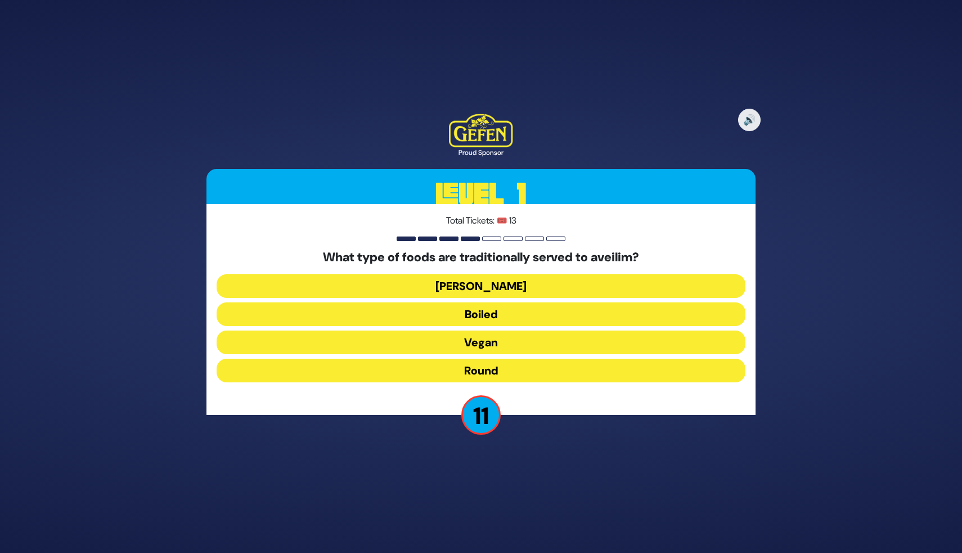
click at [501, 367] on button "Round" at bounding box center [481, 370] width 529 height 24
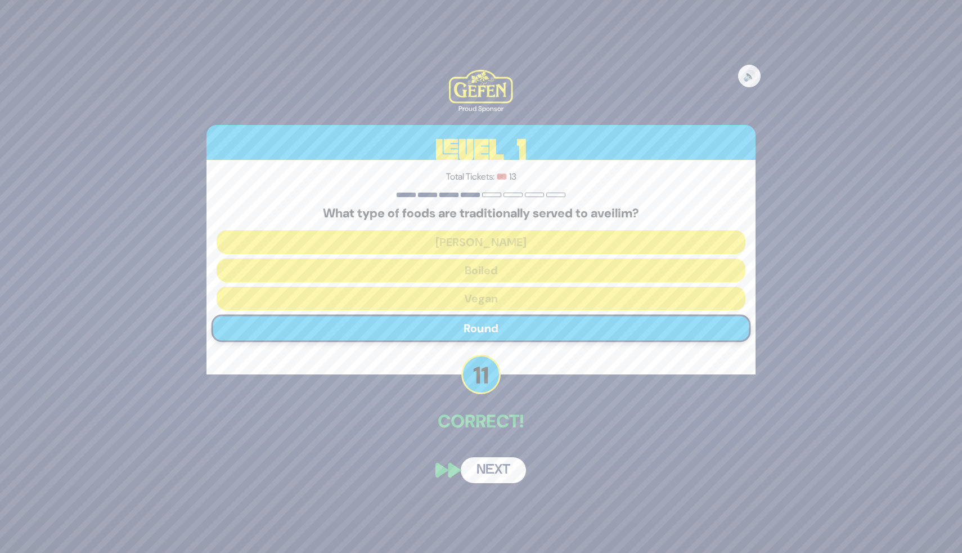
click at [488, 465] on button "Next" at bounding box center [493, 470] width 65 height 26
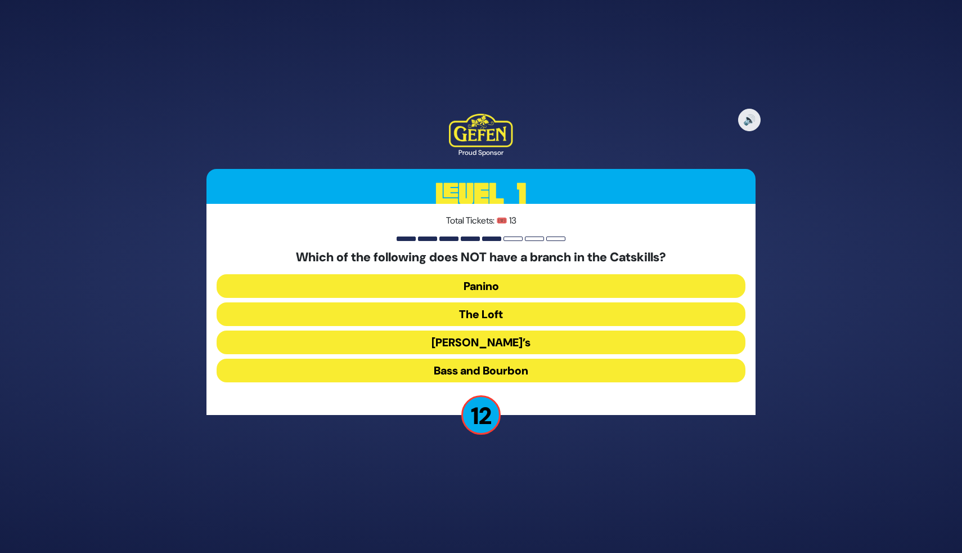
click at [508, 319] on button "The Loft" at bounding box center [481, 314] width 529 height 24
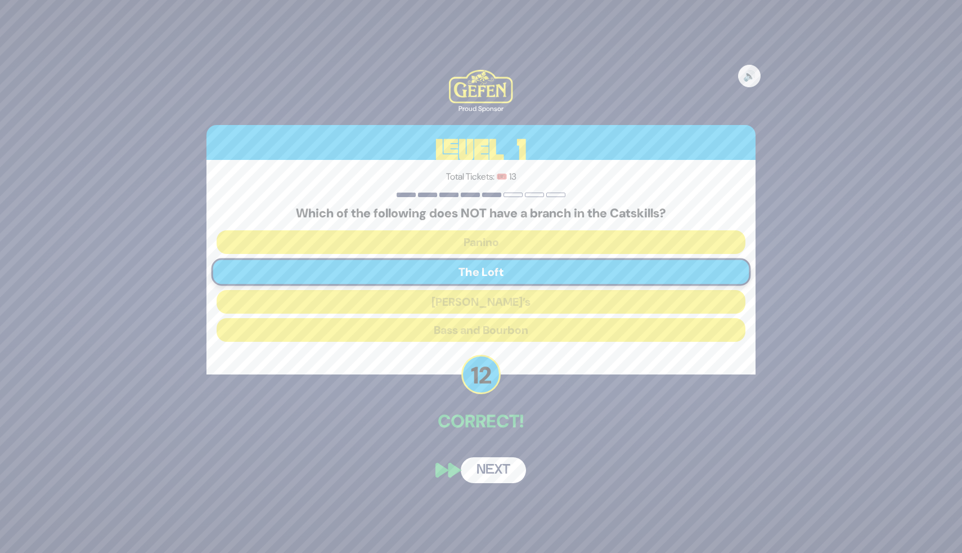
click at [491, 476] on button "Next" at bounding box center [493, 470] width 65 height 26
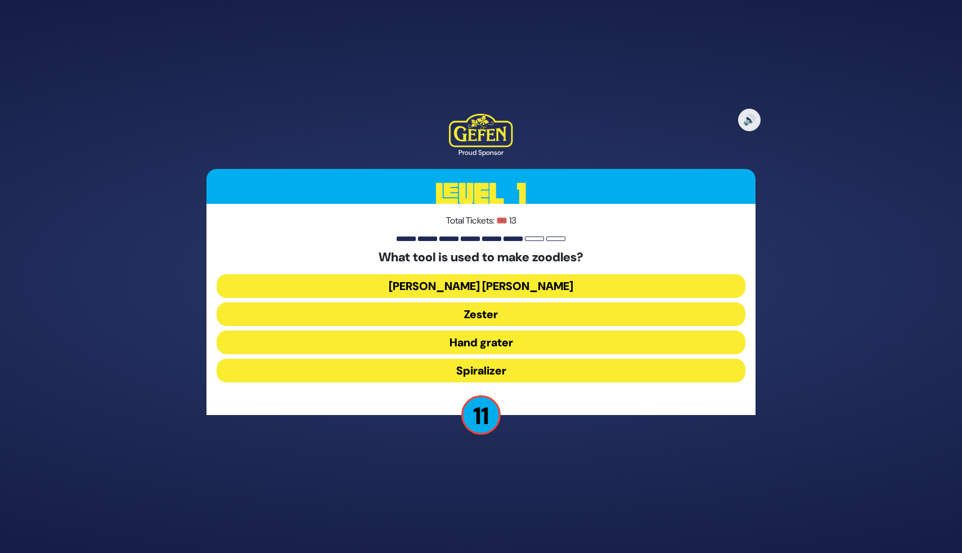
click at [500, 371] on button "Spiralizer" at bounding box center [481, 370] width 529 height 24
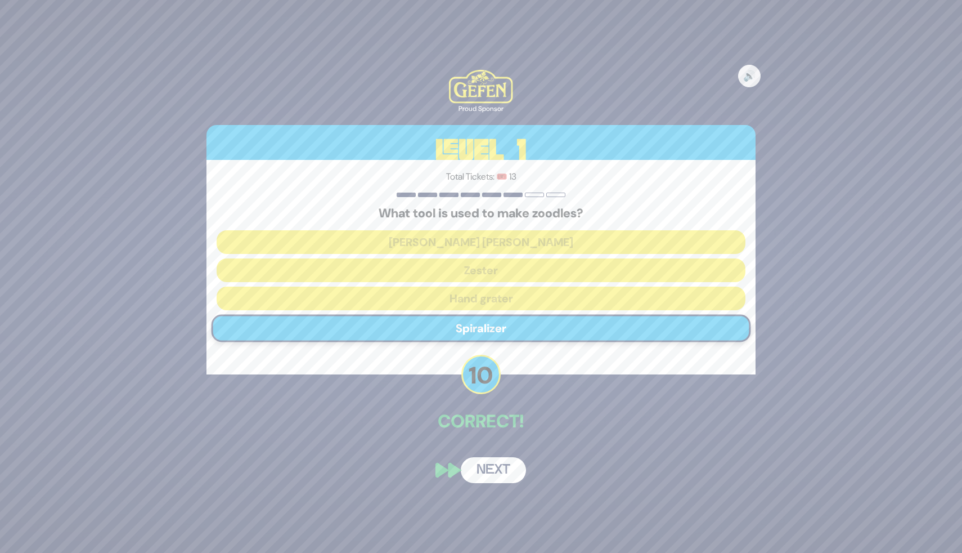
click at [491, 468] on button "Next" at bounding box center [493, 470] width 65 height 26
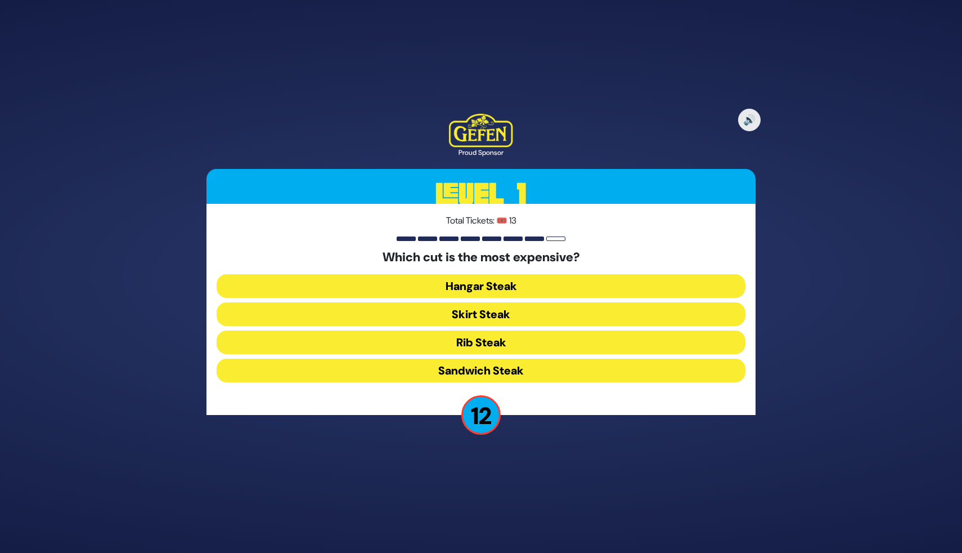
click at [529, 311] on button "Skirt Steak" at bounding box center [481, 314] width 529 height 24
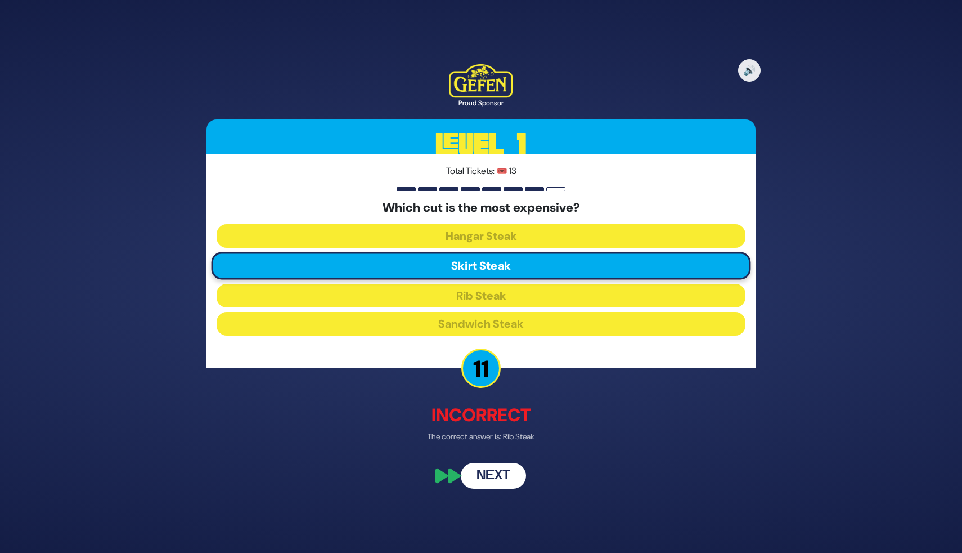
click at [497, 470] on button "Next" at bounding box center [493, 476] width 65 height 26
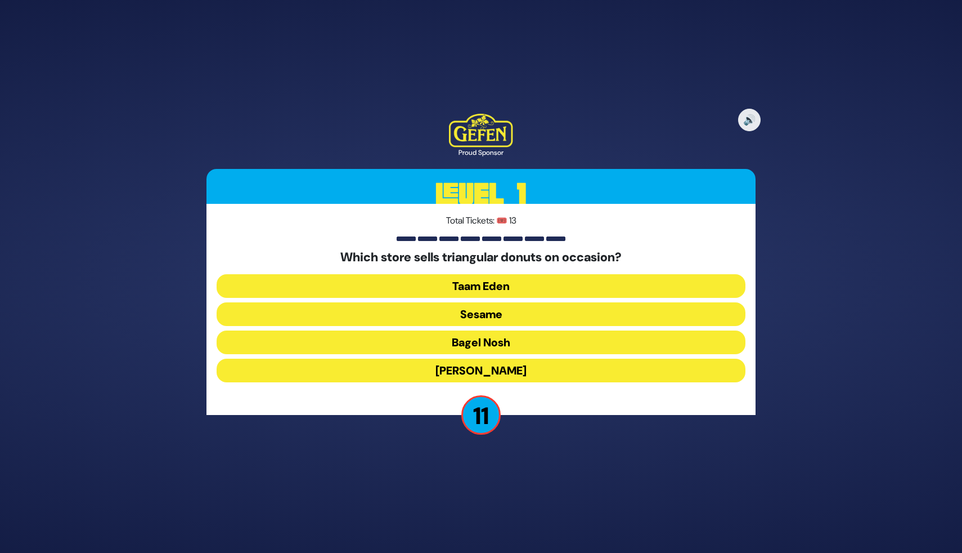
click at [519, 287] on button "Taam Eden" at bounding box center [481, 286] width 529 height 24
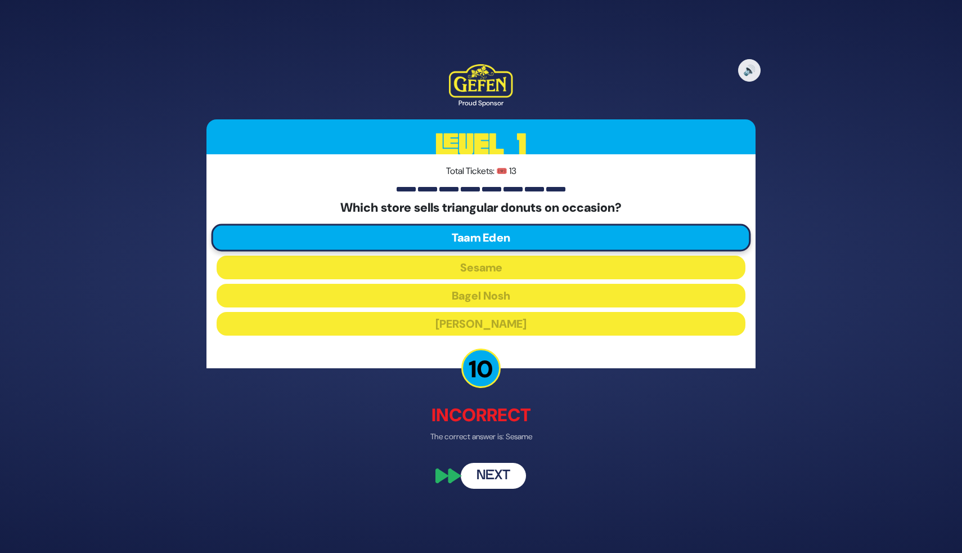
click at [491, 474] on button "Next" at bounding box center [493, 476] width 65 height 26
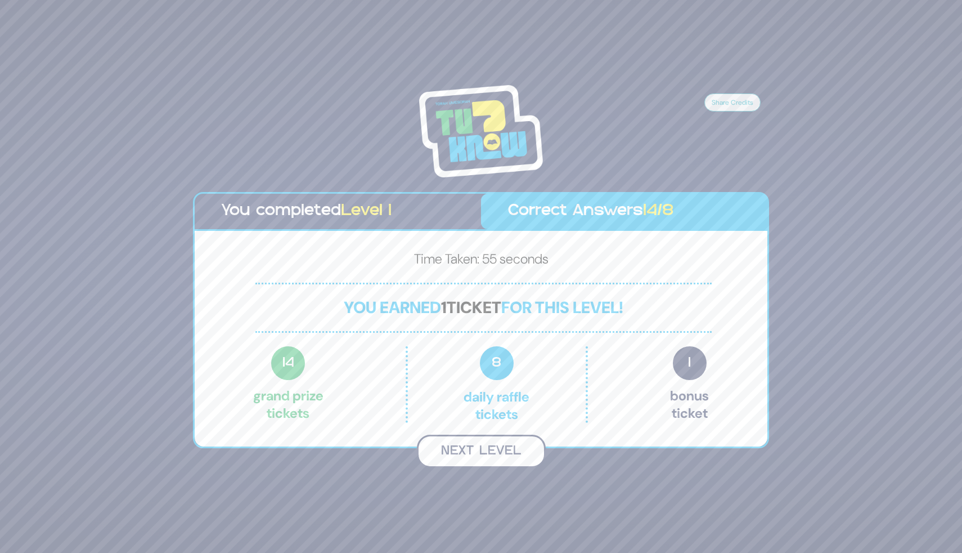
click at [491, 452] on button "Next Level" at bounding box center [481, 450] width 129 height 33
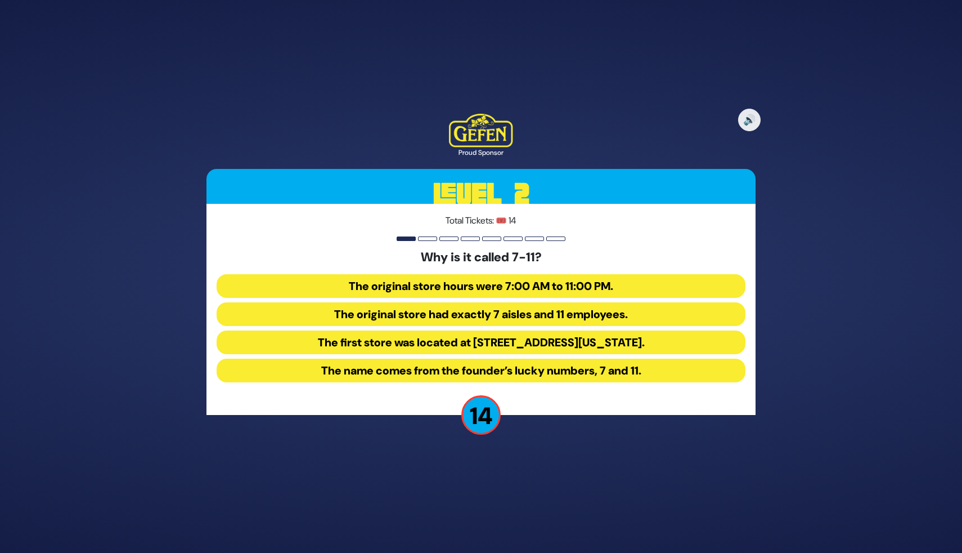
click at [450, 288] on button "The original store hours were 7:00 AM to 11:00 PM." at bounding box center [481, 286] width 529 height 24
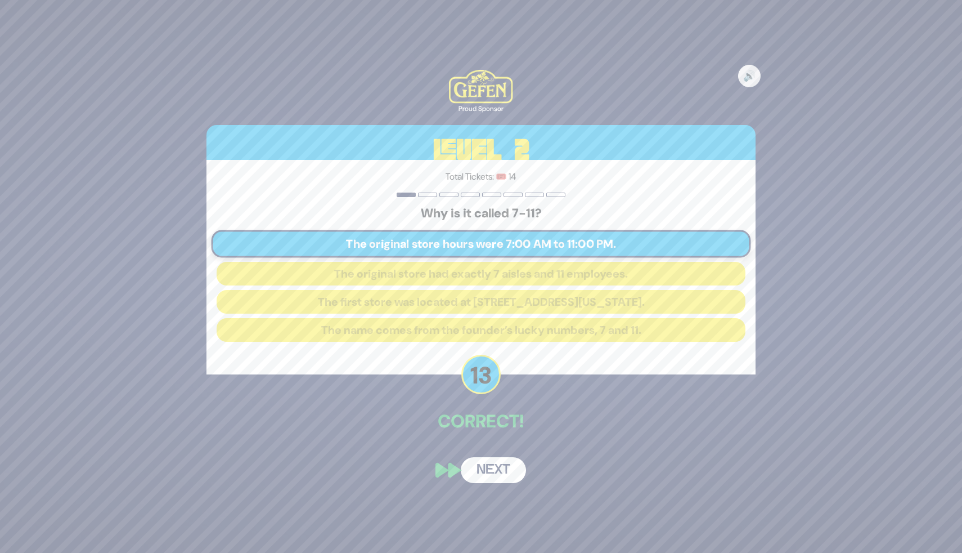
click at [477, 459] on button "Next" at bounding box center [493, 470] width 65 height 26
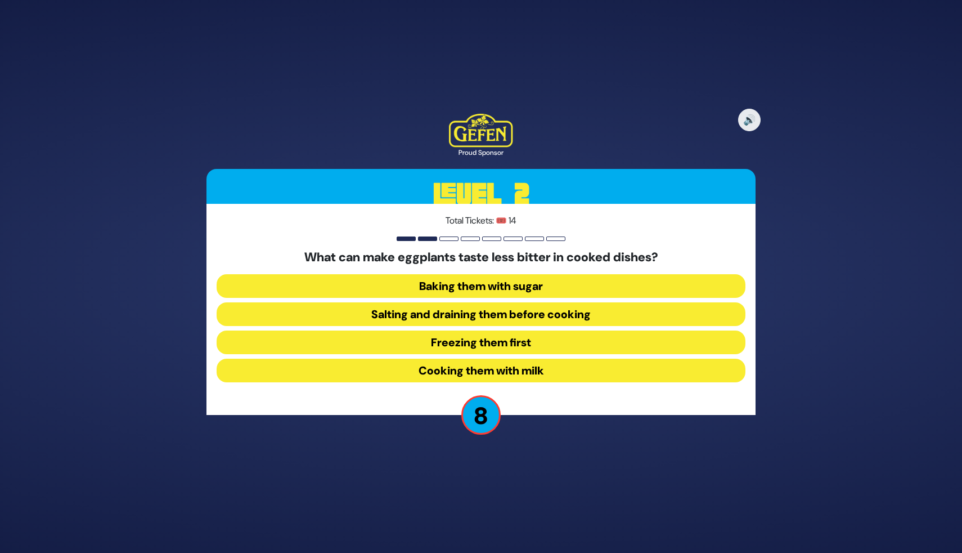
click at [462, 314] on button "Salting and draining them before cooking" at bounding box center [481, 314] width 529 height 24
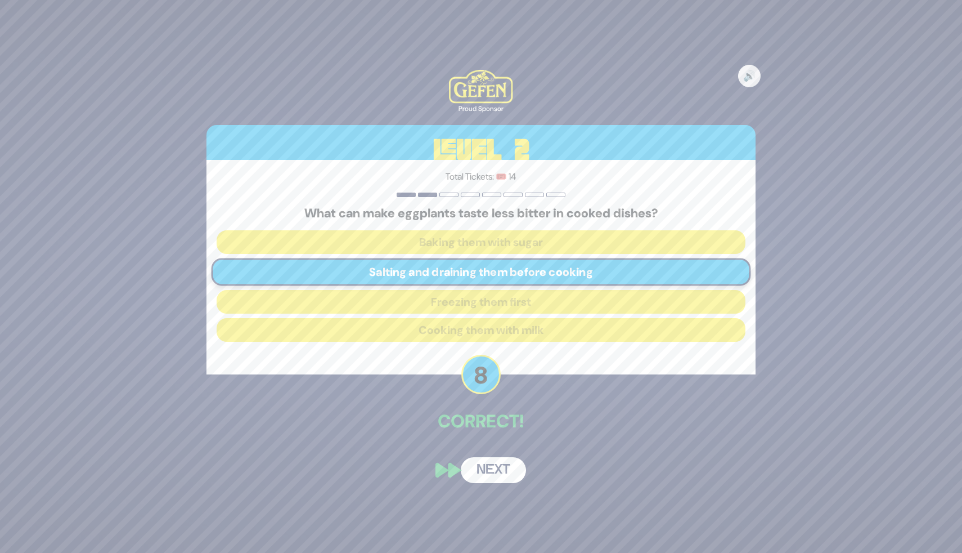
click at [490, 464] on button "Next" at bounding box center [493, 470] width 65 height 26
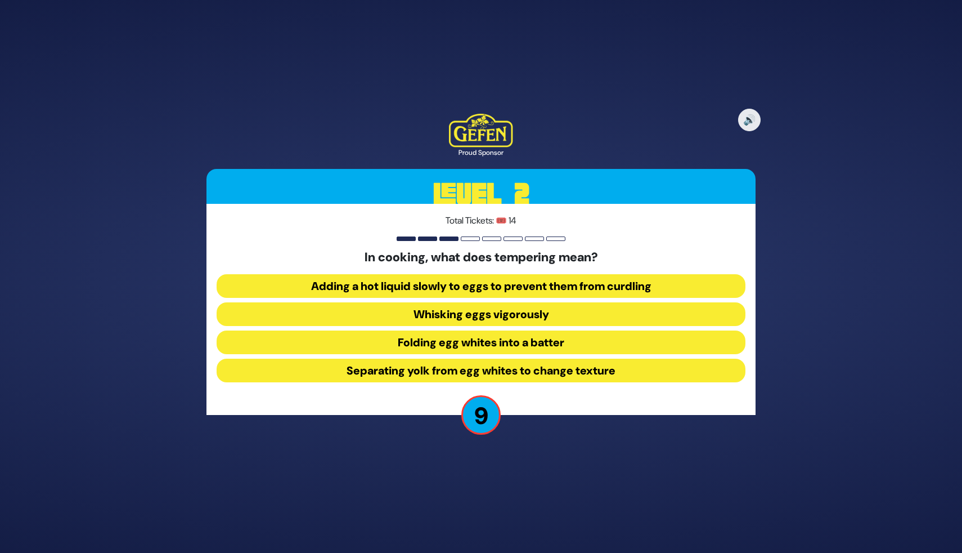
click at [447, 340] on button "Folding egg whites into a batter" at bounding box center [481, 342] width 529 height 24
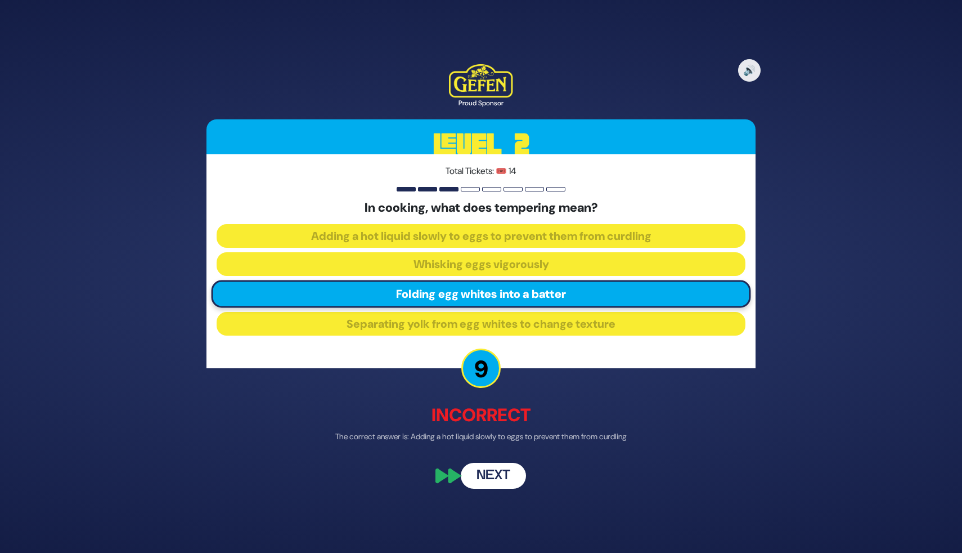
click at [486, 482] on button "Next" at bounding box center [493, 476] width 65 height 26
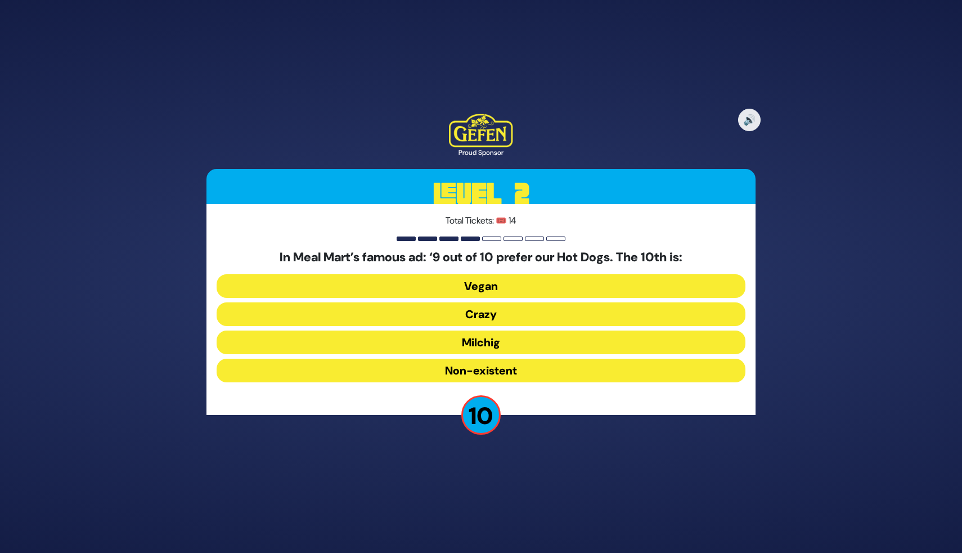
click at [522, 341] on button "Milchig" at bounding box center [481, 342] width 529 height 24
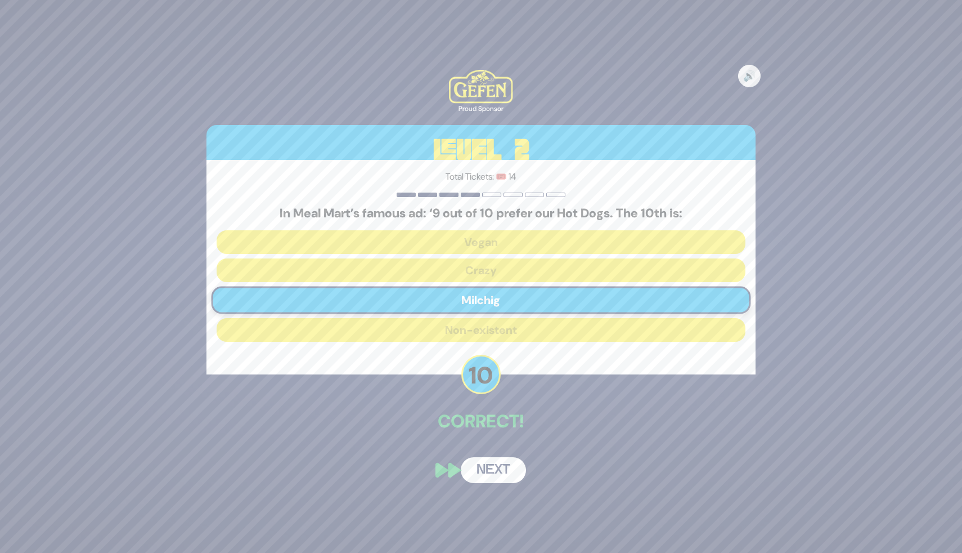
click at [497, 474] on button "Next" at bounding box center [493, 470] width 65 height 26
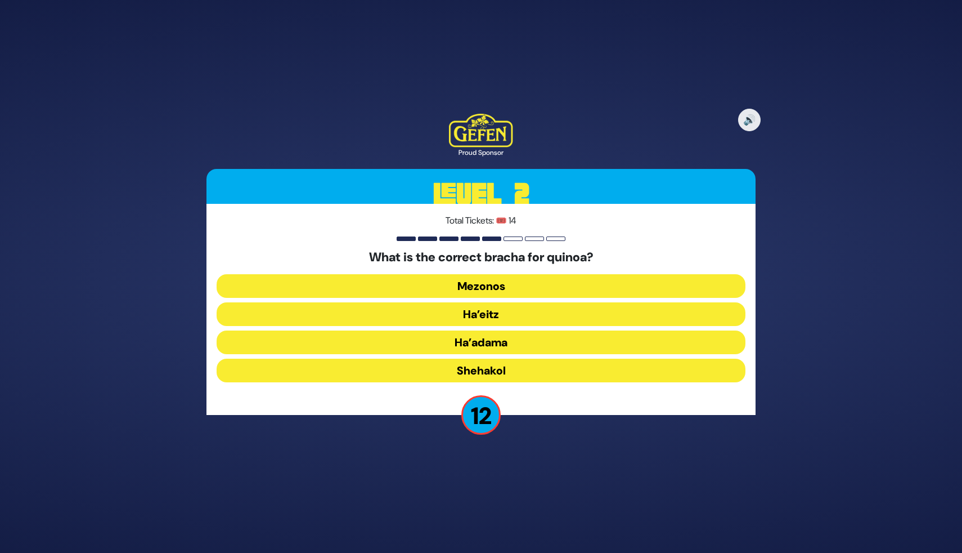
click at [510, 344] on button "Ha’adama" at bounding box center [481, 342] width 529 height 24
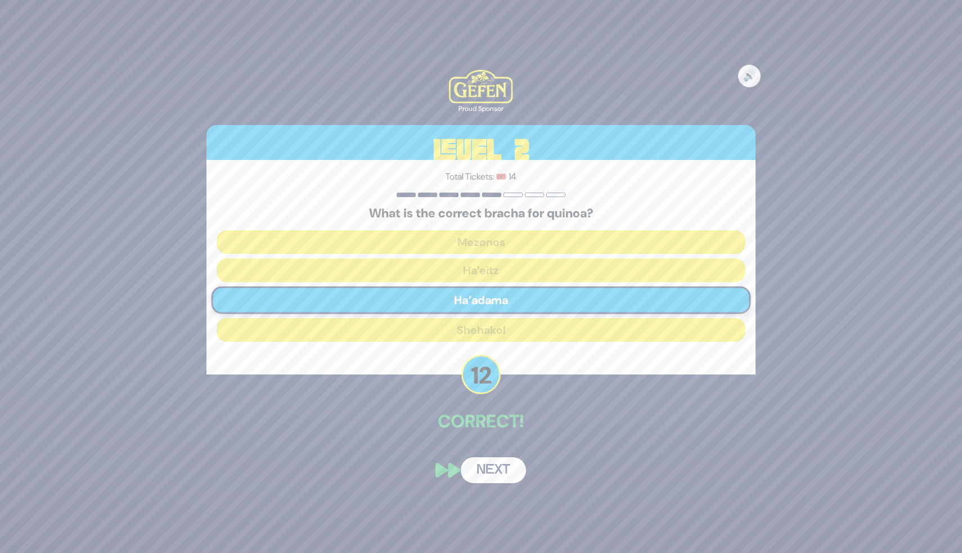
click at [501, 473] on button "Next" at bounding box center [493, 470] width 65 height 26
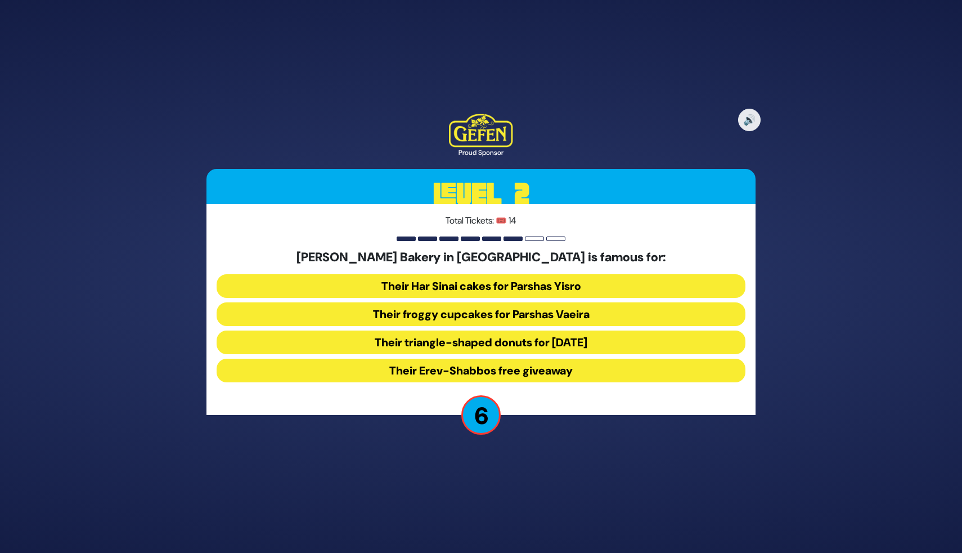
click at [523, 370] on button "Their Erev-Shabbos free giveaway" at bounding box center [481, 370] width 529 height 24
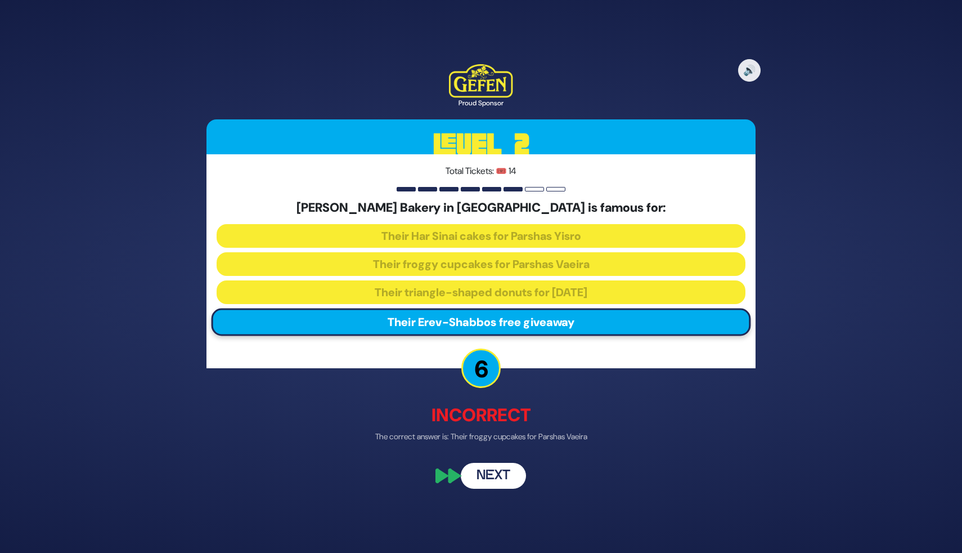
click at [502, 468] on button "Next" at bounding box center [493, 476] width 65 height 26
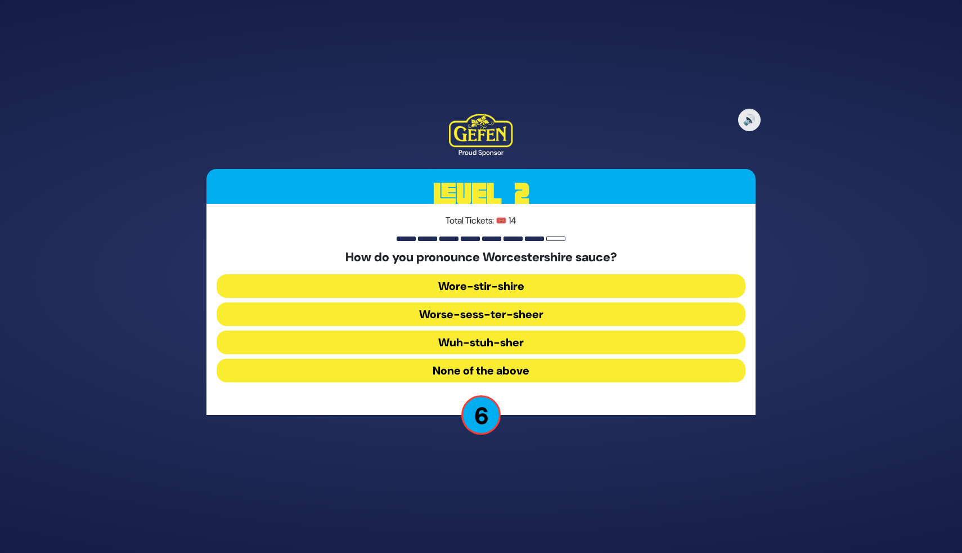
click at [539, 372] on button "None of the above" at bounding box center [481, 370] width 529 height 24
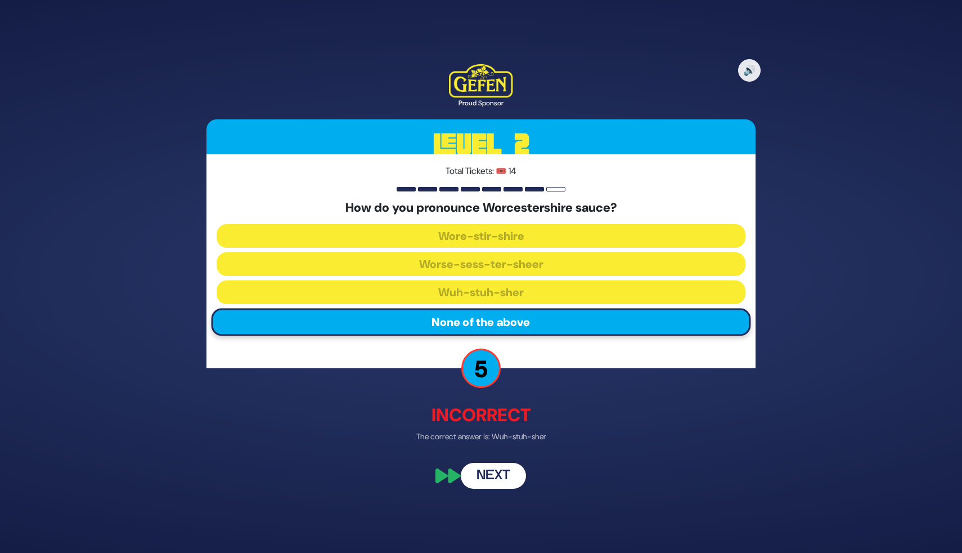
click at [502, 478] on button "Next" at bounding box center [493, 476] width 65 height 26
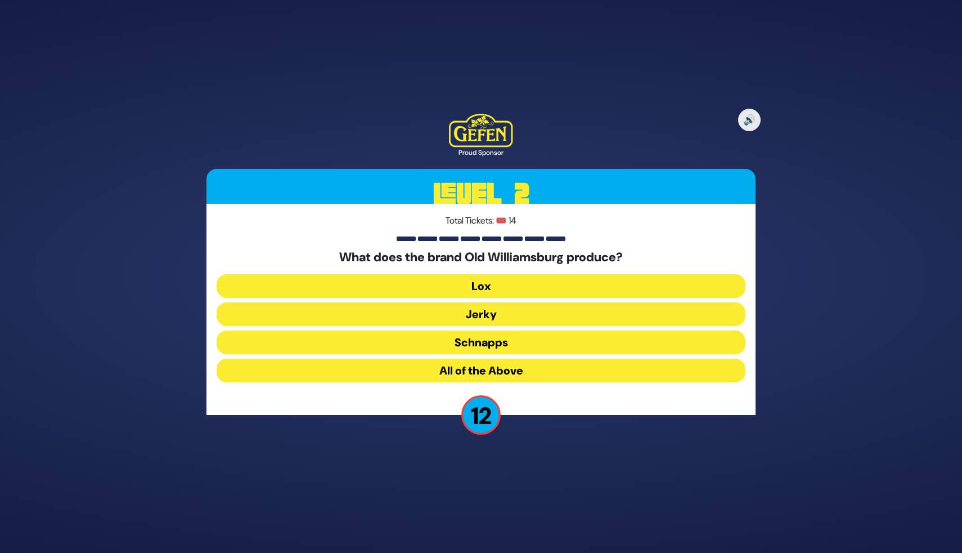
click at [513, 345] on button "Schnapps" at bounding box center [481, 342] width 529 height 24
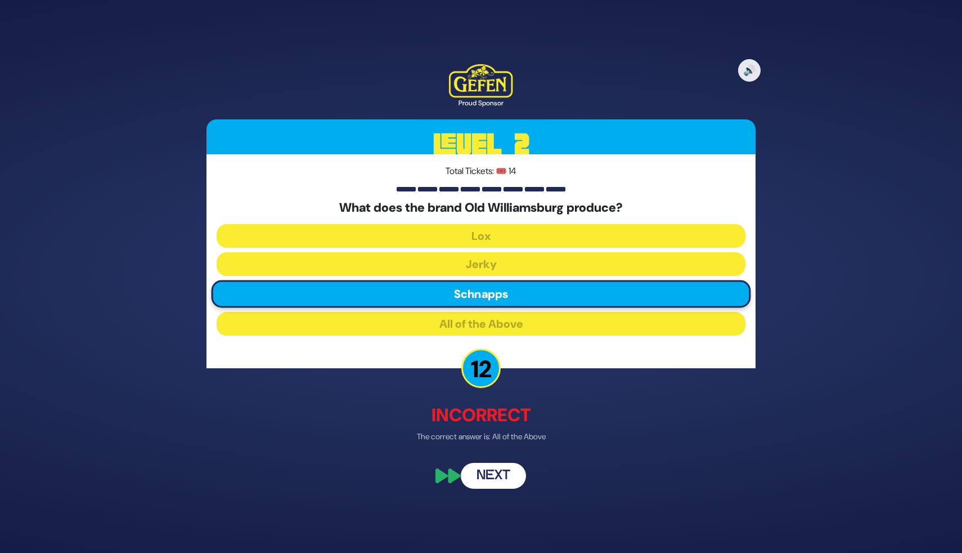
click at [488, 480] on button "Next" at bounding box center [493, 476] width 65 height 26
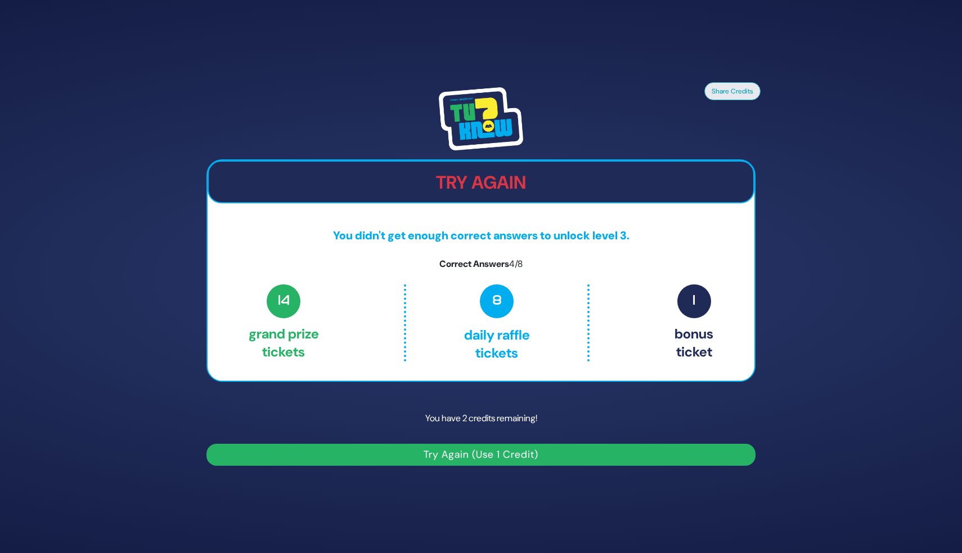
click at [500, 455] on button "Try Again (Use 1 Credit)" at bounding box center [481, 454] width 549 height 22
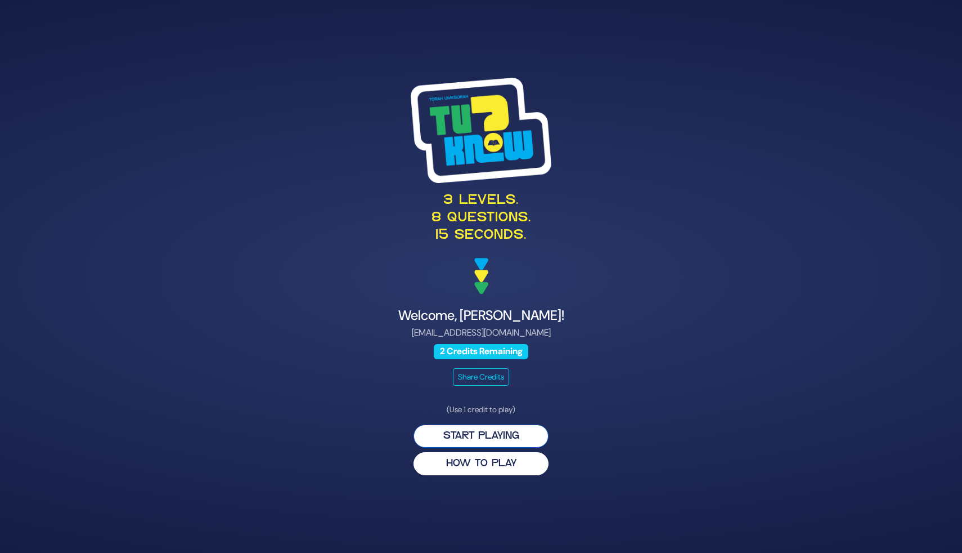
click at [490, 433] on button "Start Playing" at bounding box center [481, 435] width 135 height 23
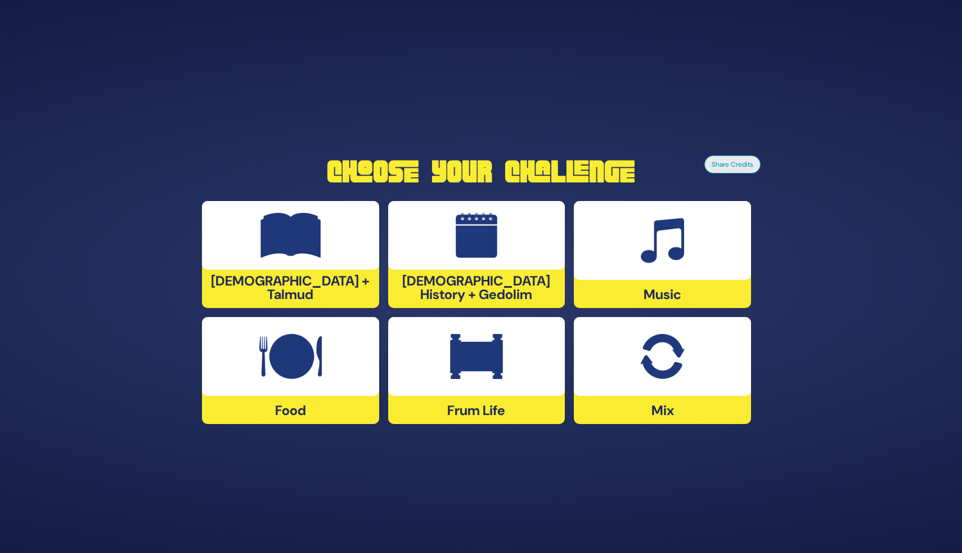
click at [477, 369] on img at bounding box center [476, 356] width 53 height 45
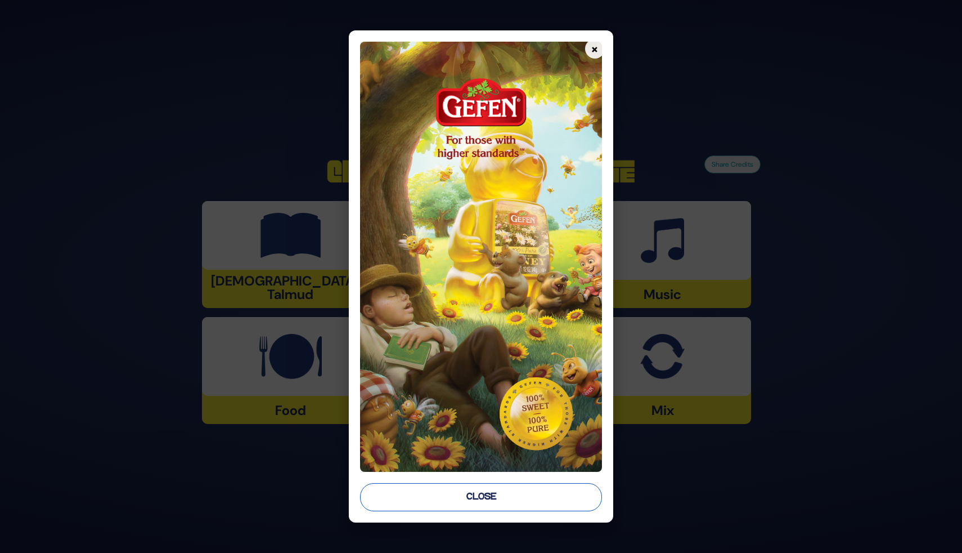
click at [476, 501] on button "Close" at bounding box center [481, 497] width 242 height 28
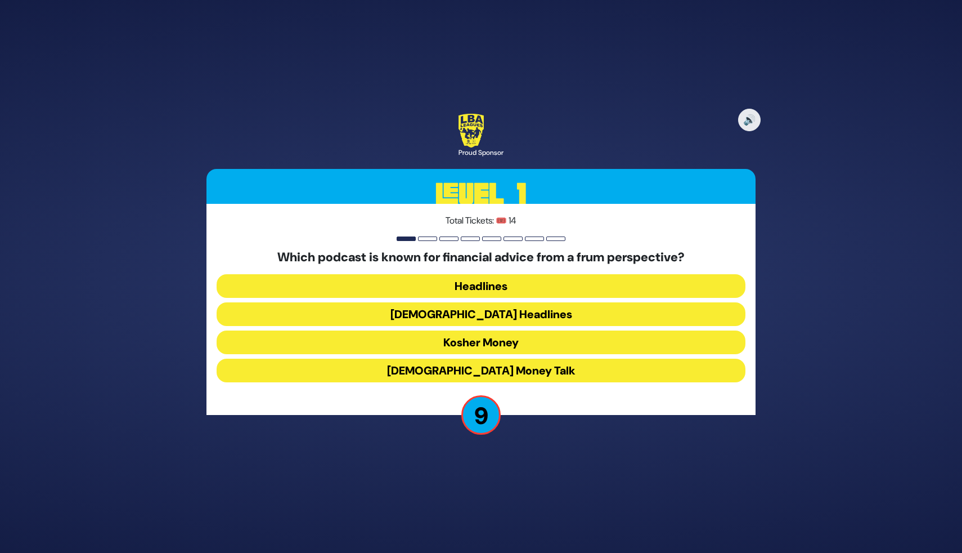
click at [530, 339] on button "Kosher Money" at bounding box center [481, 342] width 529 height 24
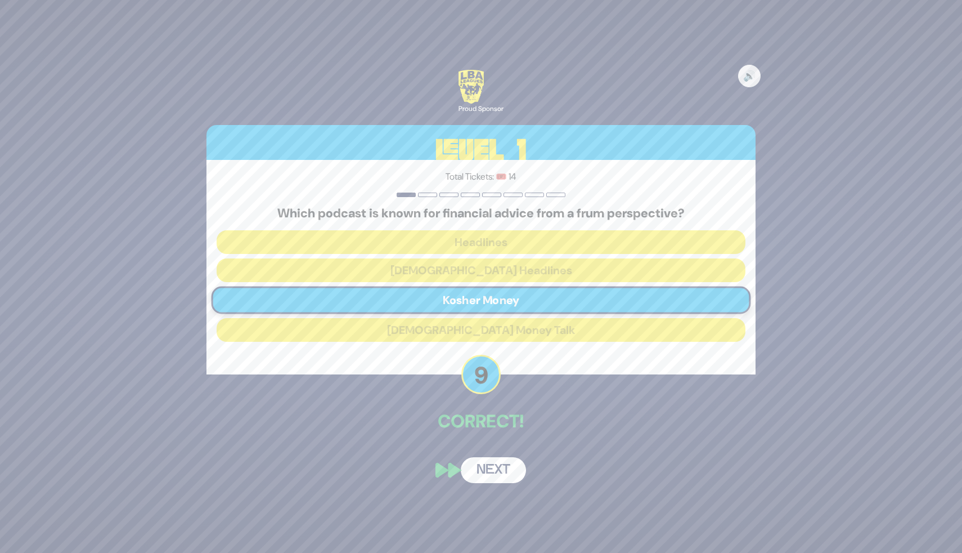
click at [505, 455] on div "🔊 Proud Sponsor Level 1 Total Tickets: 🎟️ 14 Which podcast is known for financi…" at bounding box center [481, 276] width 576 height 440
click at [505, 461] on button "Next" at bounding box center [493, 470] width 65 height 26
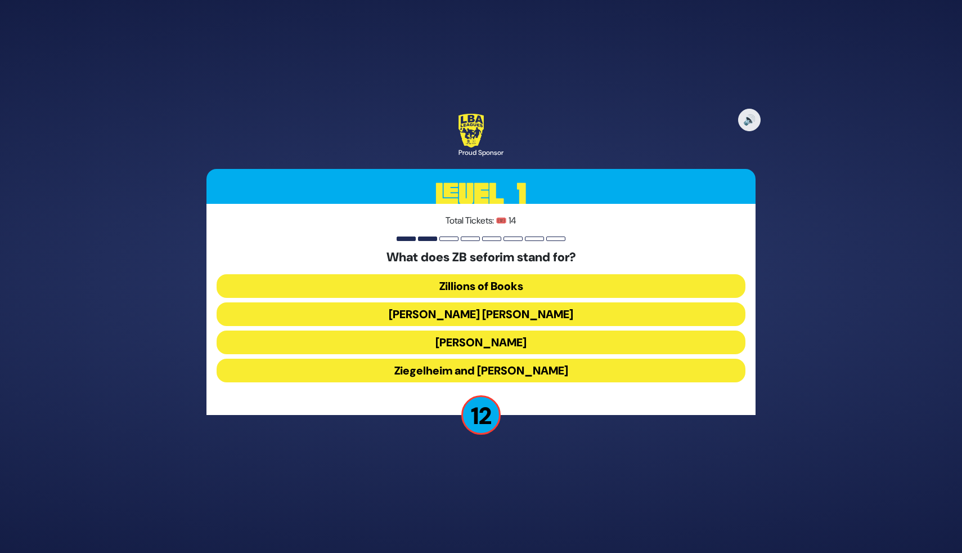
click at [527, 316] on button "Zundel Berman" at bounding box center [481, 314] width 529 height 24
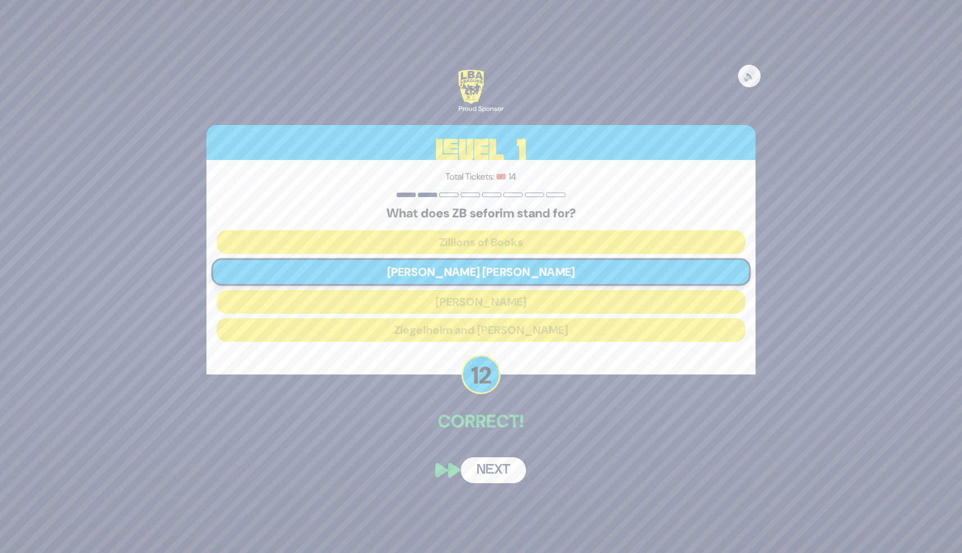
click at [498, 470] on button "Next" at bounding box center [493, 470] width 65 height 26
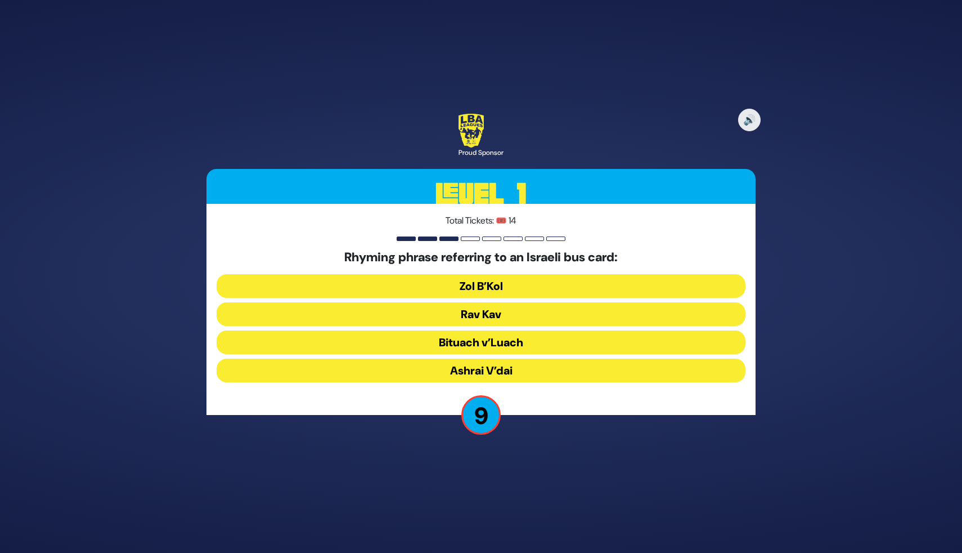
click at [534, 315] on button "Rav Kav" at bounding box center [481, 314] width 529 height 24
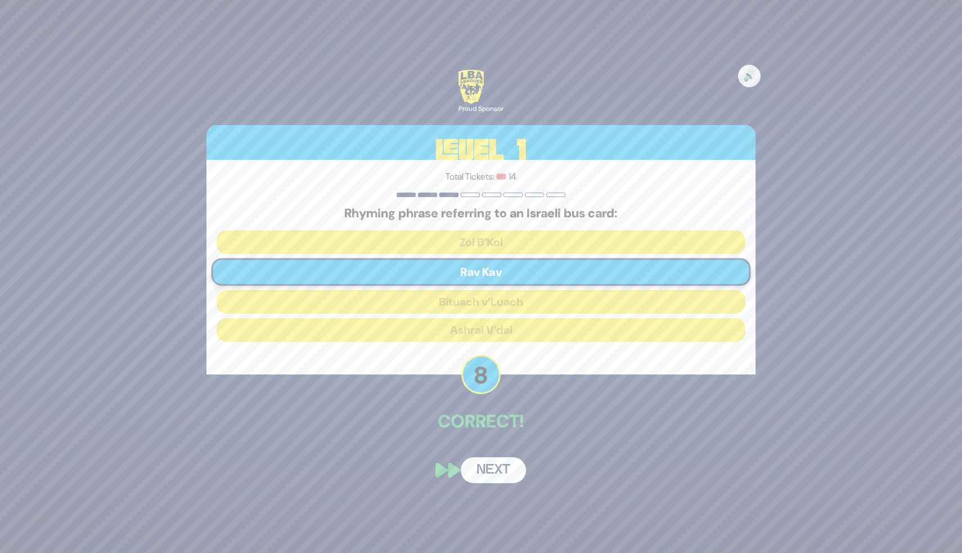
click at [492, 470] on button "Next" at bounding box center [493, 470] width 65 height 26
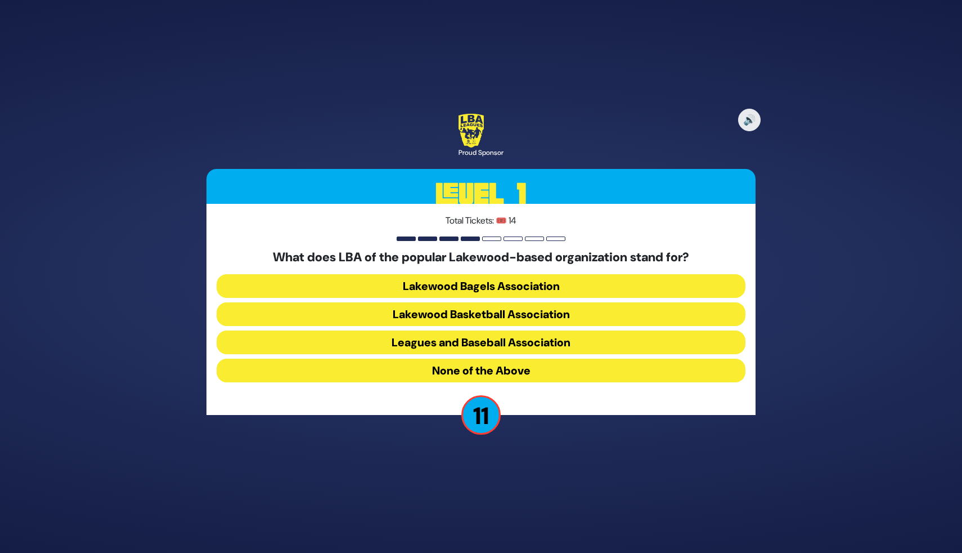
click at [543, 316] on button "Lakewood Basketball Association" at bounding box center [481, 314] width 529 height 24
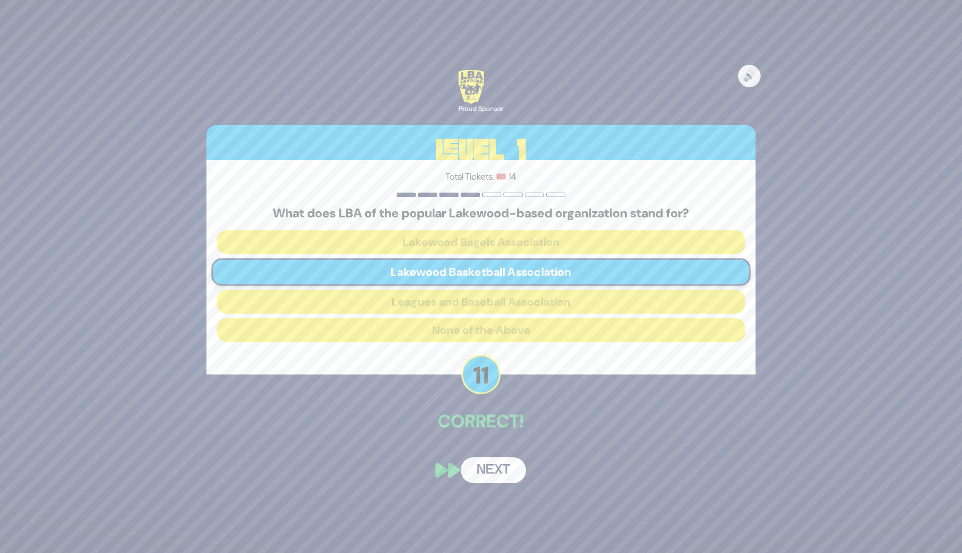
click at [505, 457] on button "Next" at bounding box center [493, 470] width 65 height 26
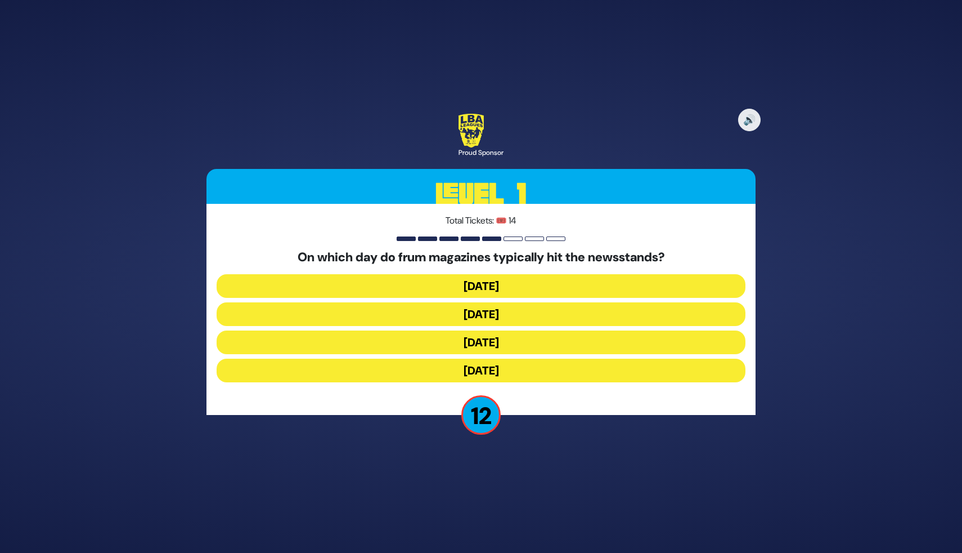
click at [533, 313] on button "Wednesday" at bounding box center [481, 314] width 529 height 24
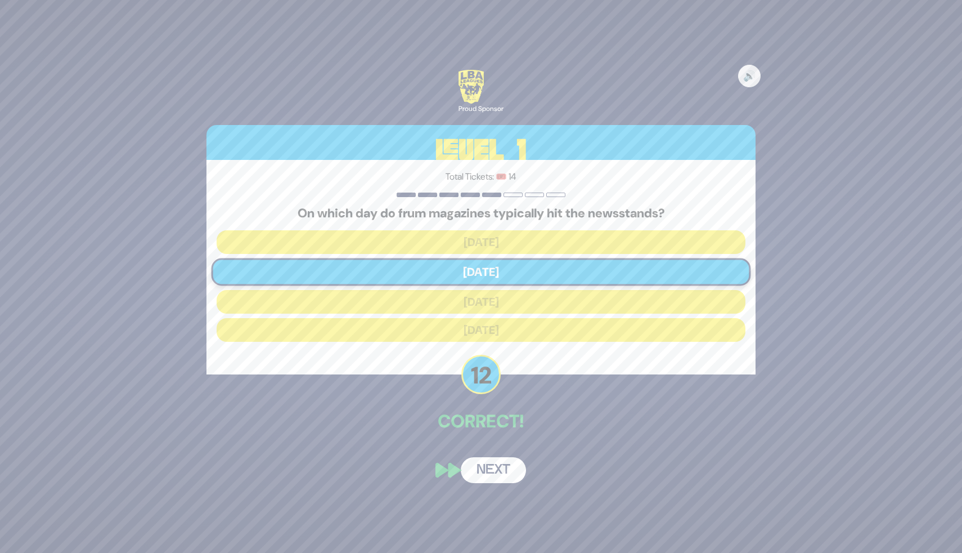
click at [490, 468] on button "Next" at bounding box center [493, 470] width 65 height 26
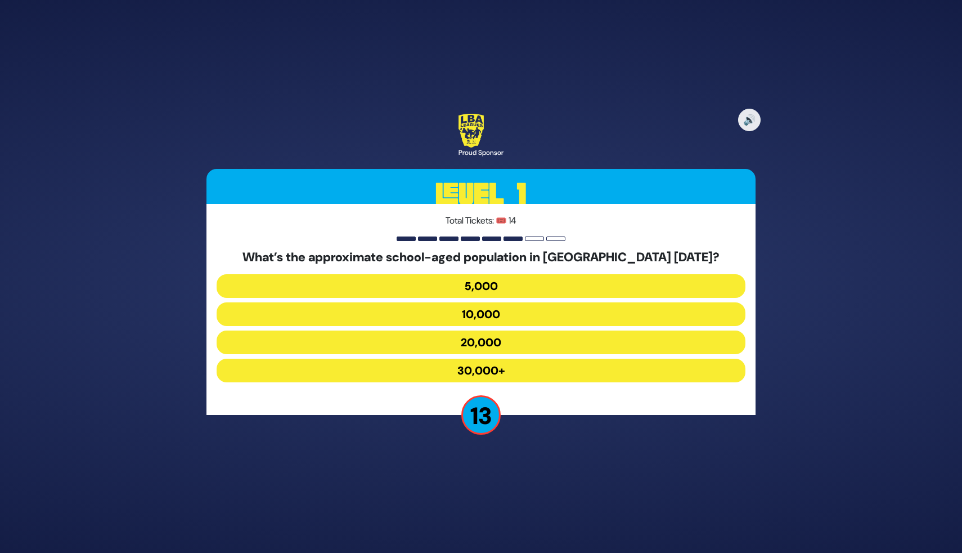
click at [548, 344] on button "20,000" at bounding box center [481, 342] width 529 height 24
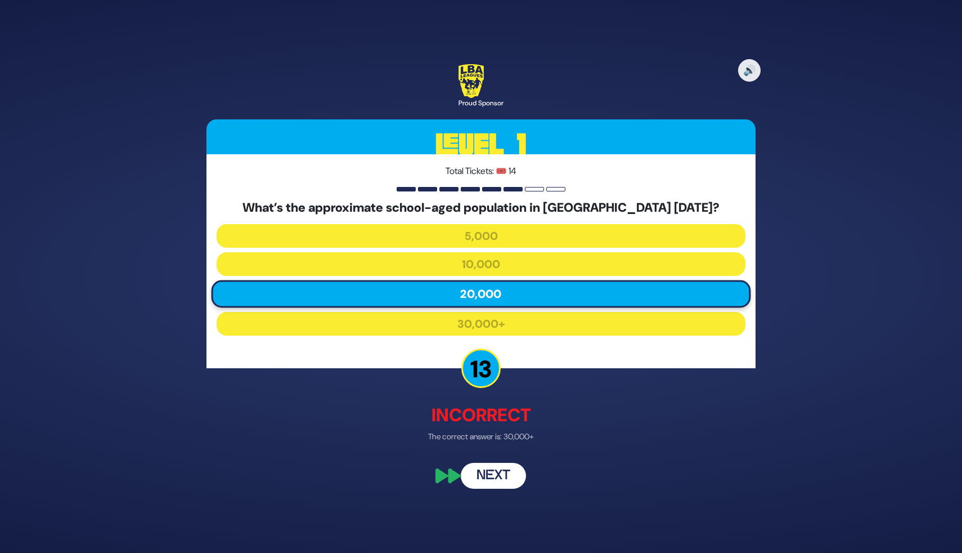
click at [510, 469] on button "Next" at bounding box center [493, 476] width 65 height 26
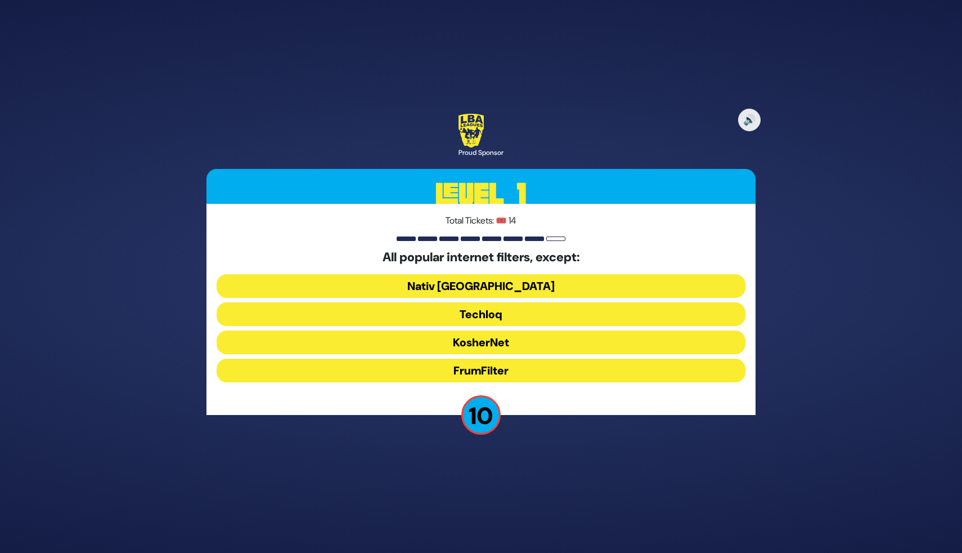
click at [530, 287] on button "Nativ USA" at bounding box center [481, 286] width 529 height 24
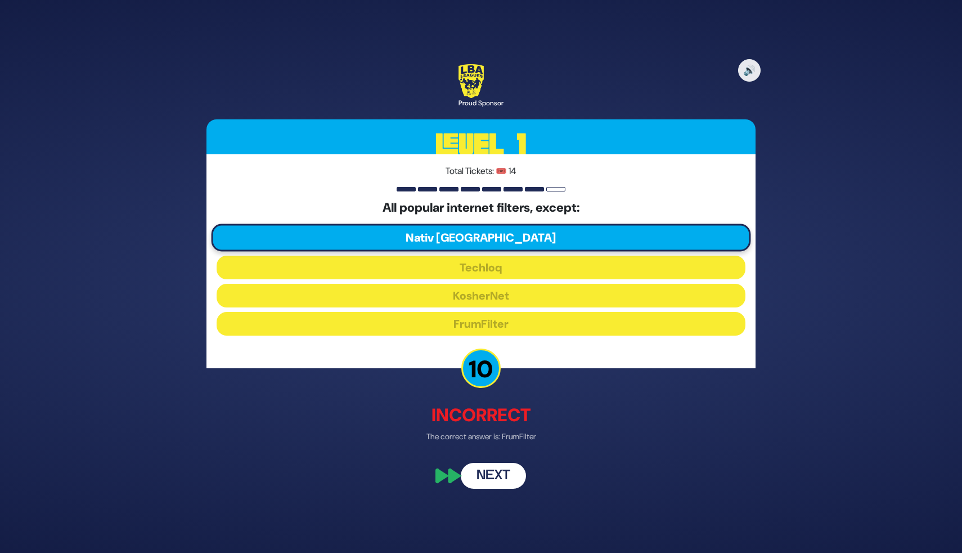
click at [493, 476] on button "Next" at bounding box center [493, 476] width 65 height 26
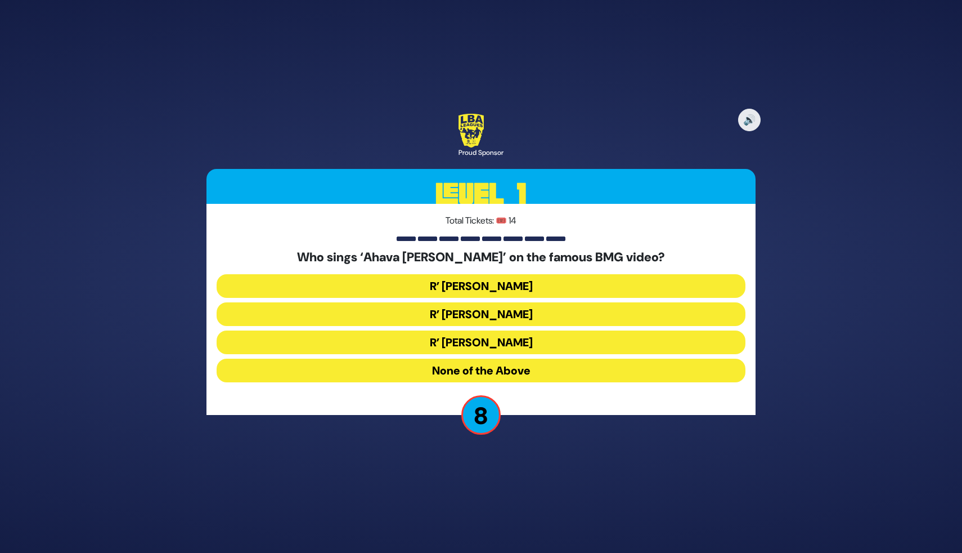
click at [524, 317] on button "R’ Ephraim Wachsman" at bounding box center [481, 314] width 529 height 24
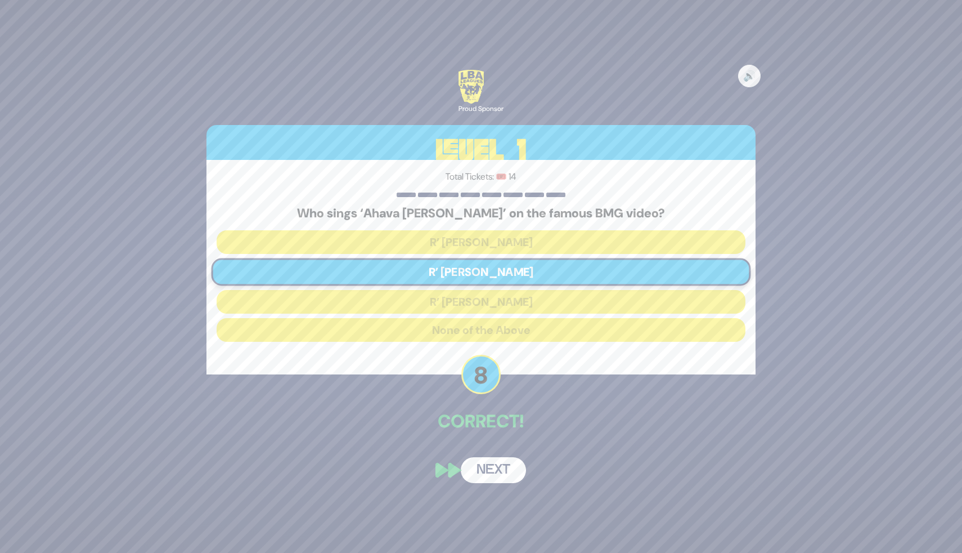
click at [496, 465] on button "Next" at bounding box center [493, 470] width 65 height 26
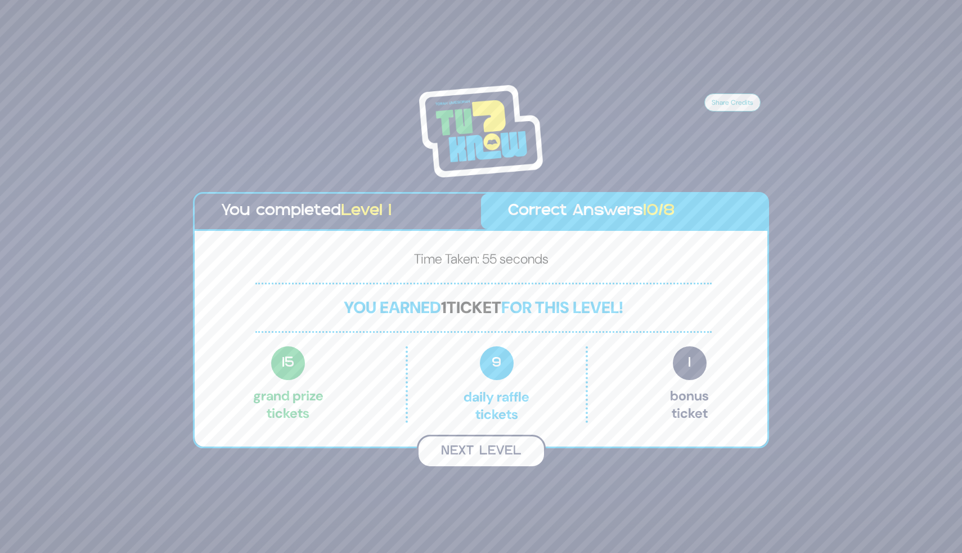
click at [493, 450] on button "Next Level" at bounding box center [481, 450] width 129 height 33
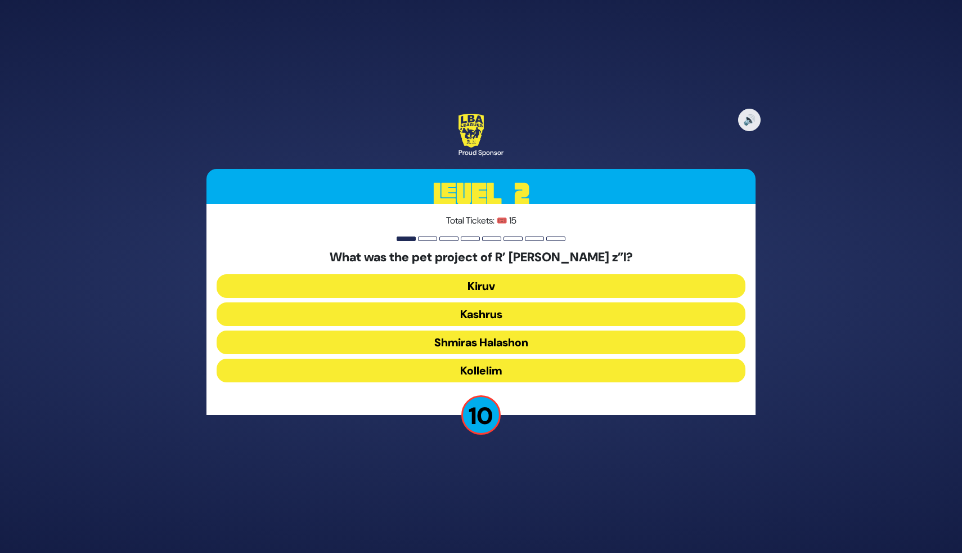
click at [515, 366] on button "Kollelim" at bounding box center [481, 370] width 529 height 24
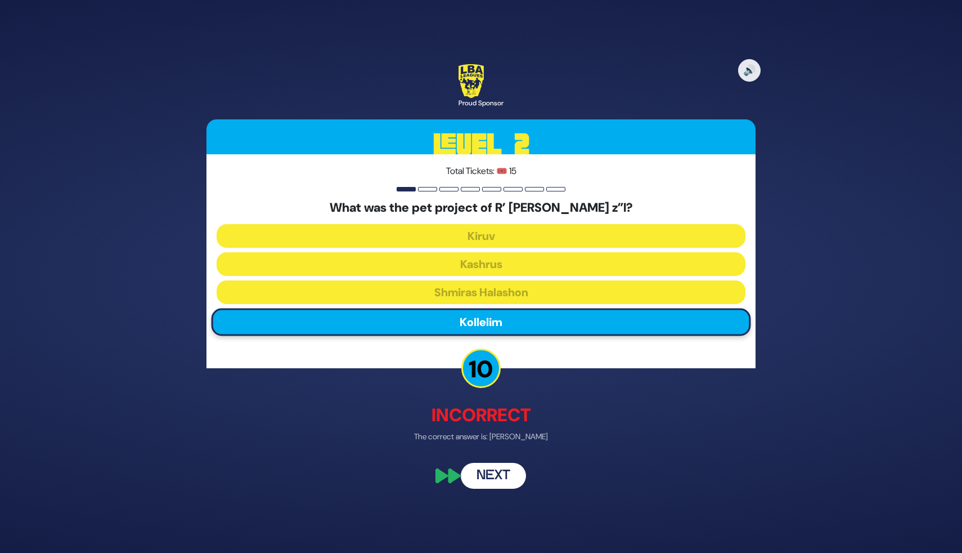
click at [498, 474] on button "Next" at bounding box center [493, 476] width 65 height 26
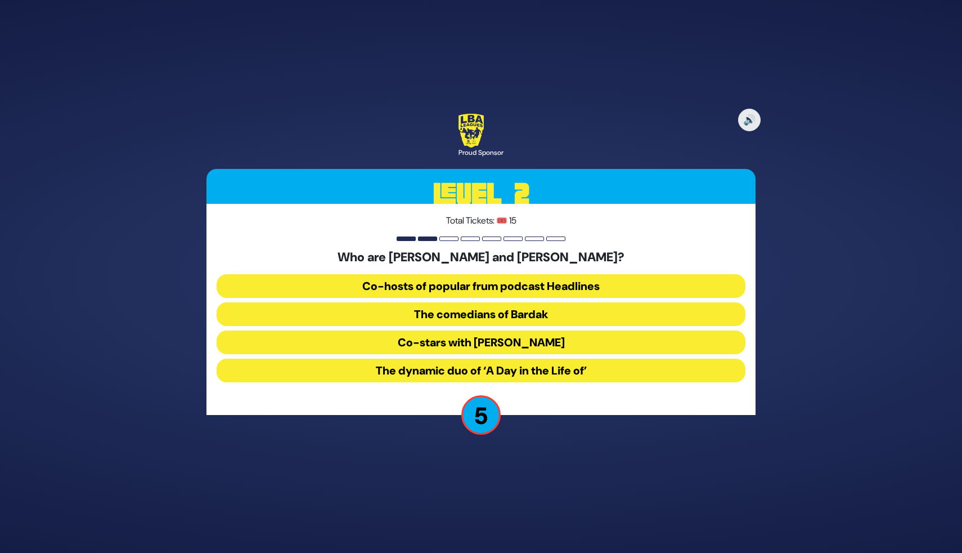
click at [535, 316] on button "The comedians of Bardak" at bounding box center [481, 314] width 529 height 24
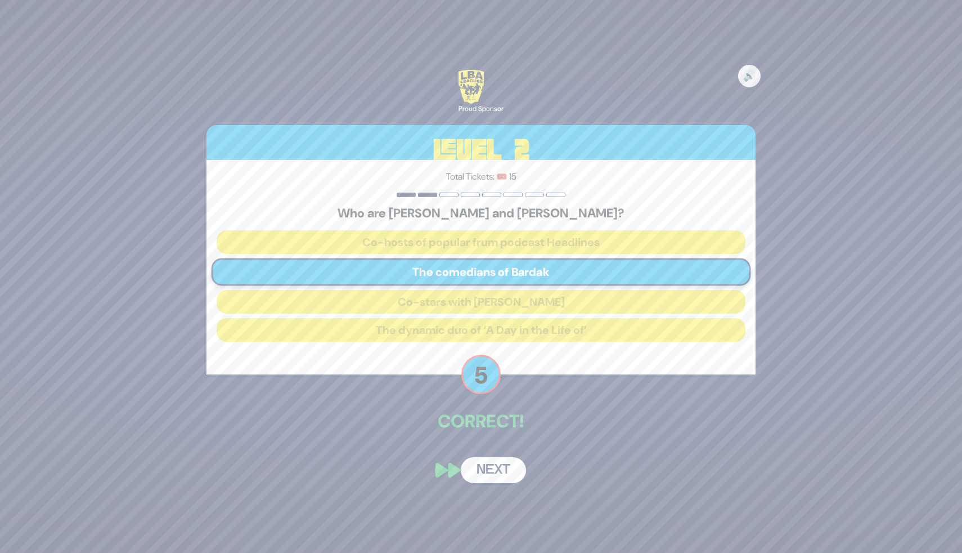
click at [521, 471] on button "Next" at bounding box center [493, 470] width 65 height 26
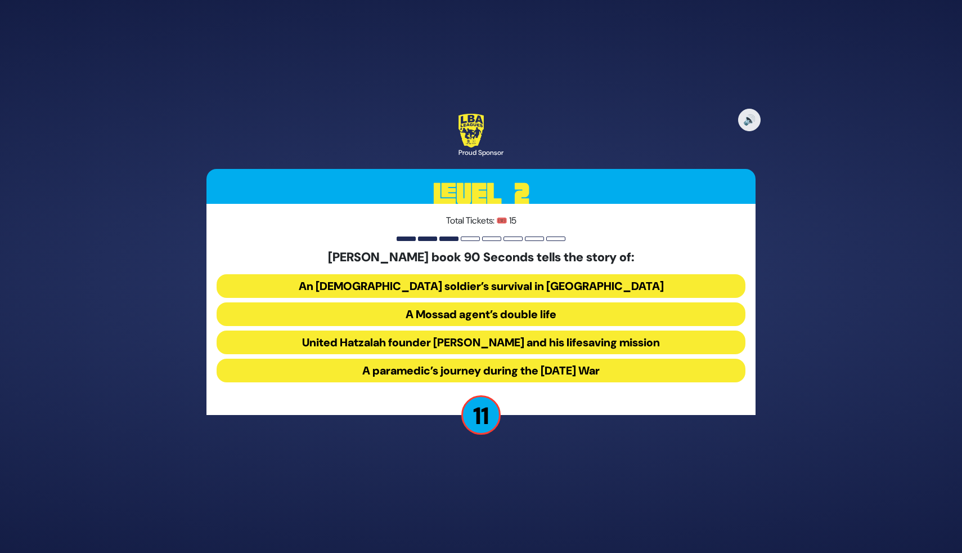
click at [539, 334] on button "United Hatzalah founder Eli Beer and his lifesaving mission" at bounding box center [481, 342] width 529 height 24
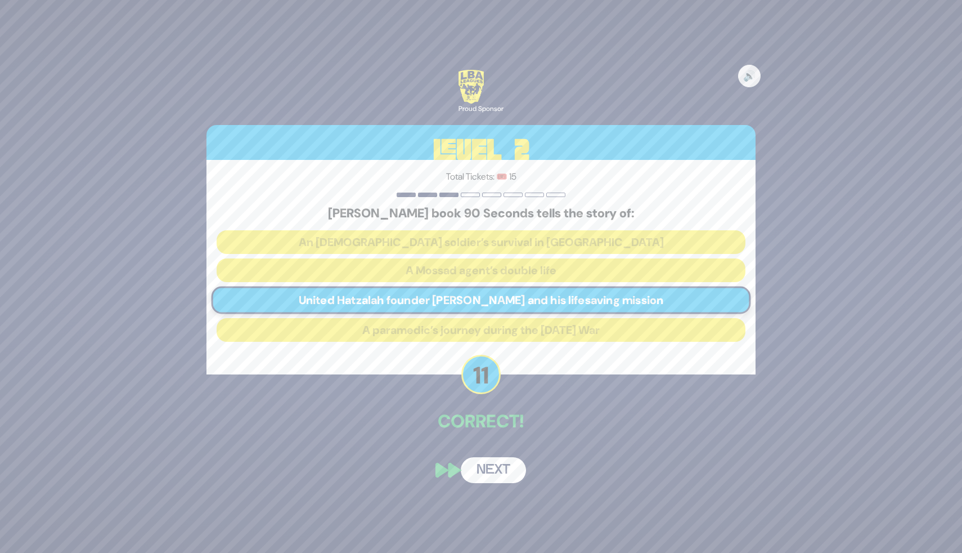
click at [505, 461] on button "Next" at bounding box center [493, 470] width 65 height 26
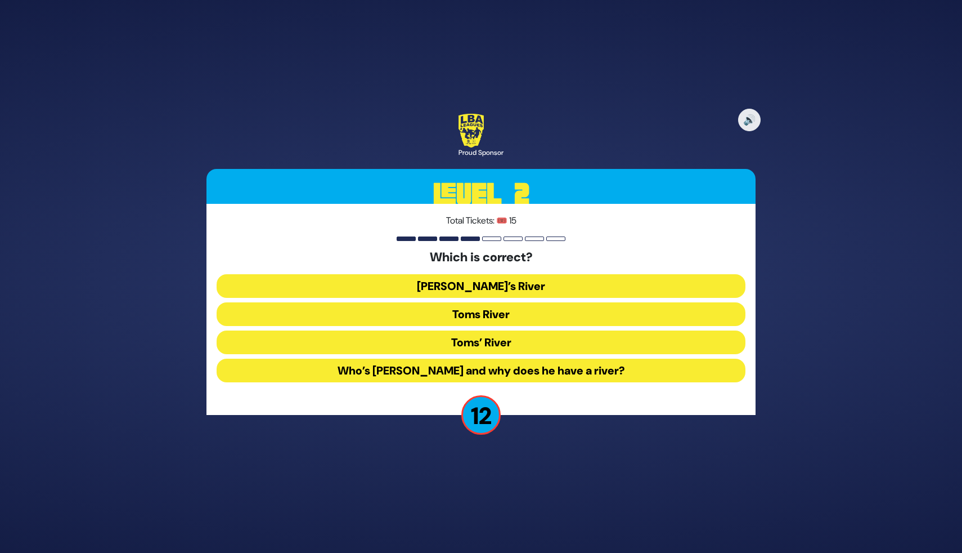
click at [497, 311] on button "Toms River" at bounding box center [481, 314] width 529 height 24
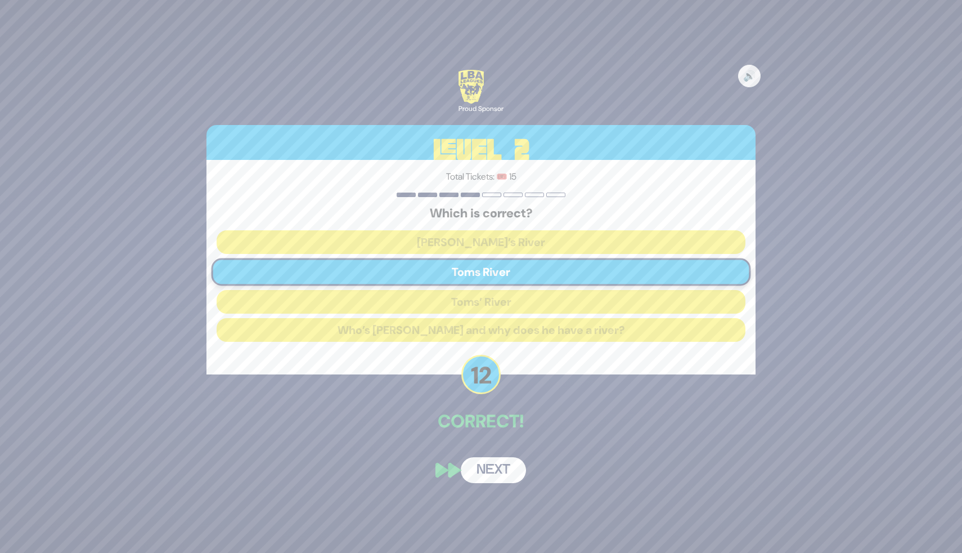
click at [501, 468] on button "Next" at bounding box center [493, 470] width 65 height 26
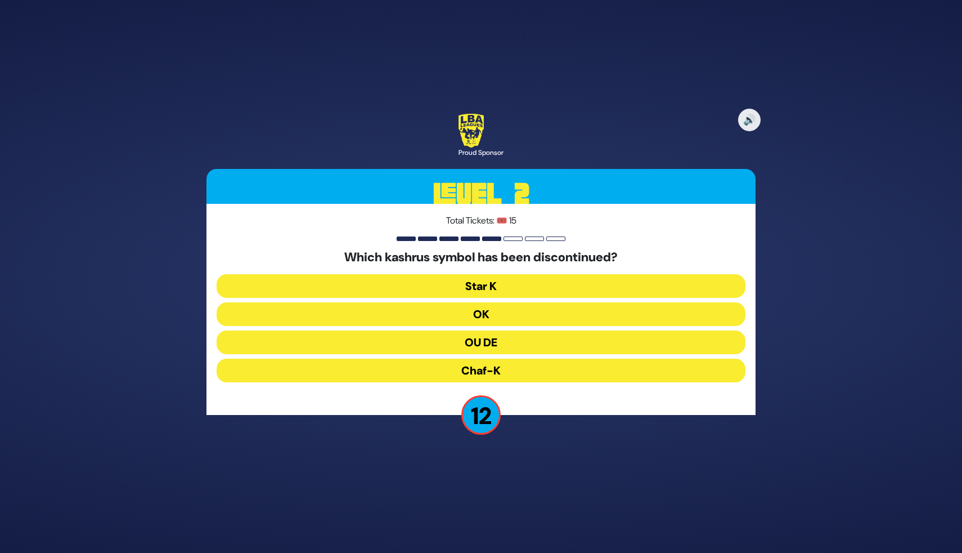
click at [497, 338] on button "OU DE" at bounding box center [481, 342] width 529 height 24
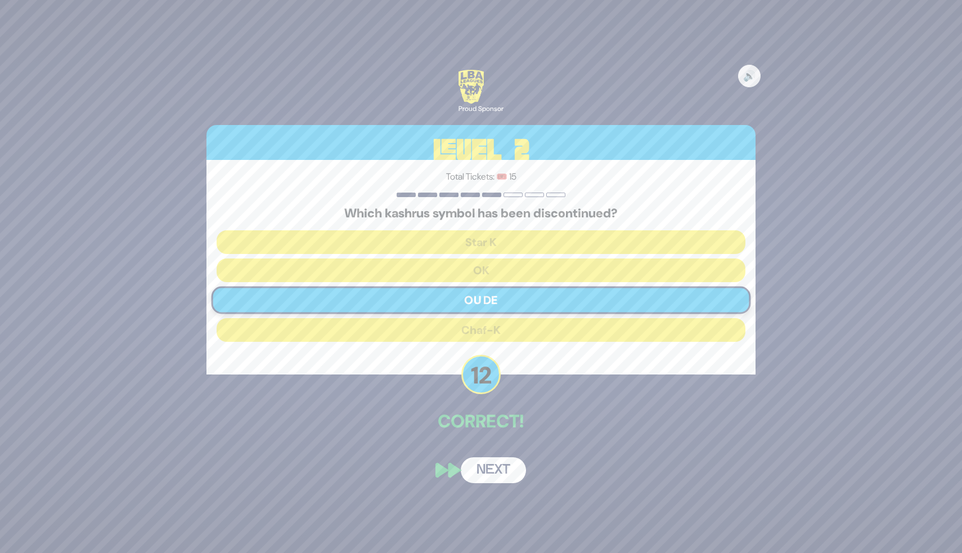
click at [487, 473] on button "Next" at bounding box center [493, 470] width 65 height 26
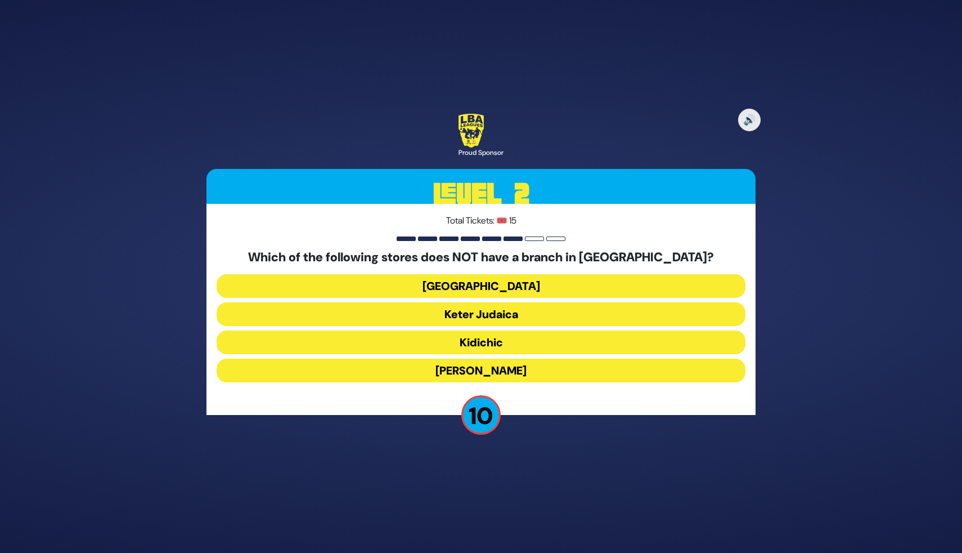
click at [488, 312] on button "Keter Judaica" at bounding box center [481, 314] width 529 height 24
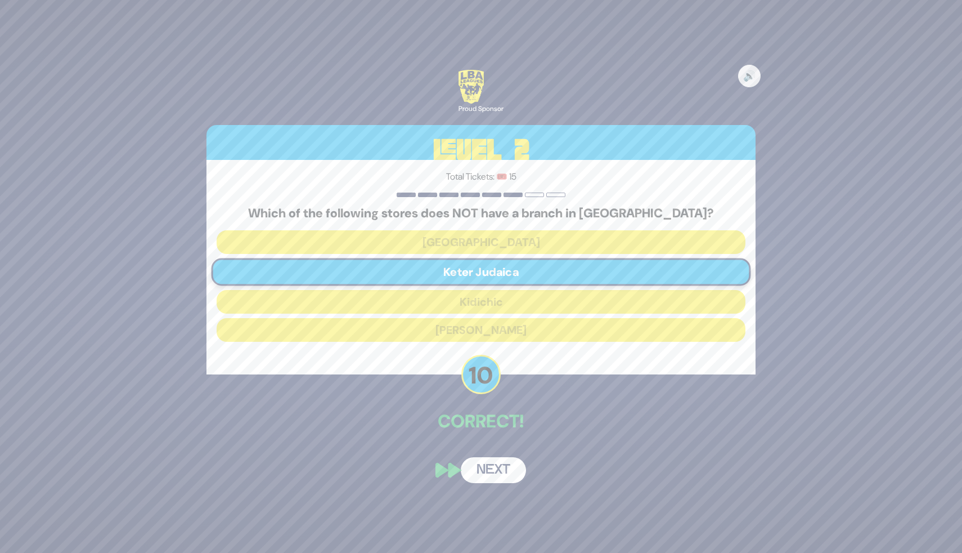
click at [471, 462] on button "Next" at bounding box center [493, 470] width 65 height 26
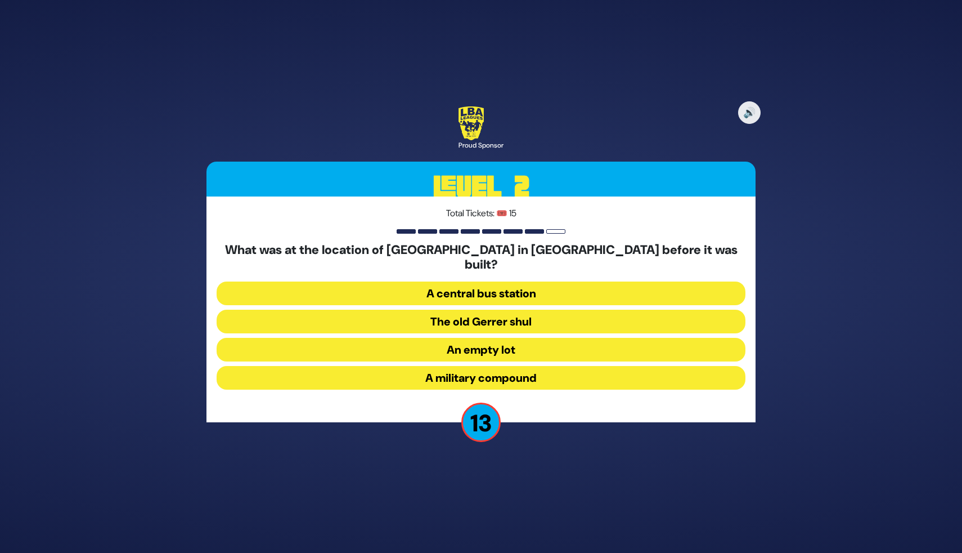
click at [495, 366] on button "A military compound" at bounding box center [481, 378] width 529 height 24
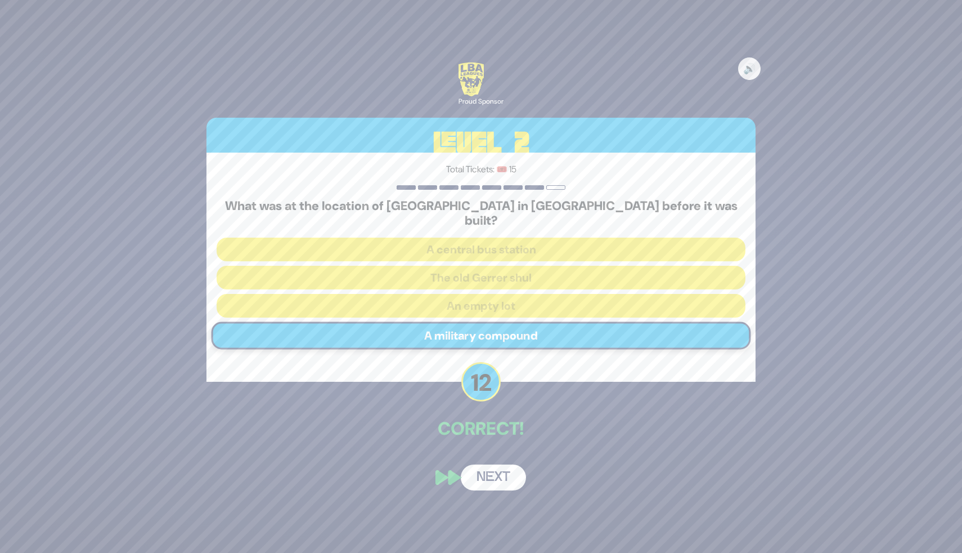
click at [488, 468] on button "Next" at bounding box center [493, 477] width 65 height 26
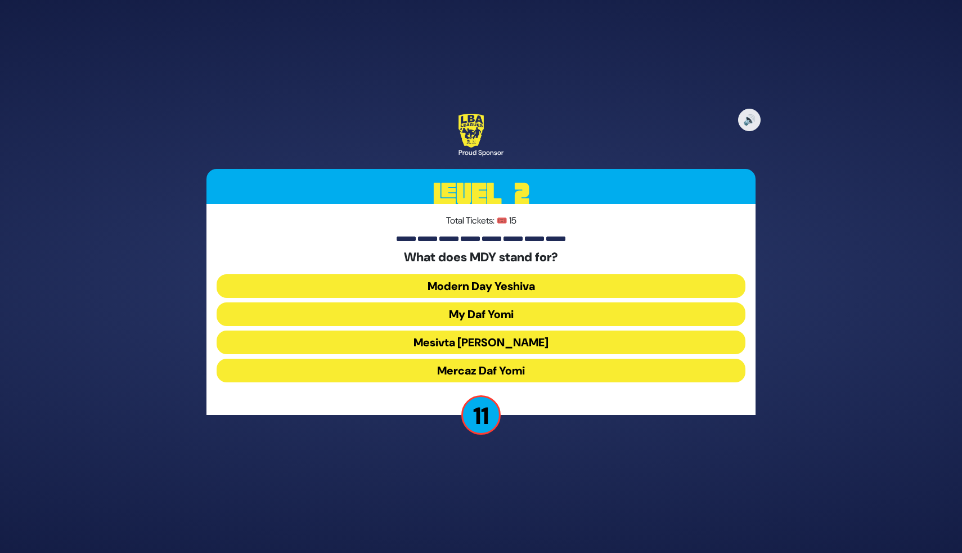
click at [503, 365] on button "Mercaz Daf Yomi" at bounding box center [481, 370] width 529 height 24
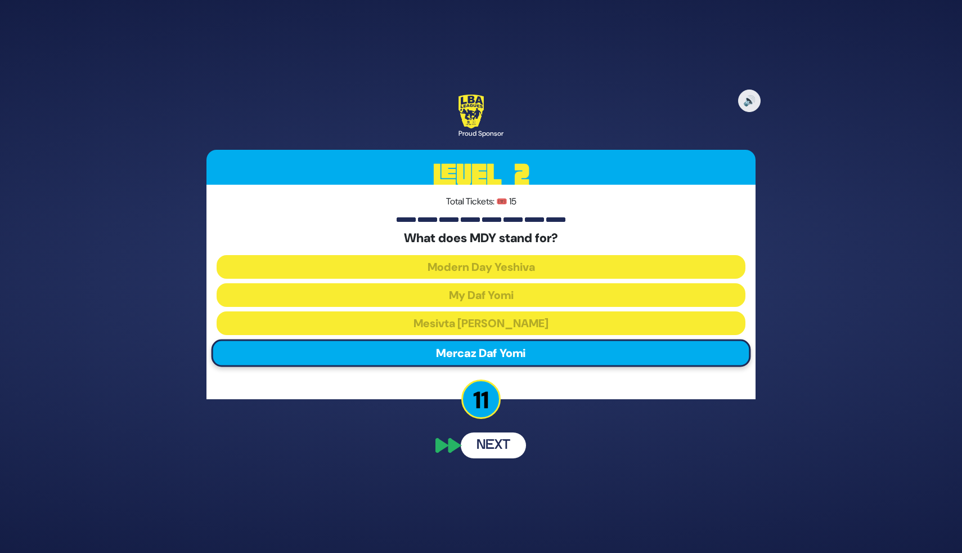
click at [492, 446] on button "Next" at bounding box center [493, 445] width 65 height 26
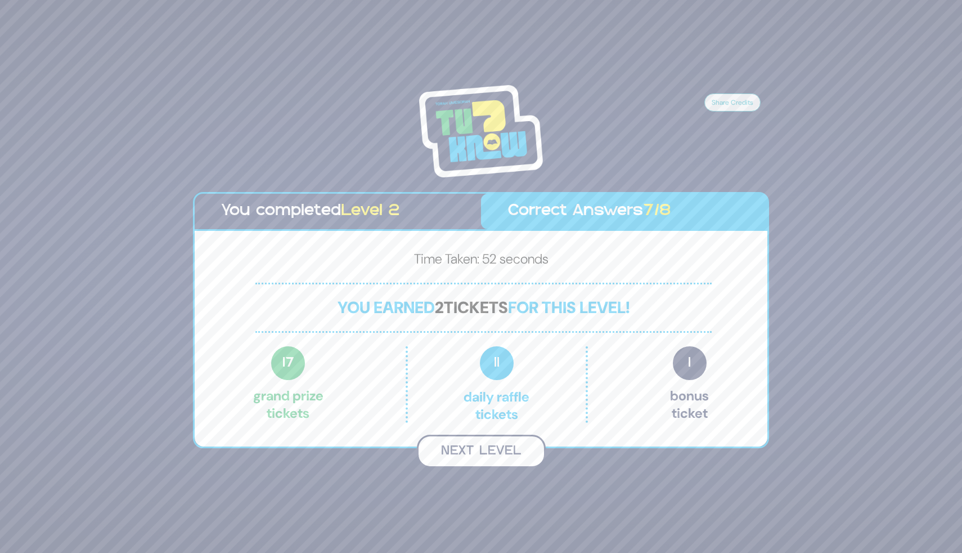
click at [505, 449] on button "Next Level" at bounding box center [481, 450] width 129 height 33
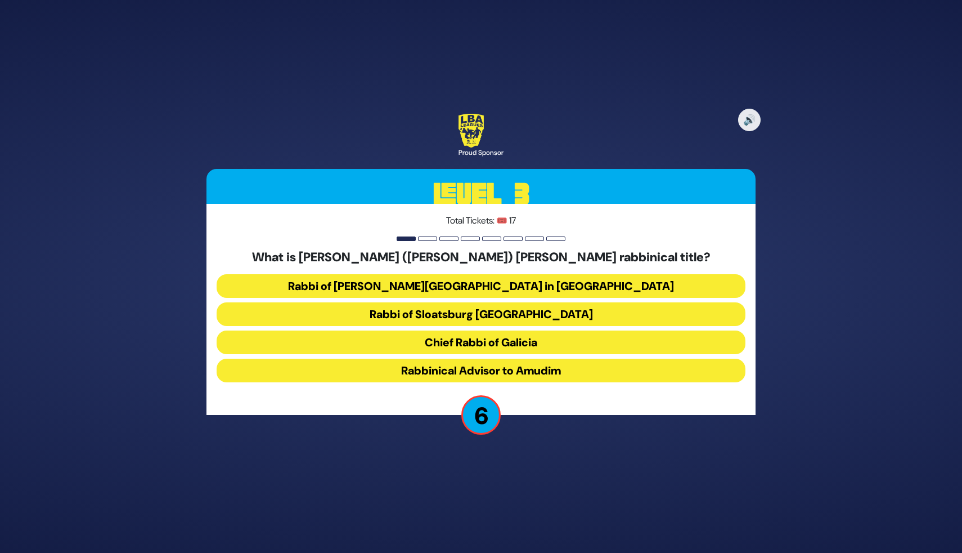
click at [437, 361] on button "Rabbinical Advisor to Amudim" at bounding box center [481, 370] width 529 height 24
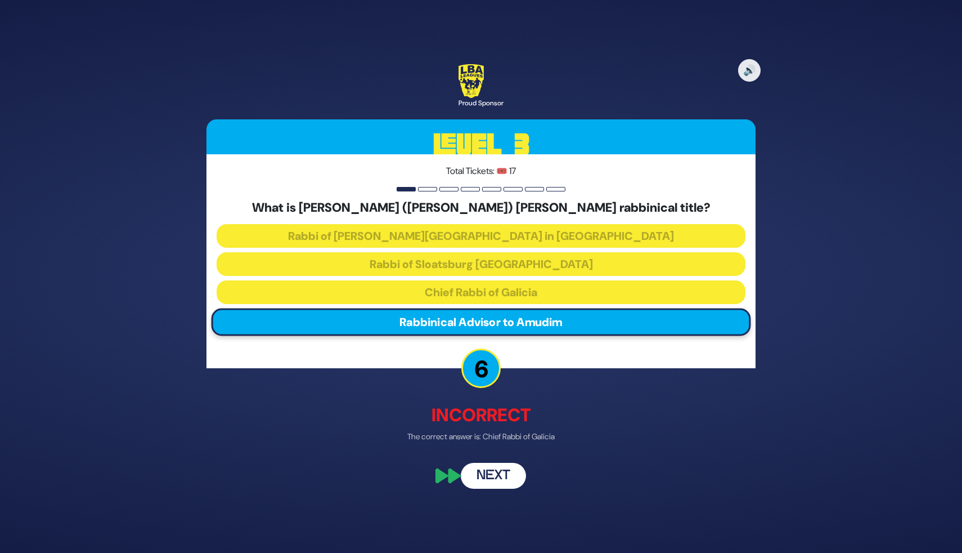
click at [487, 472] on button "Next" at bounding box center [493, 476] width 65 height 26
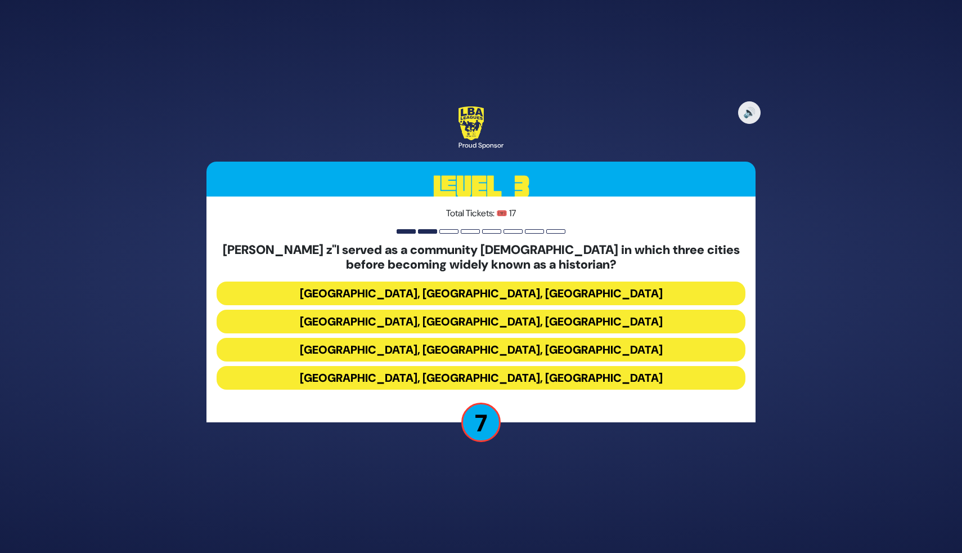
click at [491, 289] on button "Miami, Chicago, Monsey" at bounding box center [481, 293] width 529 height 24
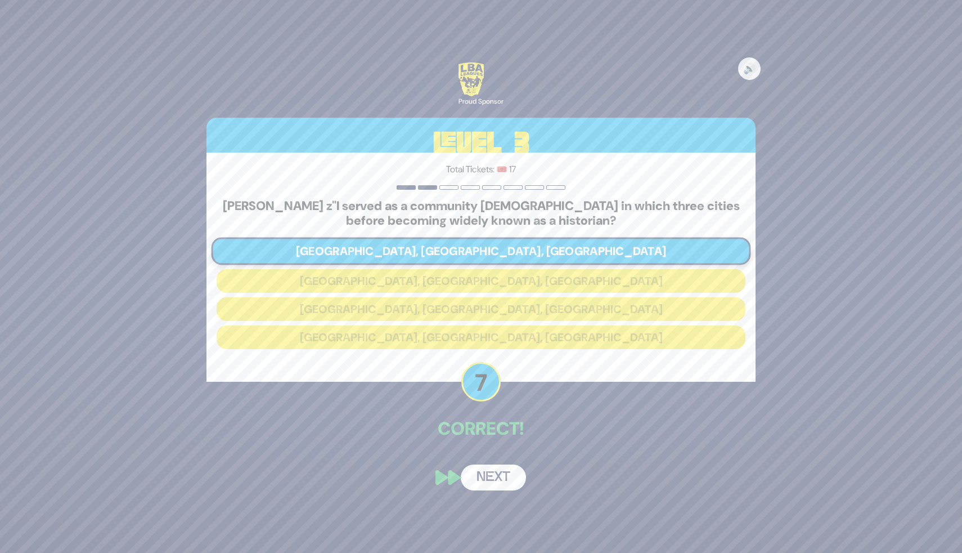
click at [506, 468] on button "Next" at bounding box center [493, 477] width 65 height 26
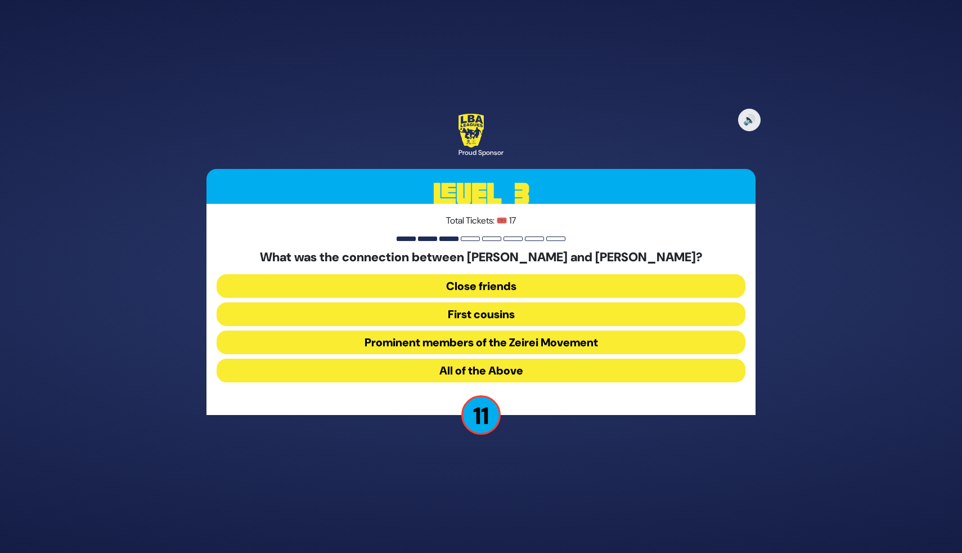
click at [551, 366] on button "All of the Above" at bounding box center [481, 370] width 529 height 24
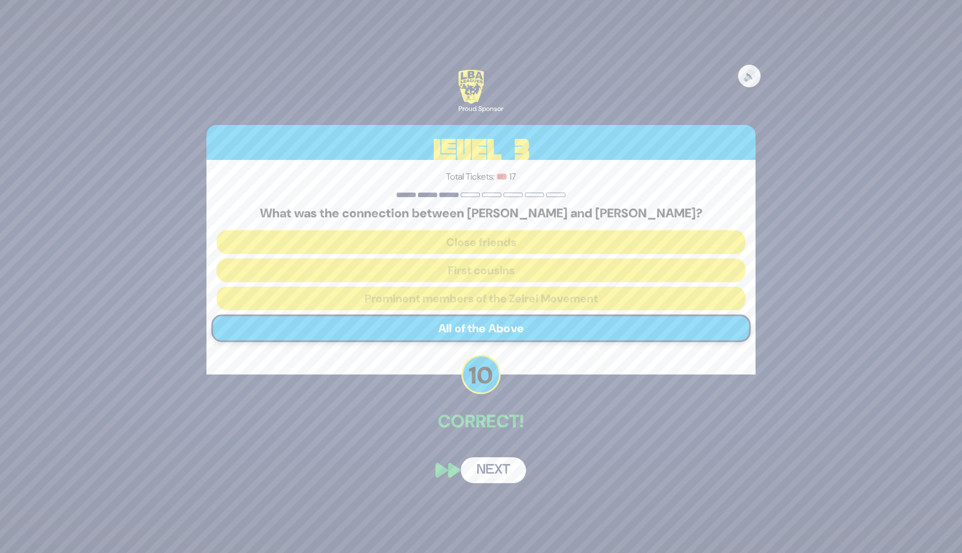
click at [514, 463] on button "Next" at bounding box center [493, 470] width 65 height 26
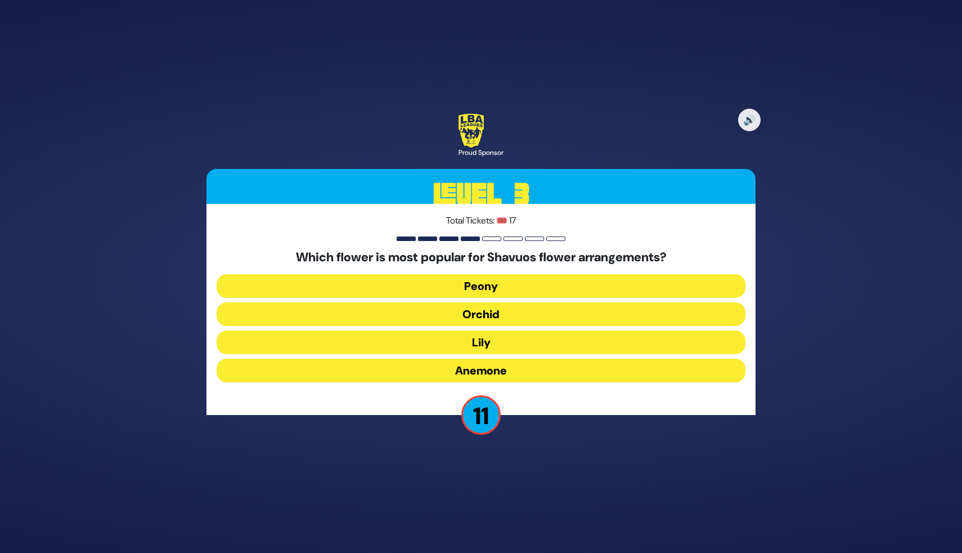
click at [526, 315] on button "Orchid" at bounding box center [481, 314] width 529 height 24
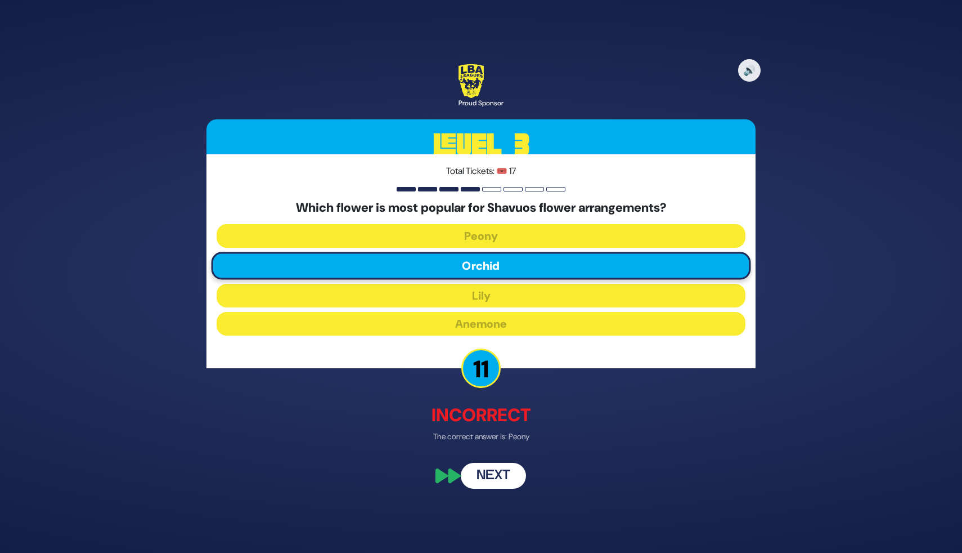
click at [496, 466] on button "Next" at bounding box center [493, 476] width 65 height 26
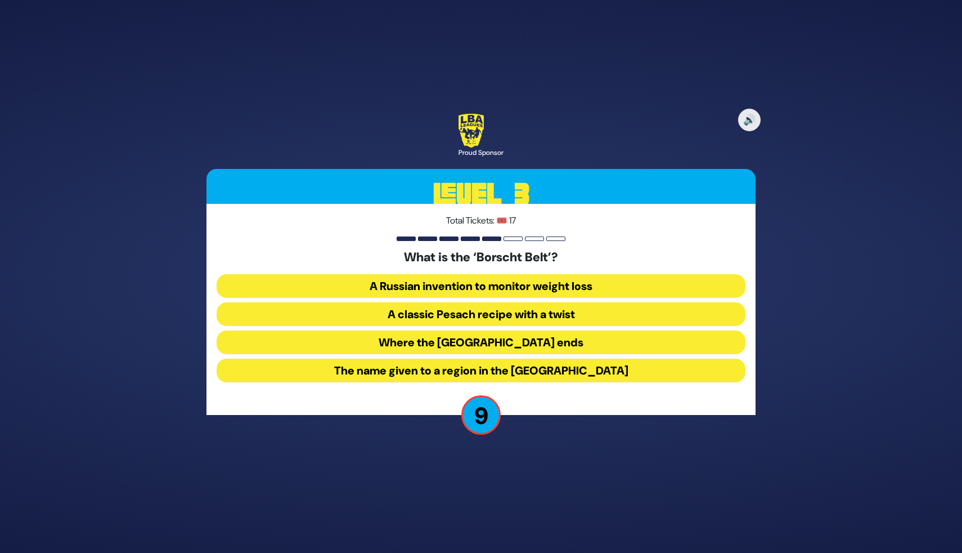
click at [538, 311] on button "A classic Pesach recipe with a twist" at bounding box center [481, 314] width 529 height 24
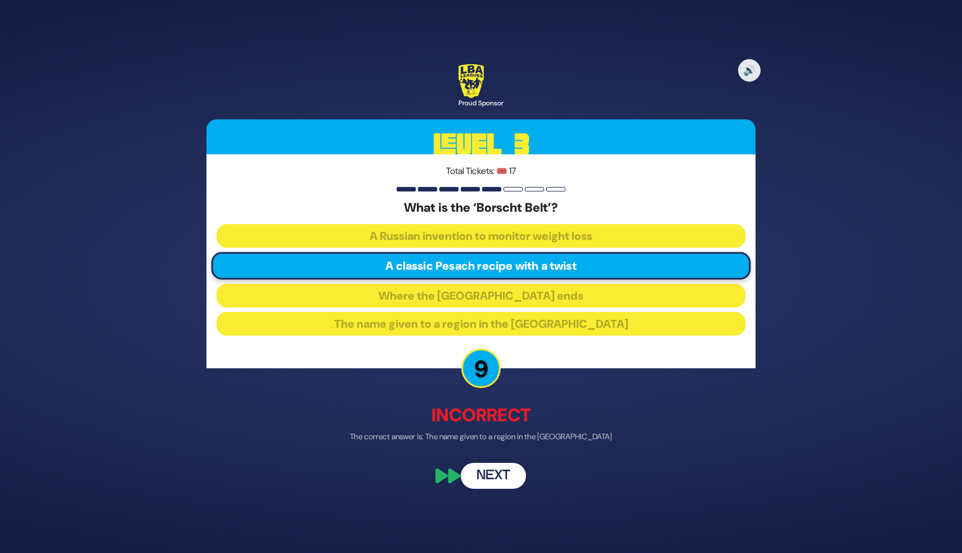
click at [516, 476] on button "Next" at bounding box center [493, 476] width 65 height 26
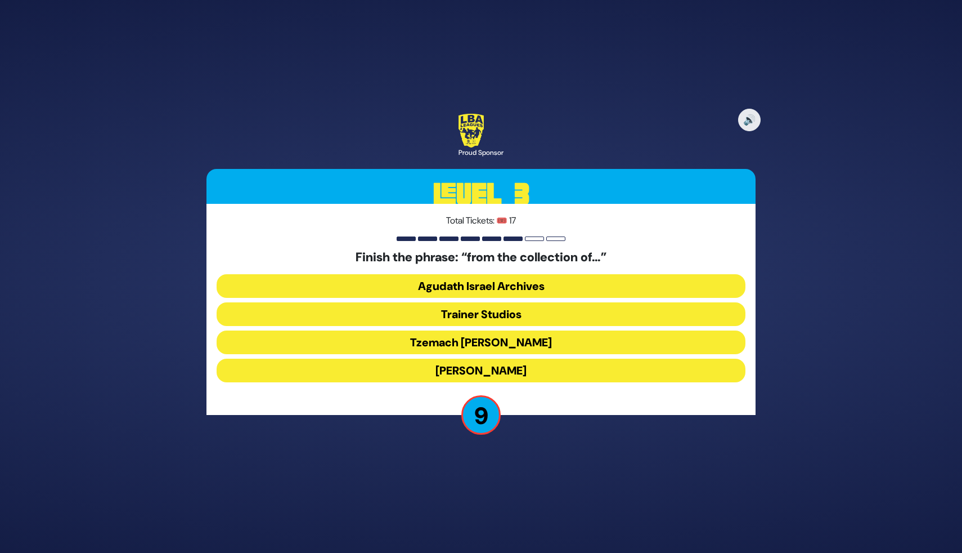
click at [516, 290] on button "Agudath Israel Archives" at bounding box center [481, 286] width 529 height 24
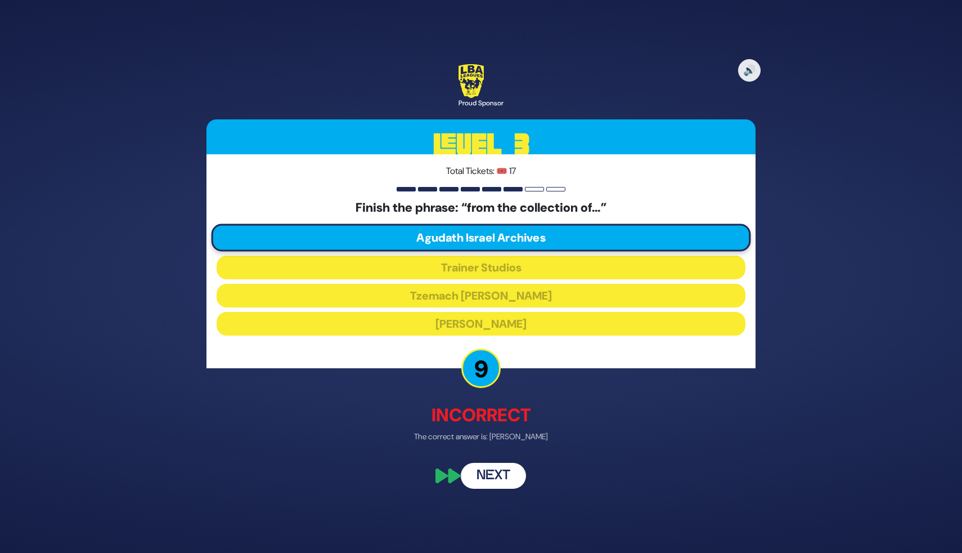
click at [506, 481] on button "Next" at bounding box center [493, 476] width 65 height 26
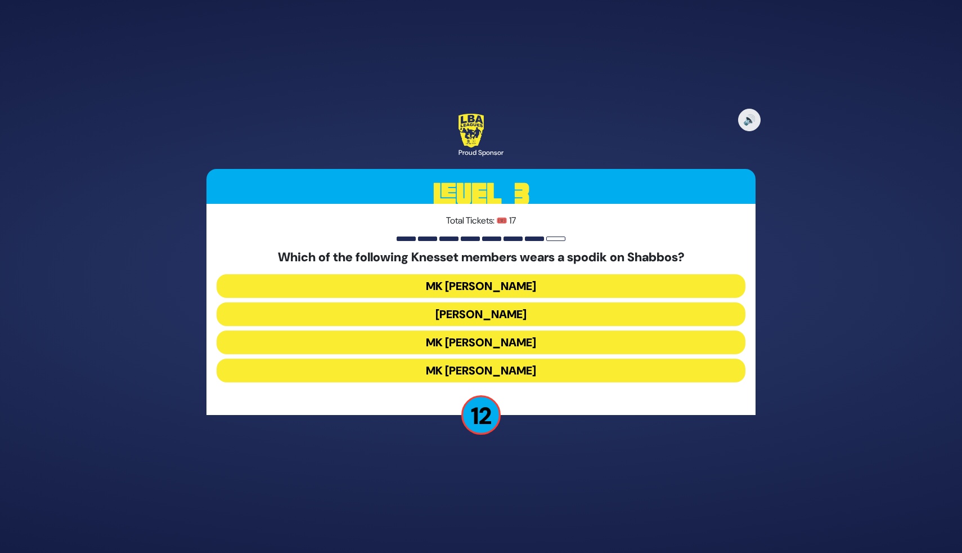
click at [504, 349] on button "MK Chaim Katz" at bounding box center [481, 342] width 529 height 24
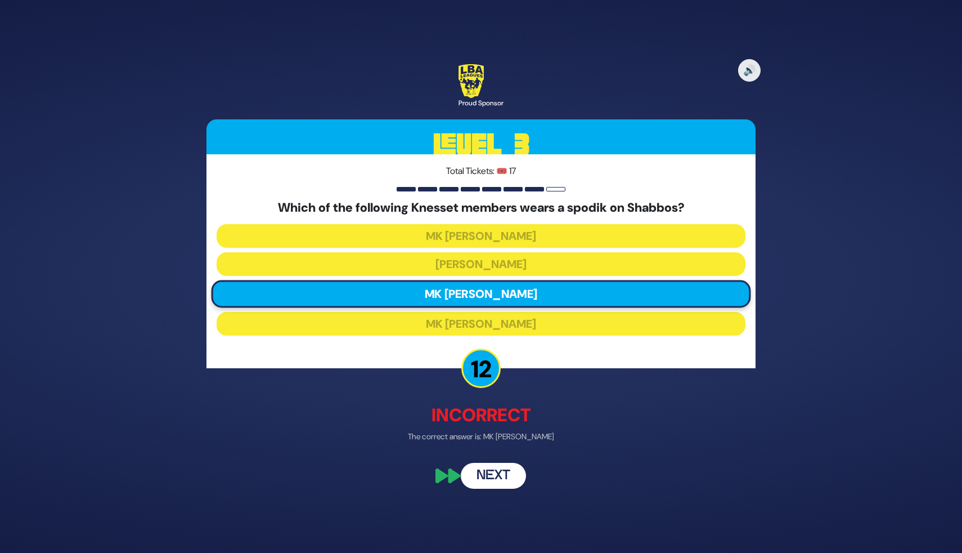
click at [502, 486] on button "Next" at bounding box center [493, 476] width 65 height 26
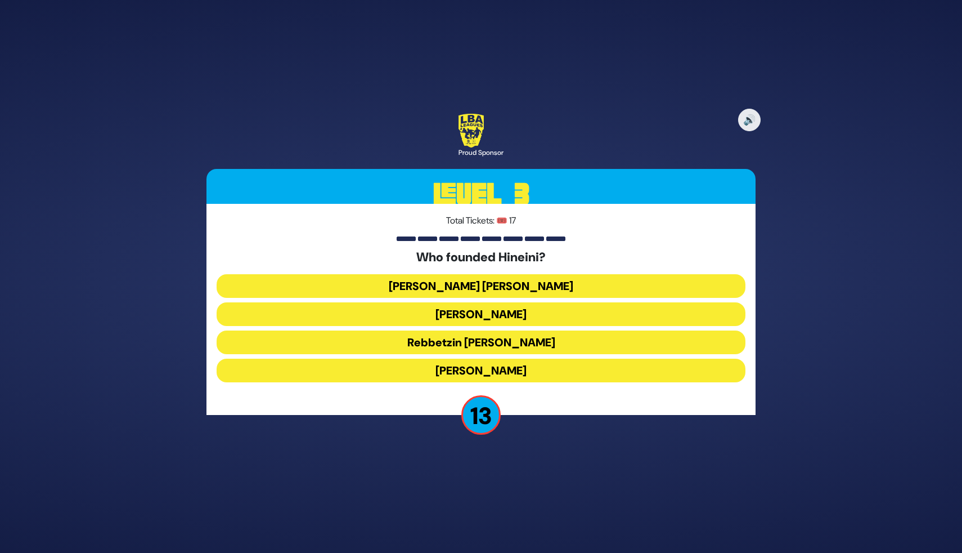
click at [480, 287] on button "Avraham Moshe Schwartz" at bounding box center [481, 286] width 529 height 24
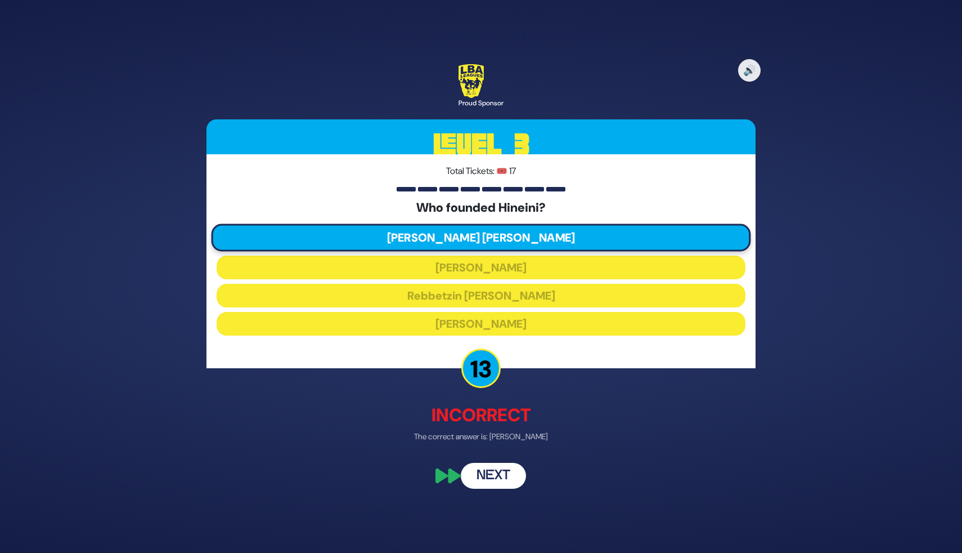
click at [496, 476] on button "Next" at bounding box center [493, 476] width 65 height 26
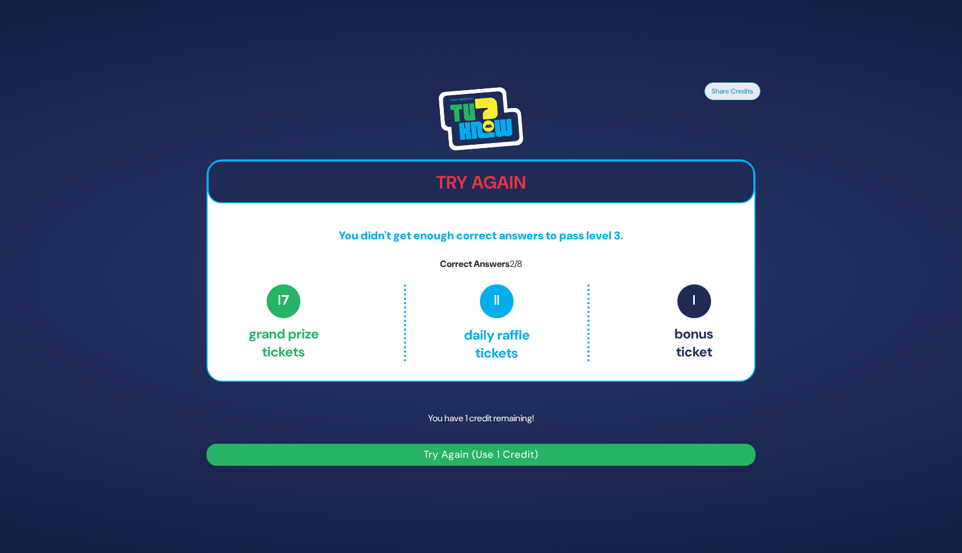
click at [459, 452] on button "Try Again (Use 1 Credit)" at bounding box center [481, 454] width 549 height 22
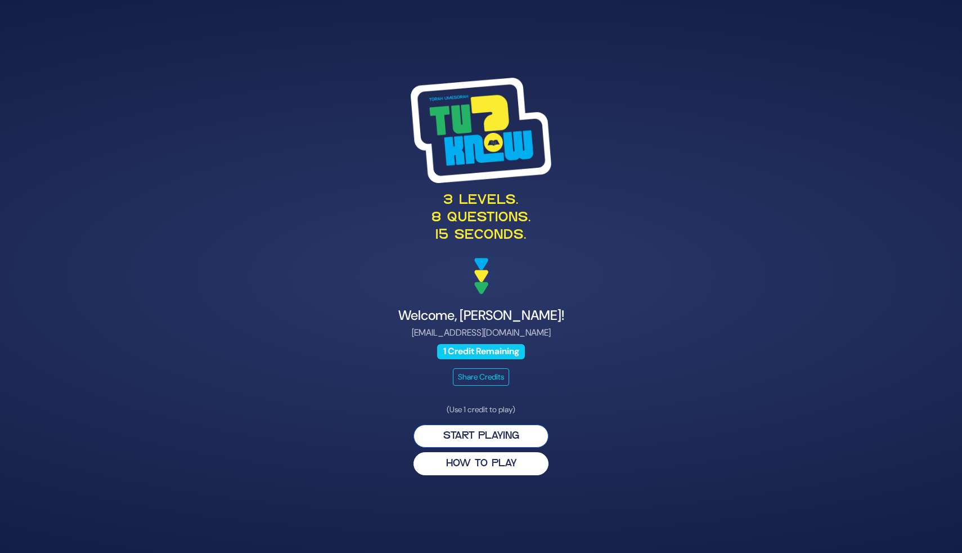
click at [469, 437] on button "Start Playing" at bounding box center [481, 435] width 135 height 23
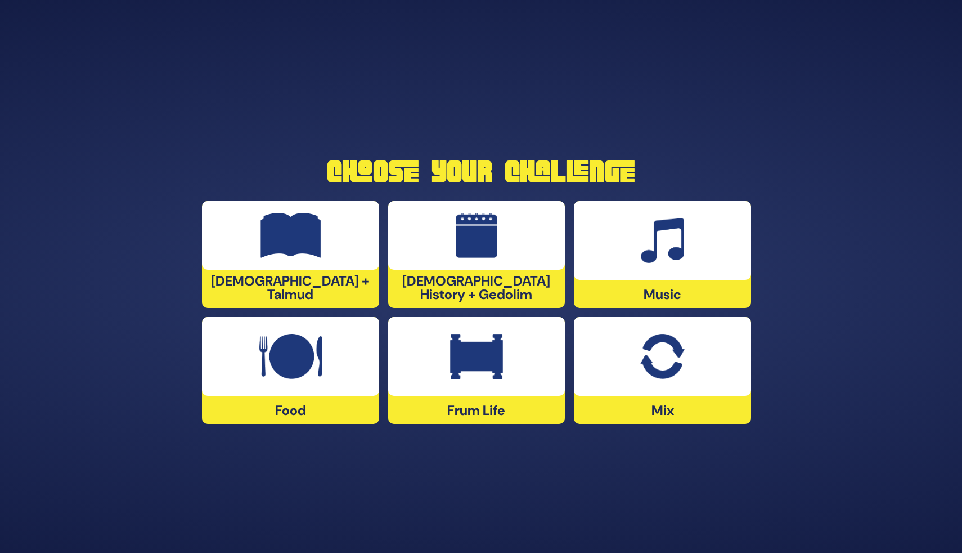
click at [677, 352] on img at bounding box center [662, 356] width 44 height 45
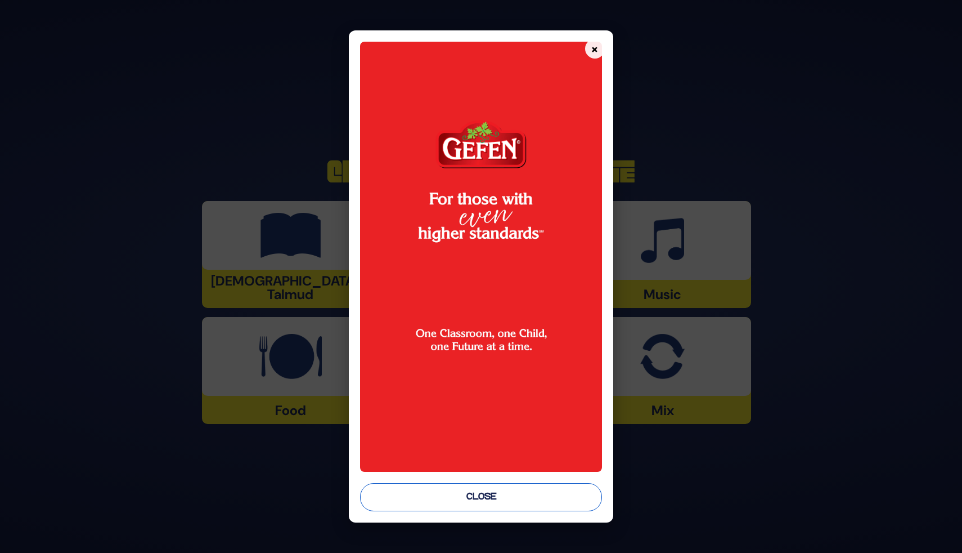
click at [580, 494] on button "Close" at bounding box center [481, 497] width 242 height 28
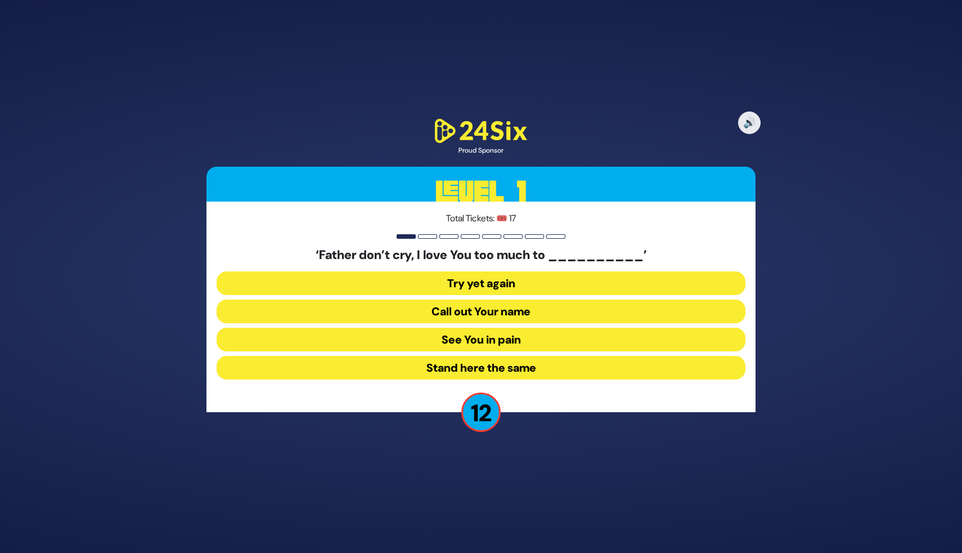
click at [533, 339] on button "See You in pain" at bounding box center [481, 340] width 529 height 24
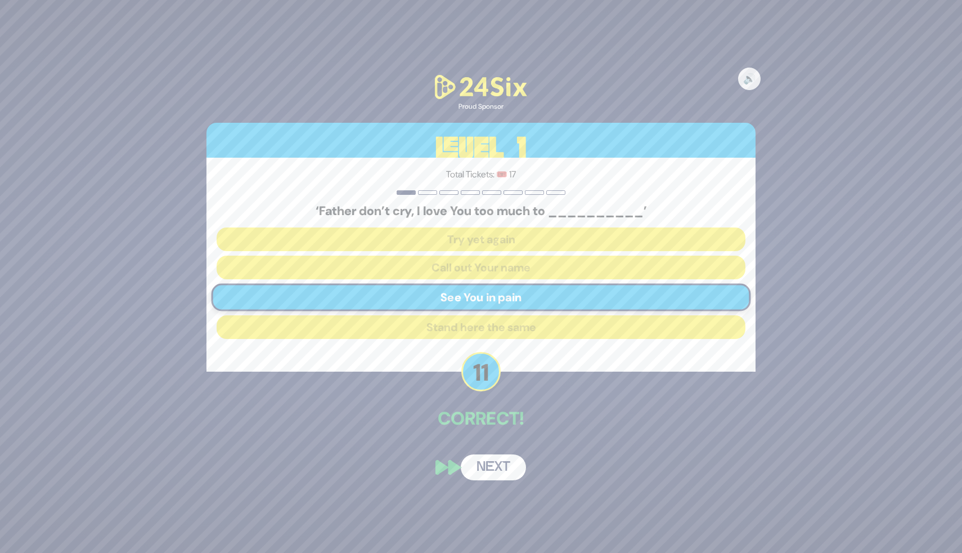
click at [509, 454] on div "🔊 Proud Sponsor Level 1 Total Tickets: 🎟️ 17 ‘Father don’t cry, I love You too …" at bounding box center [481, 276] width 576 height 434
click at [508, 482] on div "🔊 Proud Sponsor Level 1 Total Tickets: 🎟️ 17 ‘Father don’t cry, I love You too …" at bounding box center [481, 276] width 576 height 434
click at [509, 470] on button "Next" at bounding box center [493, 467] width 65 height 26
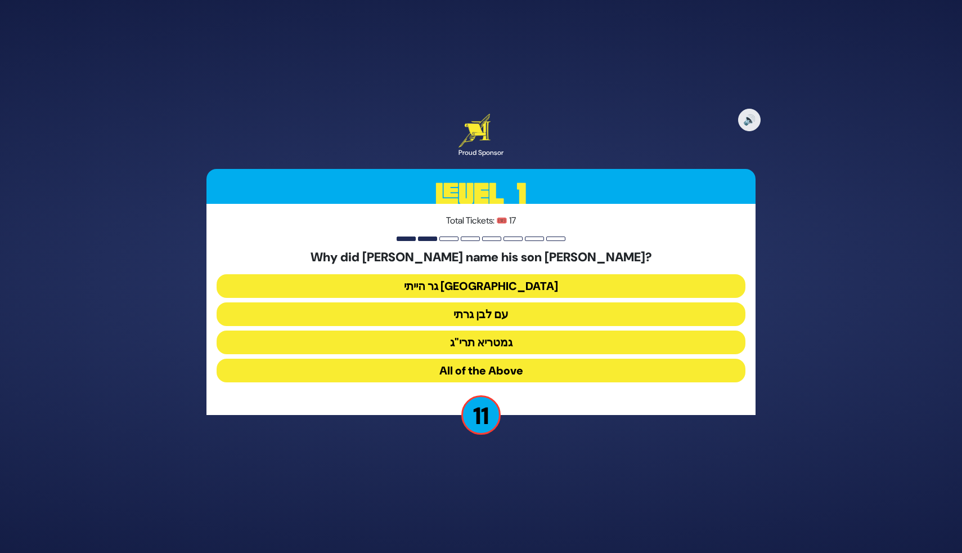
click at [530, 287] on button "גר הייתי [GEOGRAPHIC_DATA]" at bounding box center [481, 286] width 529 height 24
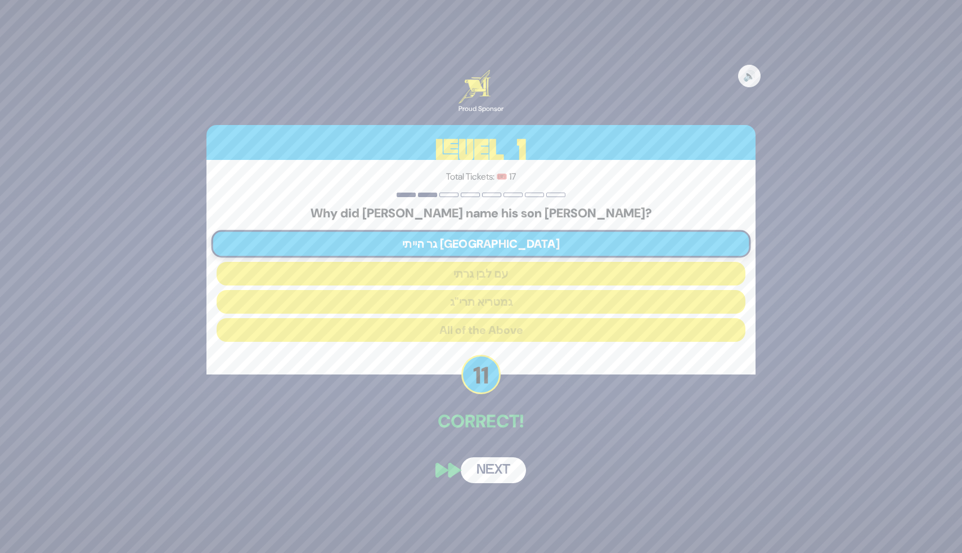
click at [496, 468] on button "Next" at bounding box center [493, 470] width 65 height 26
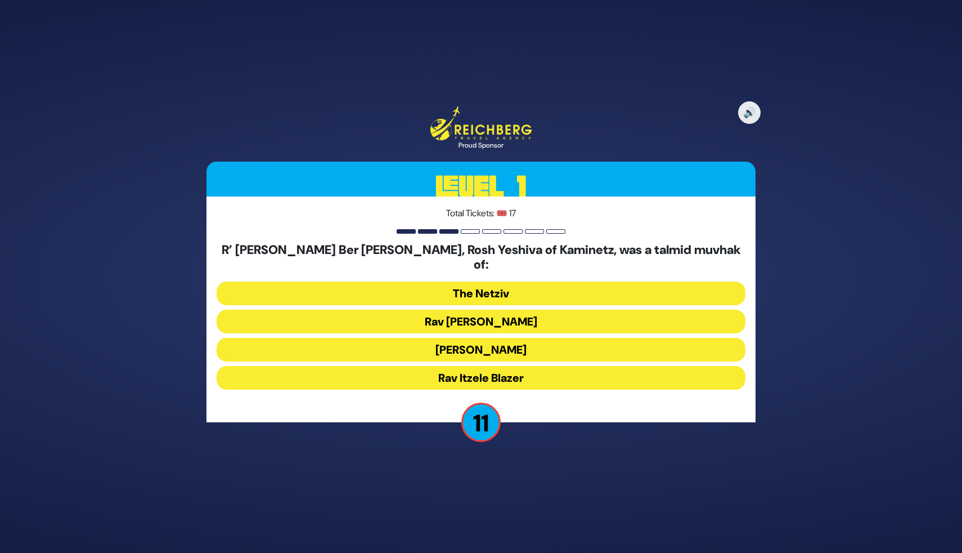
click at [549, 311] on button "Rav [PERSON_NAME]" at bounding box center [481, 322] width 529 height 24
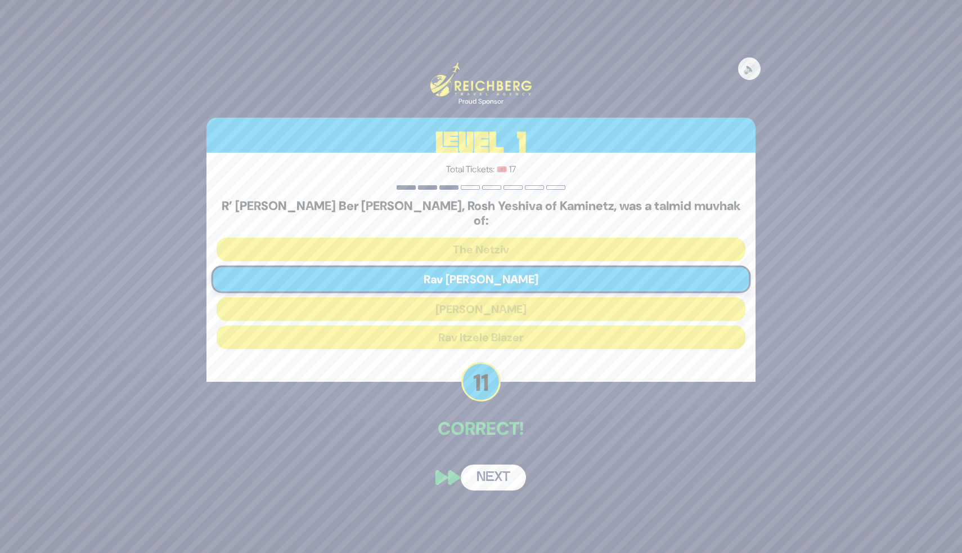
click at [498, 470] on button "Next" at bounding box center [493, 477] width 65 height 26
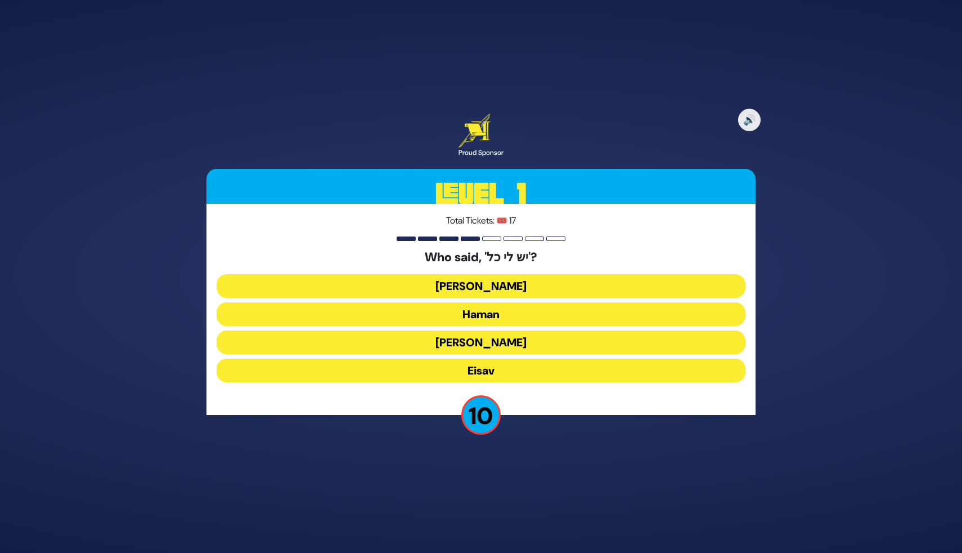
click at [524, 293] on button "[PERSON_NAME]" at bounding box center [481, 286] width 529 height 24
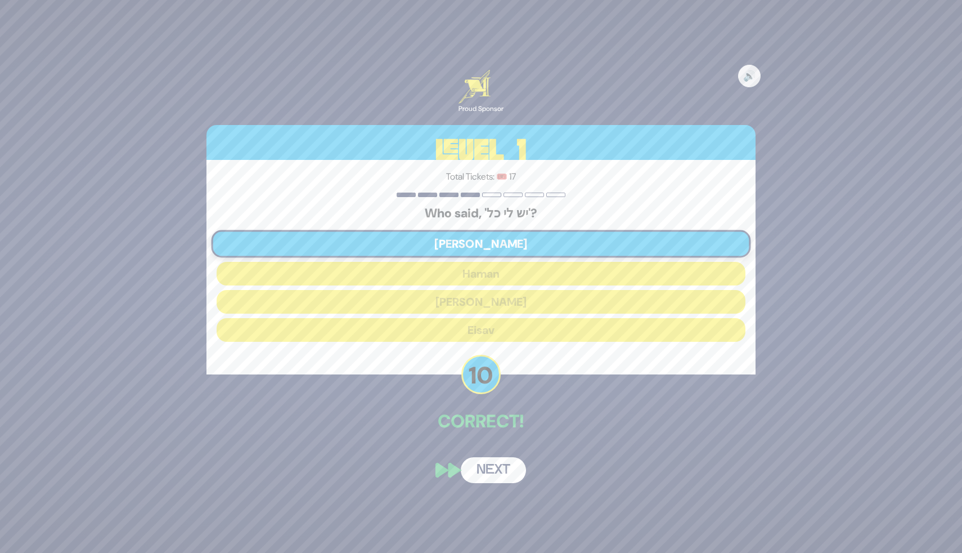
click at [491, 482] on button "Next" at bounding box center [493, 470] width 65 height 26
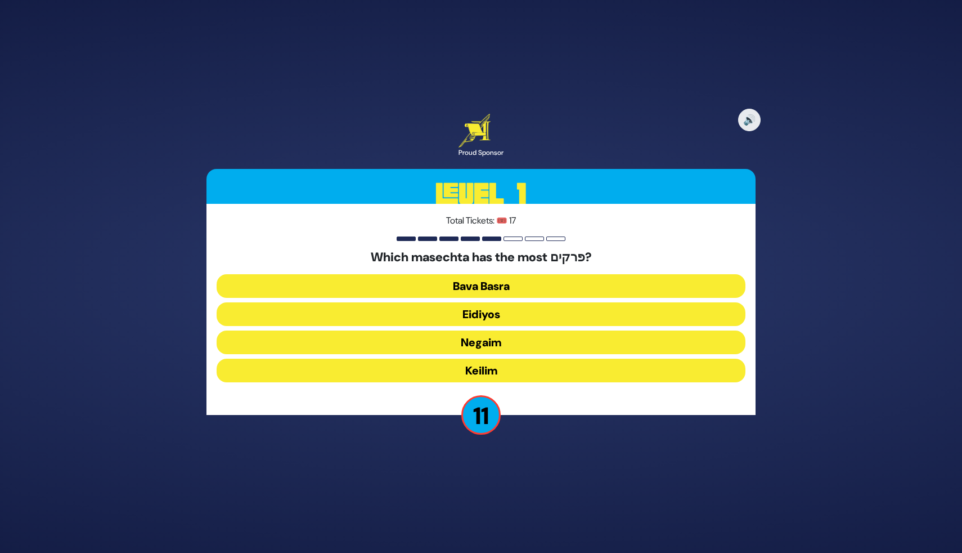
click at [535, 371] on button "Keilim" at bounding box center [481, 370] width 529 height 24
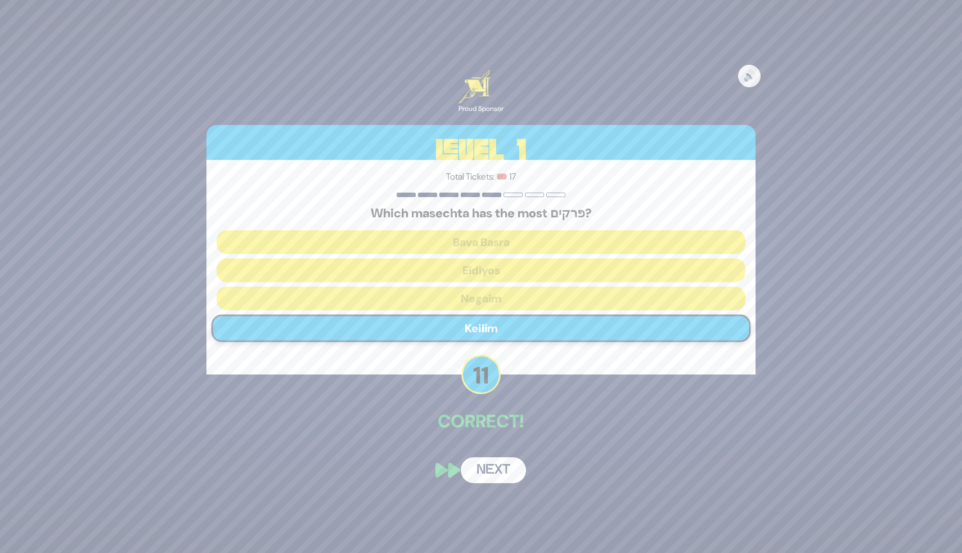
click at [503, 462] on button "Next" at bounding box center [493, 470] width 65 height 26
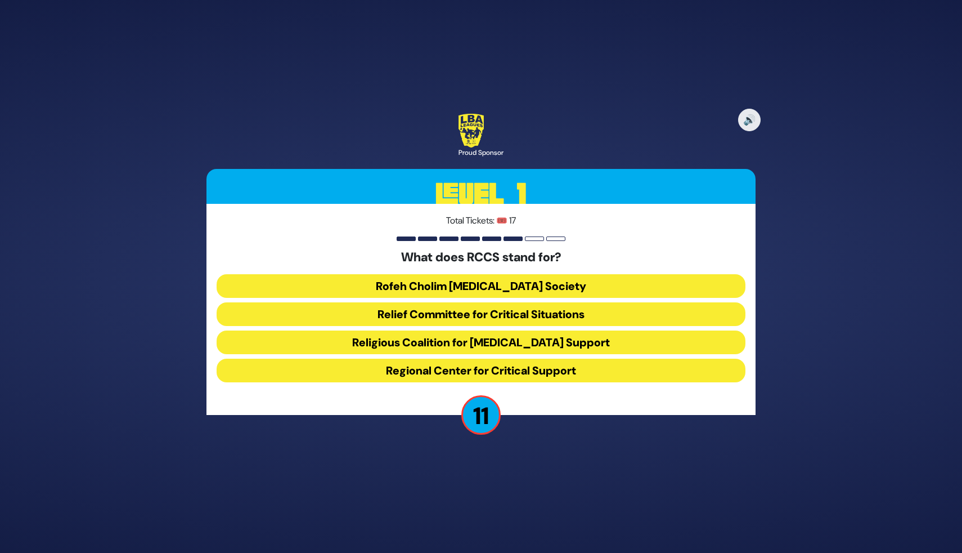
click at [476, 319] on button "Relief Committee for Critical Situations" at bounding box center [481, 314] width 529 height 24
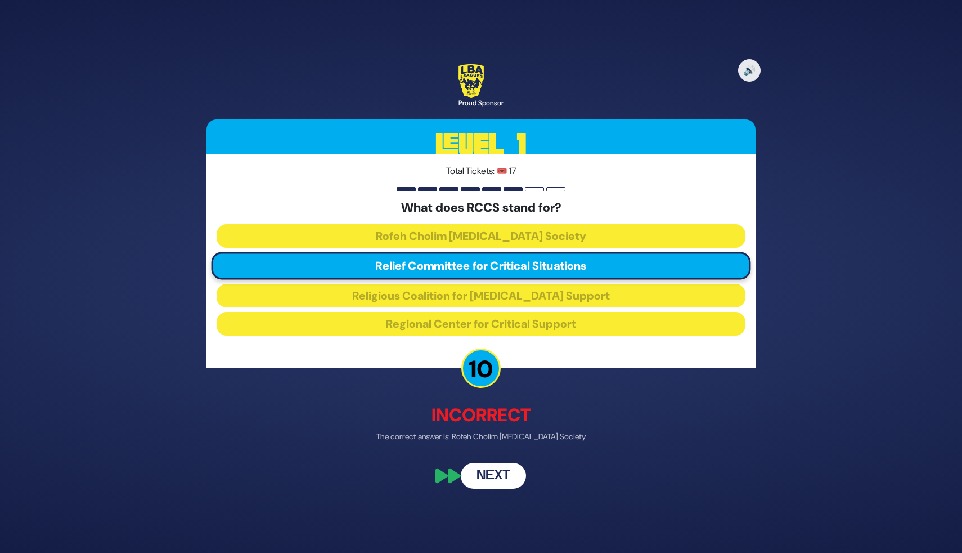
click at [487, 477] on button "Next" at bounding box center [493, 476] width 65 height 26
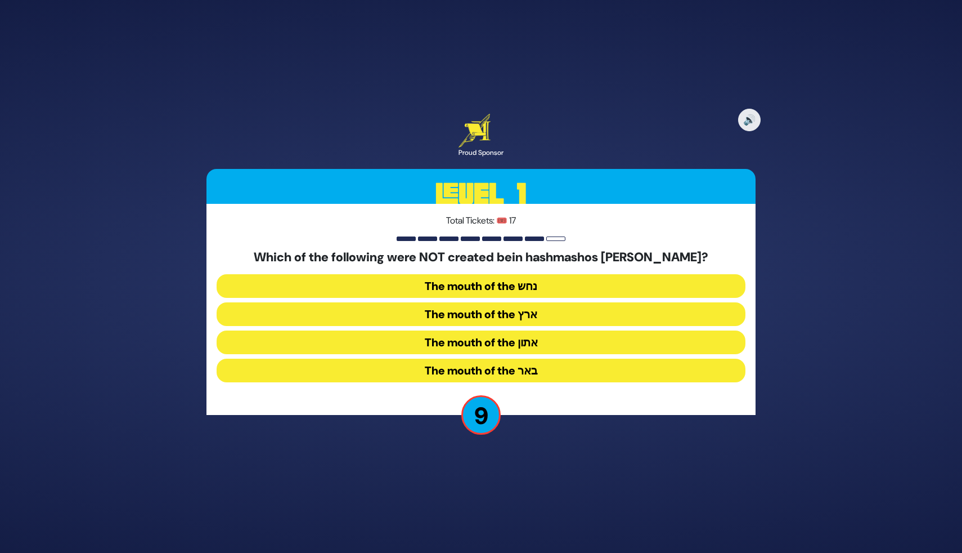
click at [476, 345] on button "The mouth of the אתון" at bounding box center [481, 342] width 529 height 24
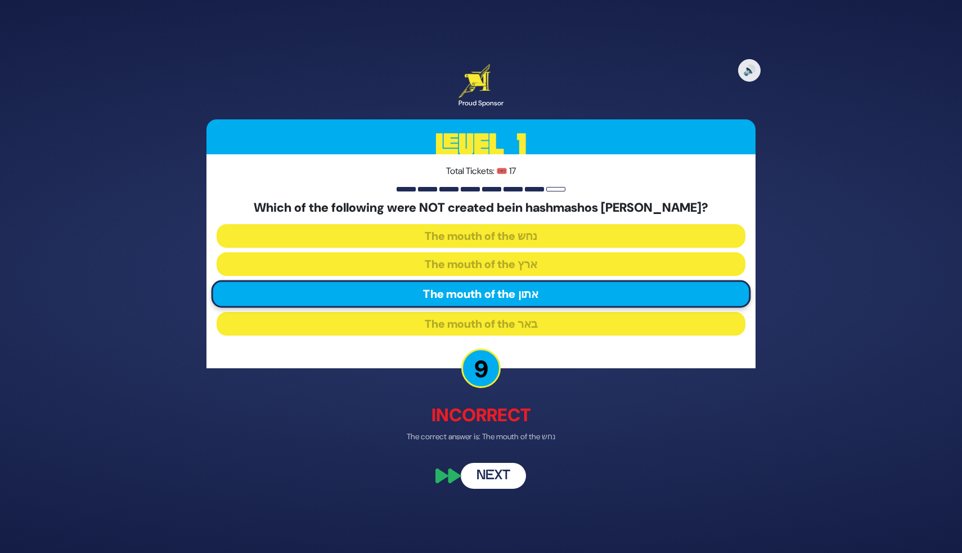
click at [490, 468] on button "Next" at bounding box center [493, 476] width 65 height 26
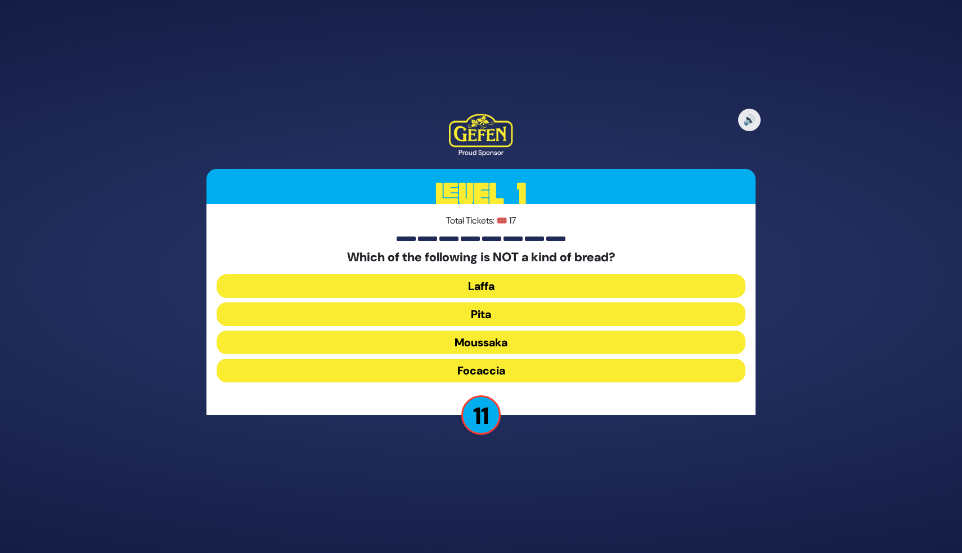
click at [514, 348] on button "Moussaka" at bounding box center [481, 342] width 529 height 24
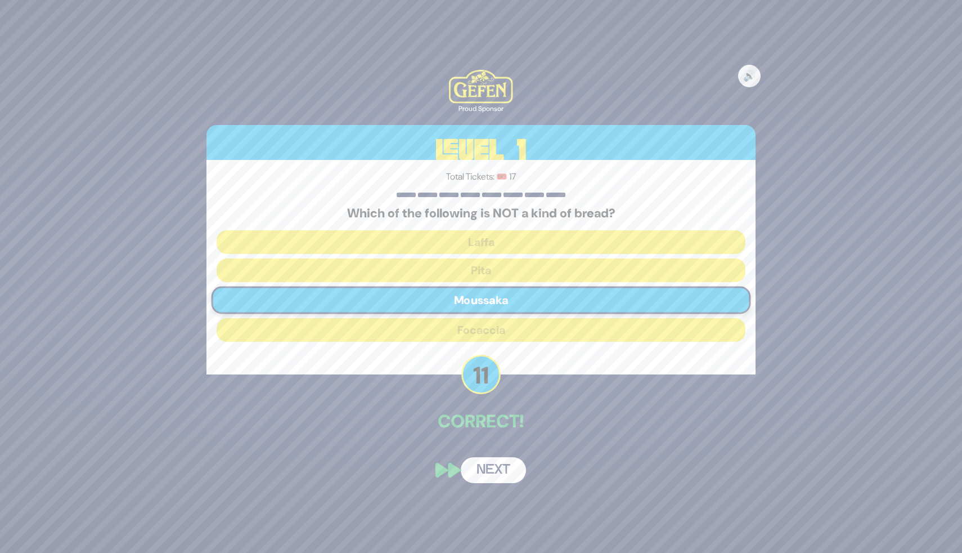
click at [487, 463] on button "Next" at bounding box center [493, 470] width 65 height 26
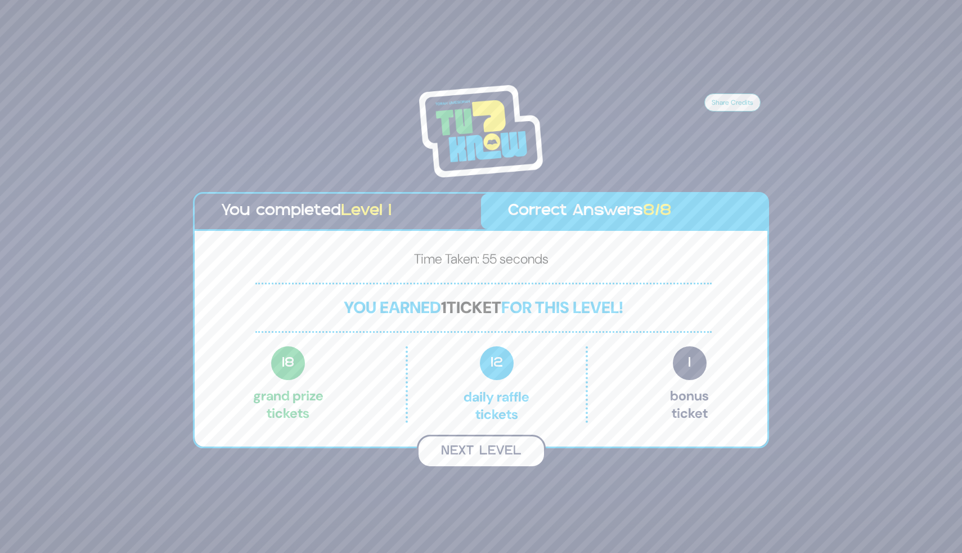
click at [487, 446] on button "Next Level" at bounding box center [481, 450] width 129 height 33
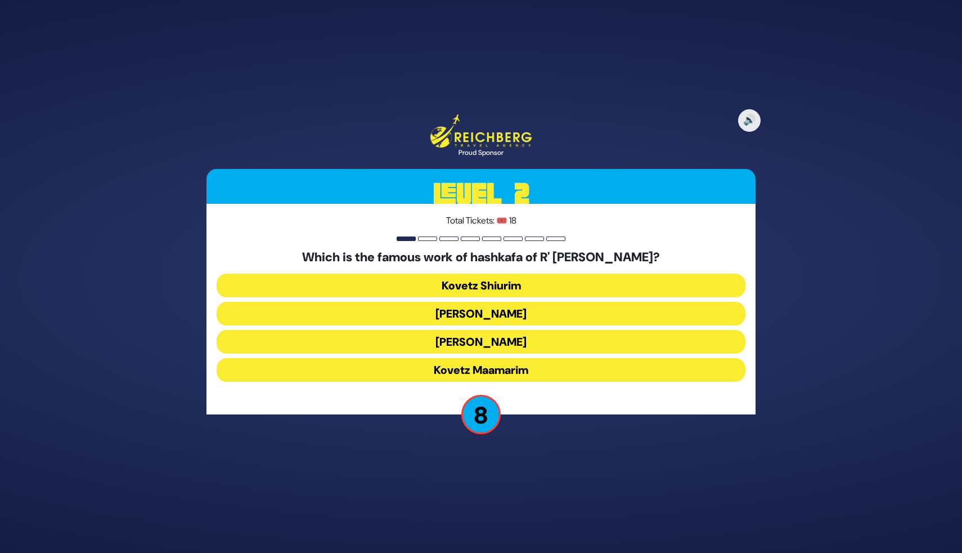
click at [496, 282] on button "Kovetz Shiurim" at bounding box center [481, 285] width 529 height 24
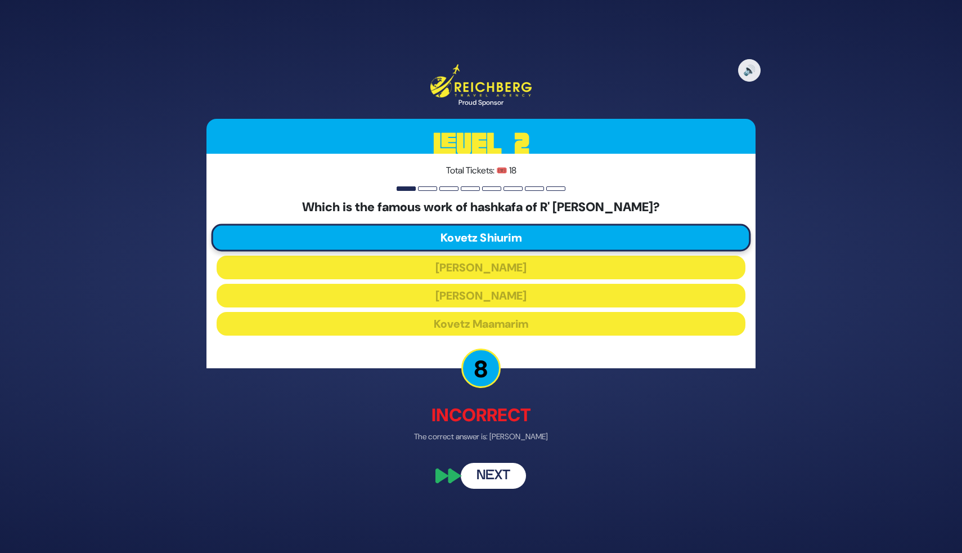
click at [501, 475] on button "Next" at bounding box center [493, 476] width 65 height 26
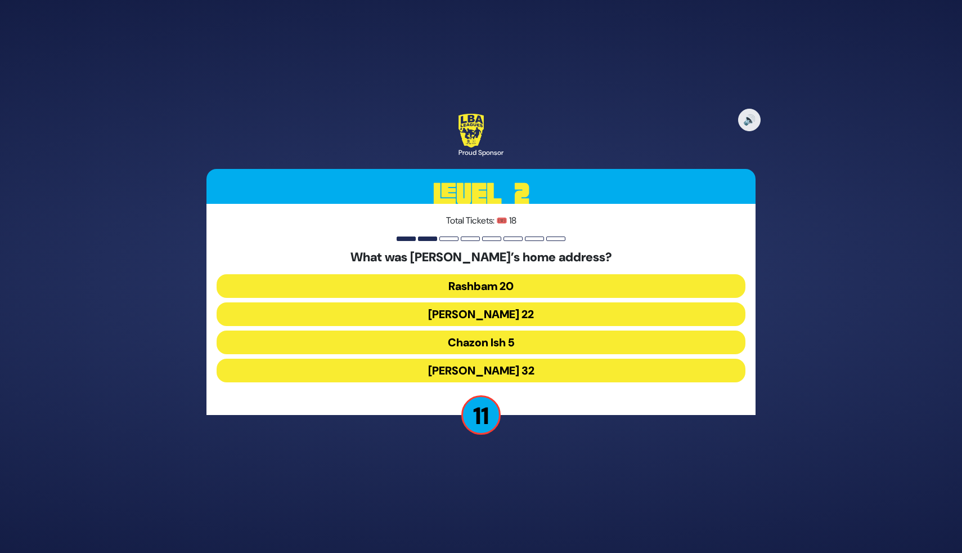
click at [558, 338] on button "Chazon Ish 5" at bounding box center [481, 342] width 529 height 24
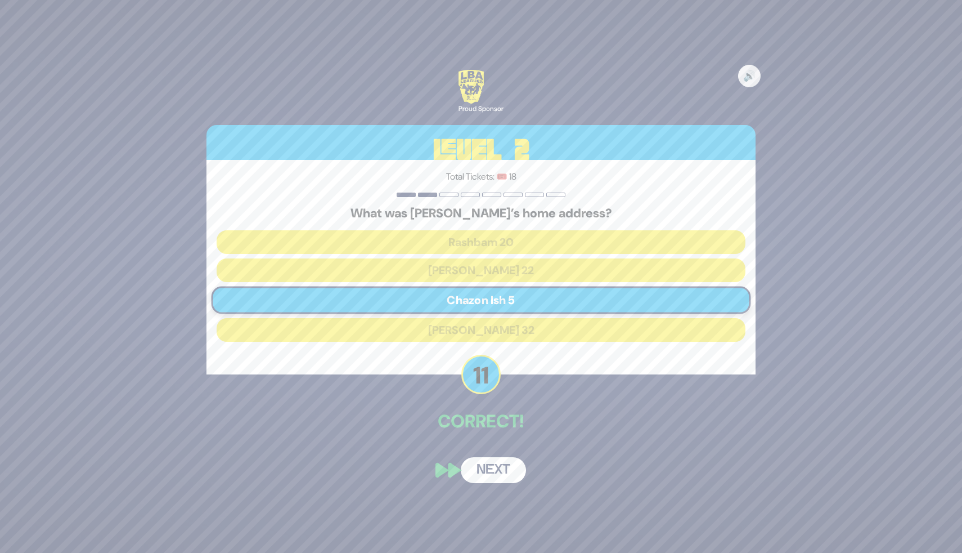
click at [510, 472] on button "Next" at bounding box center [493, 470] width 65 height 26
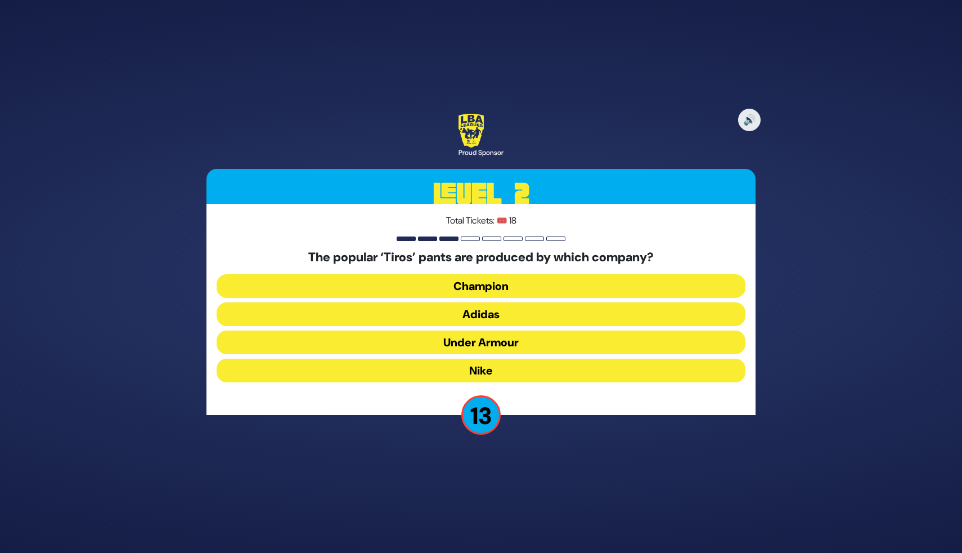
click at [528, 317] on button "Adidas" at bounding box center [481, 314] width 529 height 24
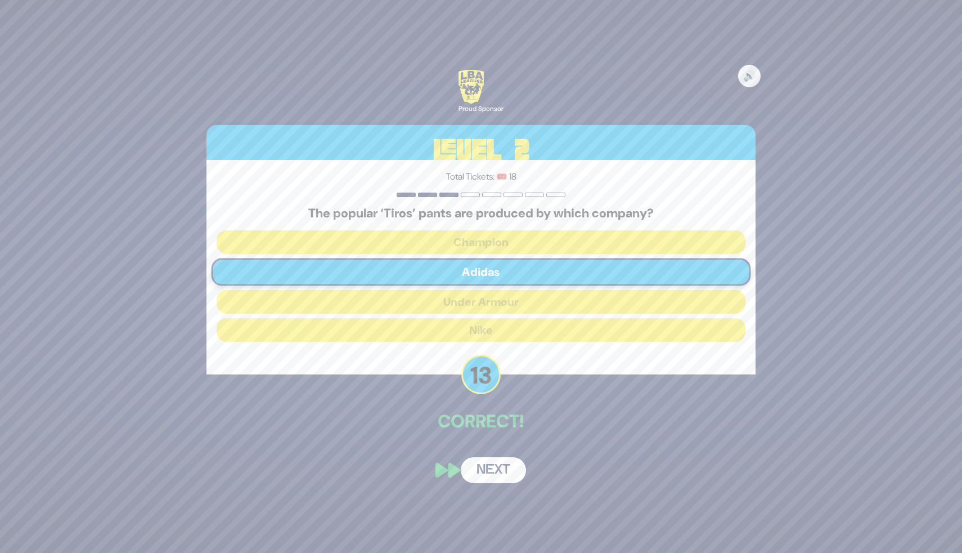
click at [490, 464] on button "Next" at bounding box center [493, 470] width 65 height 26
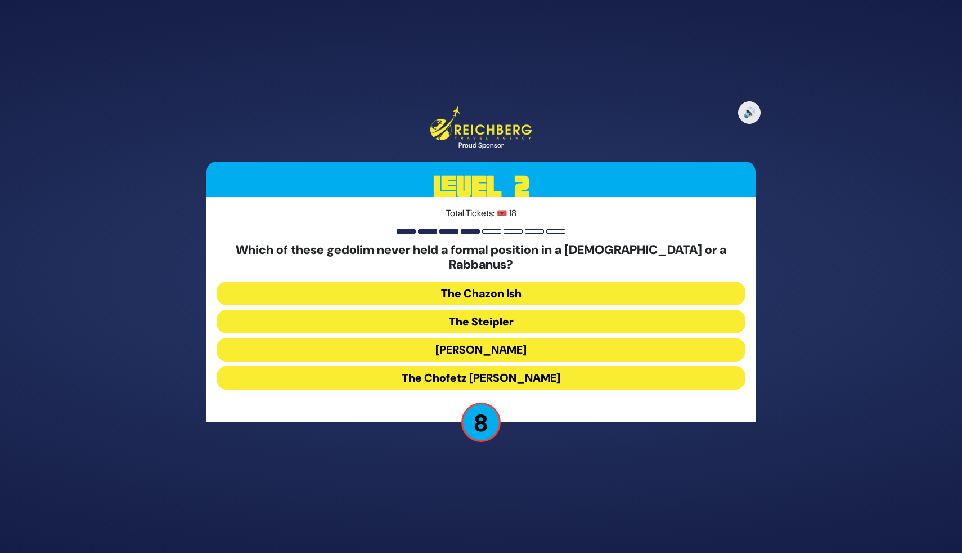
click at [536, 366] on button "The Chofetz [PERSON_NAME]" at bounding box center [481, 378] width 529 height 24
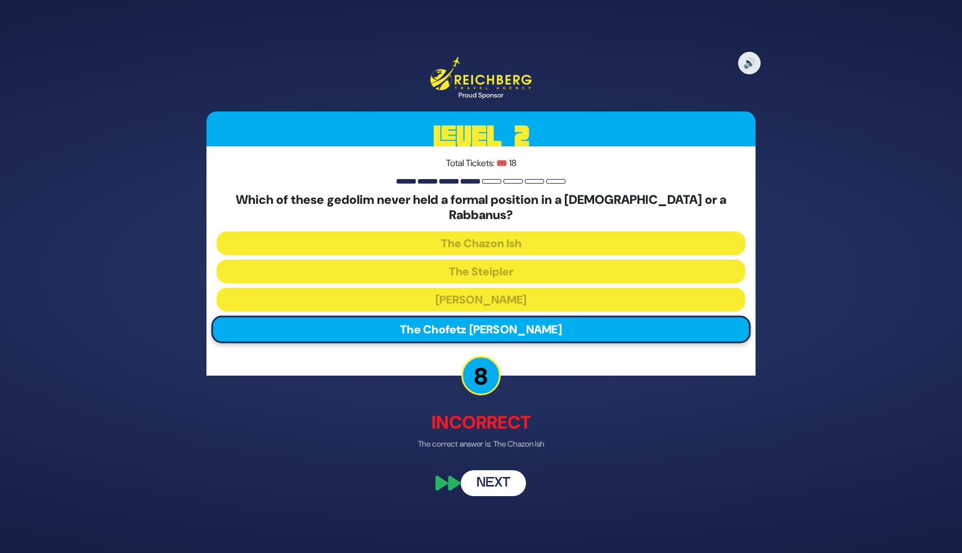
click at [521, 470] on button "Next" at bounding box center [493, 483] width 65 height 26
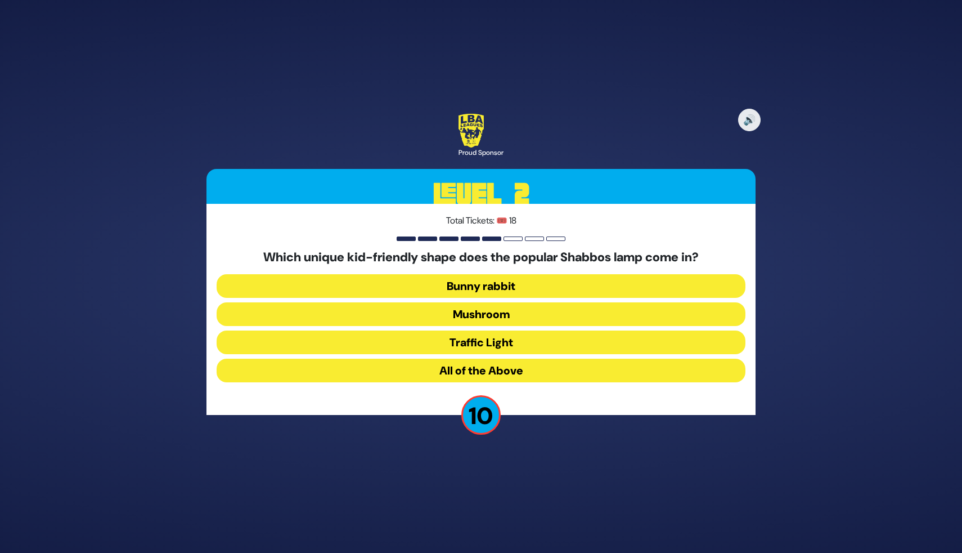
click at [508, 373] on button "All of the Above" at bounding box center [481, 370] width 529 height 24
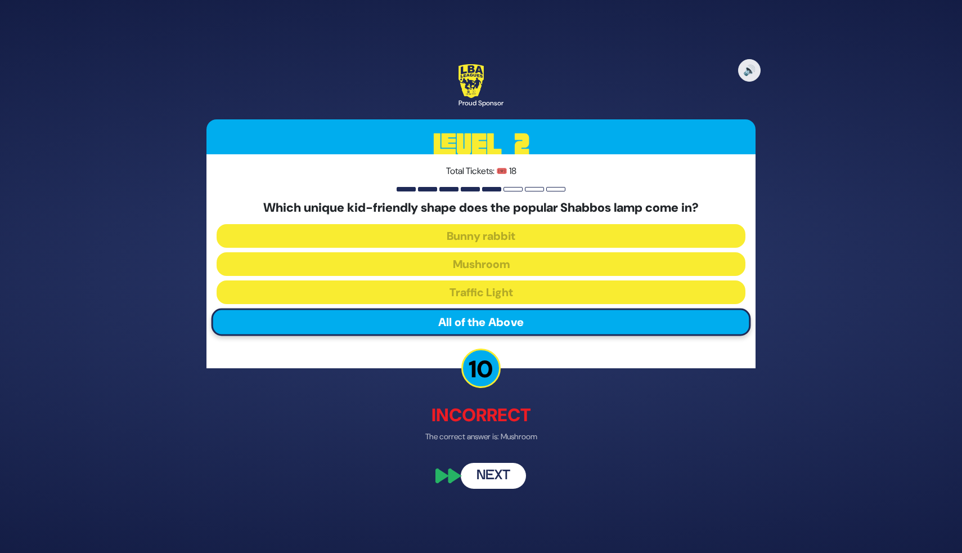
click at [503, 467] on button "Next" at bounding box center [493, 476] width 65 height 26
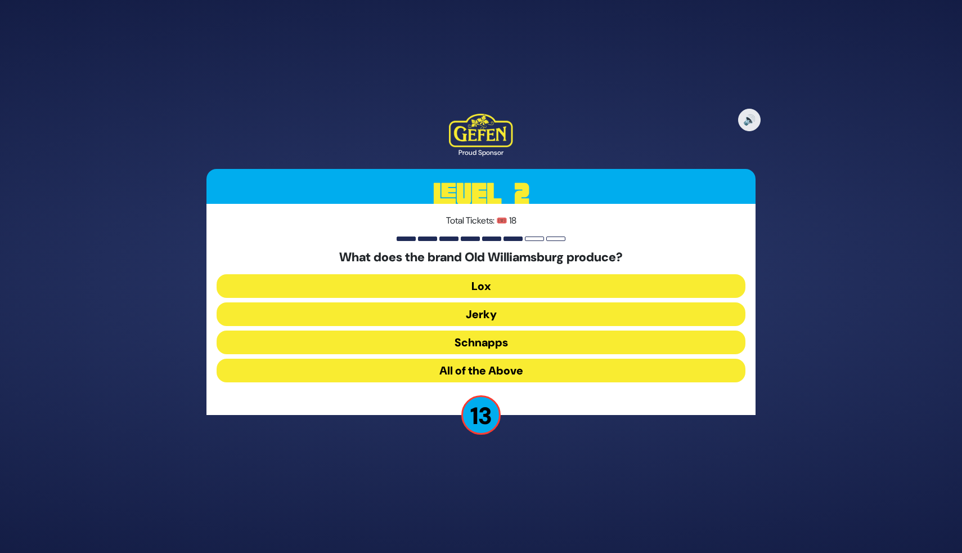
click at [497, 371] on button "All of the Above" at bounding box center [481, 370] width 529 height 24
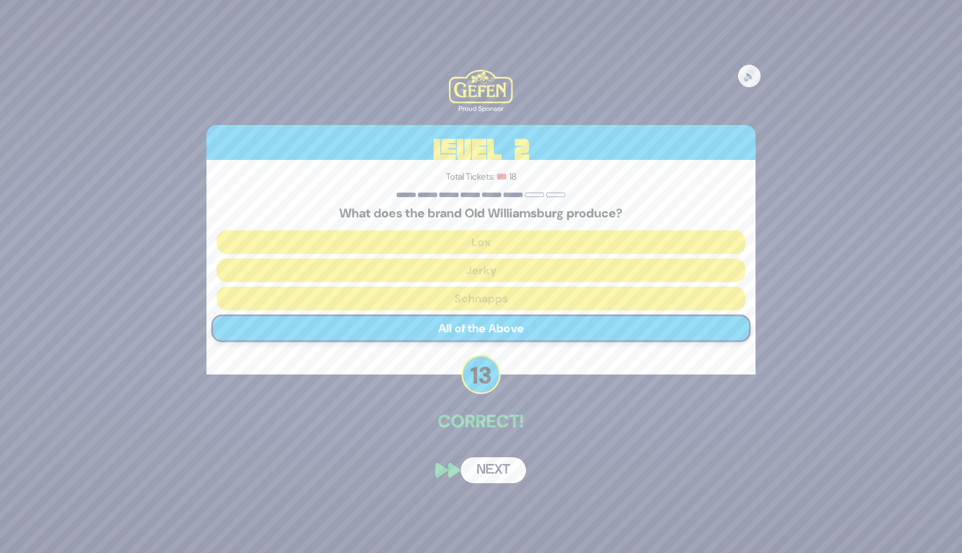
click at [496, 468] on button "Next" at bounding box center [493, 470] width 65 height 26
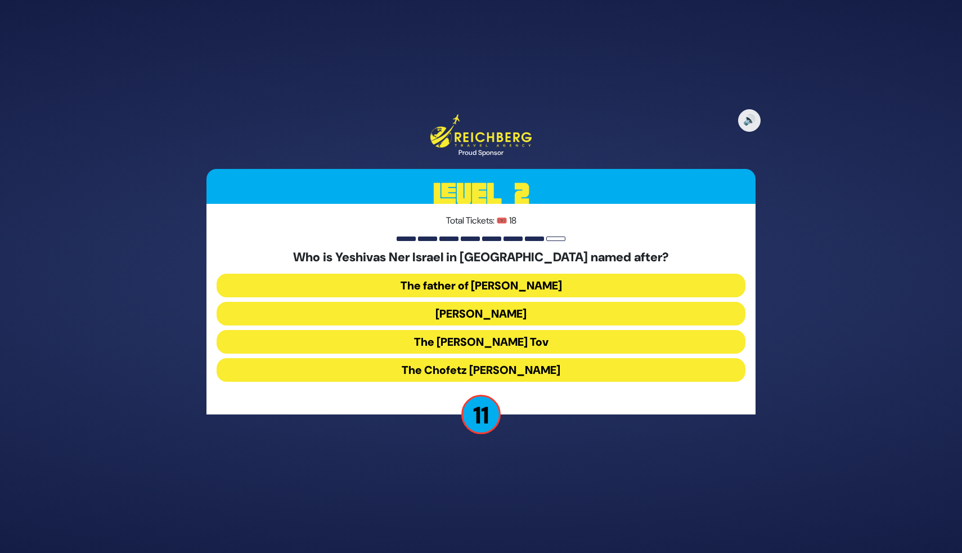
click at [479, 284] on button "The father of [PERSON_NAME]" at bounding box center [481, 285] width 529 height 24
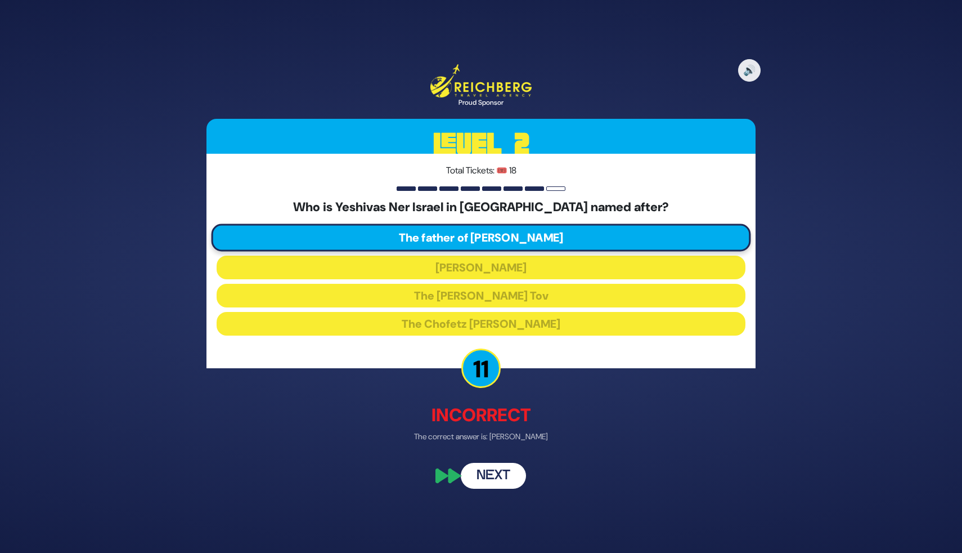
click at [496, 461] on div "🔊 Proud Sponsor Level 2 Total Tickets: 🎟️ 18 Who is Yeshivas Ner Israel in [GEO…" at bounding box center [481, 276] width 576 height 451
click at [499, 482] on button "Next" at bounding box center [493, 476] width 65 height 26
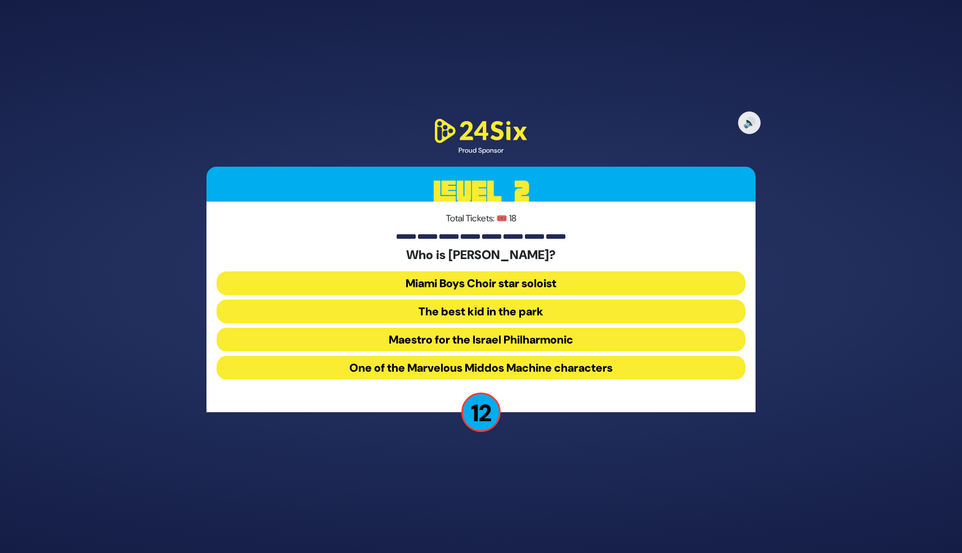
click at [478, 313] on button "The best kid in the park" at bounding box center [481, 311] width 529 height 24
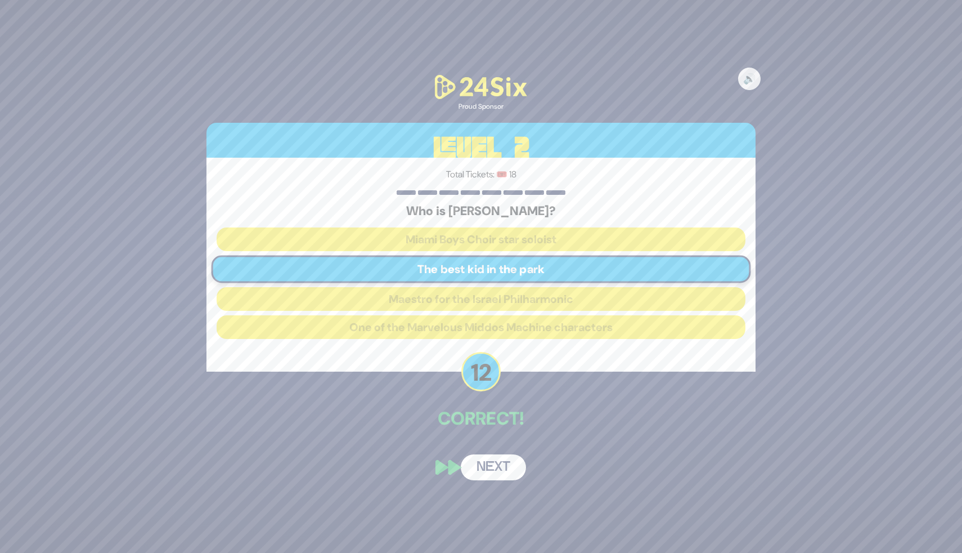
click at [487, 465] on button "Next" at bounding box center [493, 467] width 65 height 26
